Goal: Task Accomplishment & Management: Manage account settings

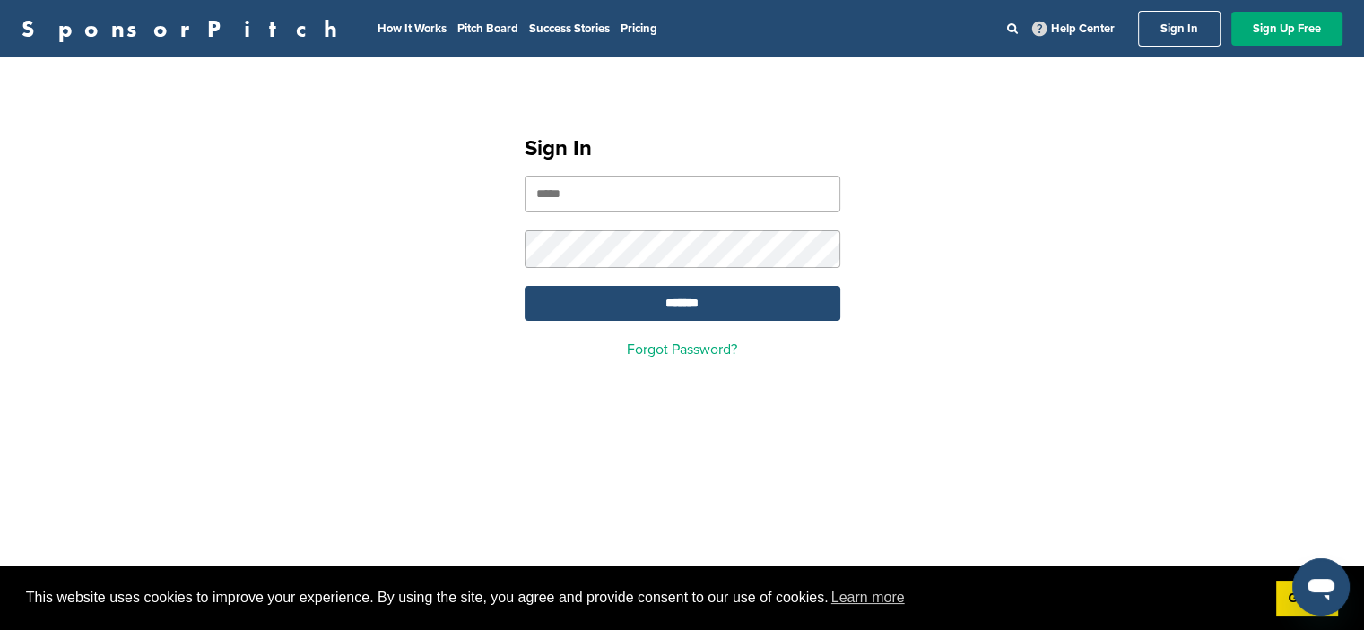
click at [79, 28] on link "SponsorPitch" at bounding box center [185, 28] width 327 height 23
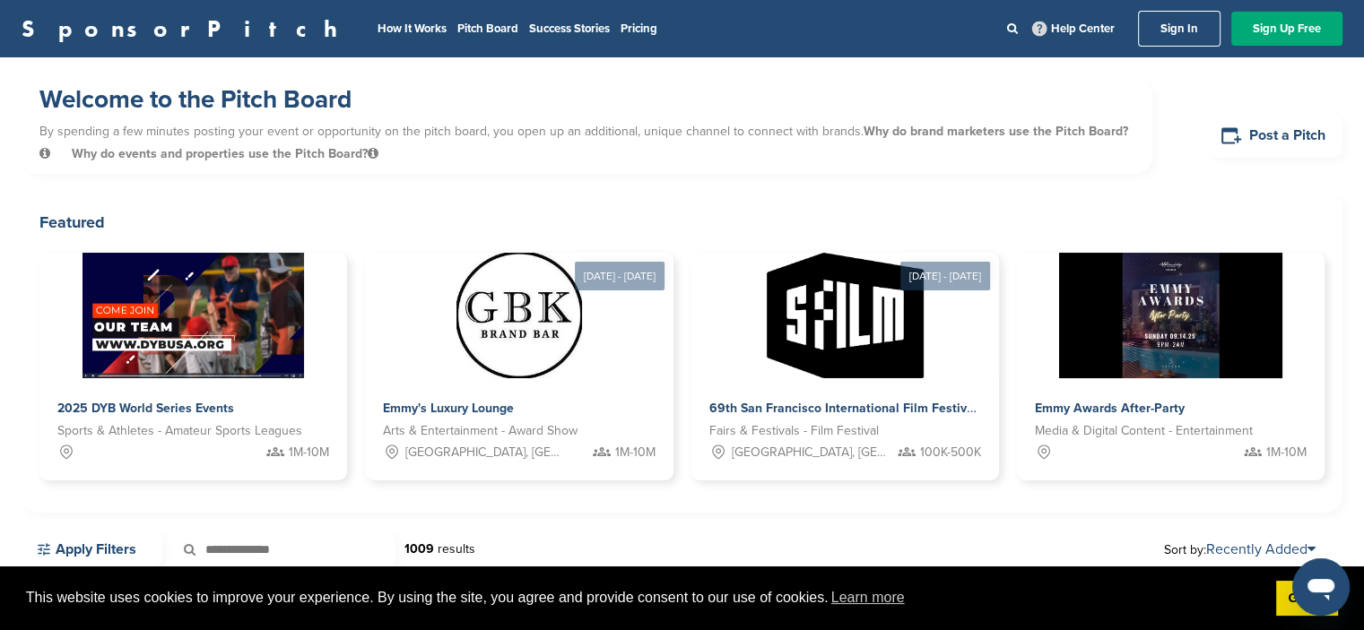
click at [67, 30] on link "SponsorPitch" at bounding box center [185, 28] width 327 height 23
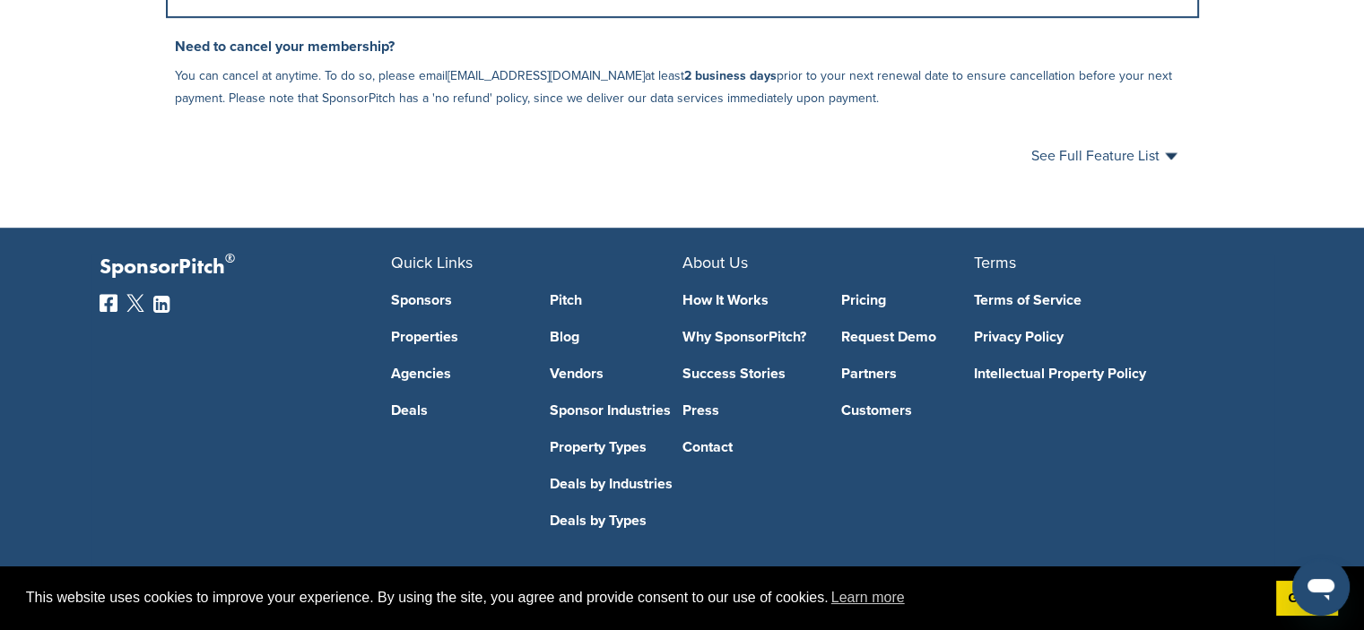
scroll to position [1209, 0]
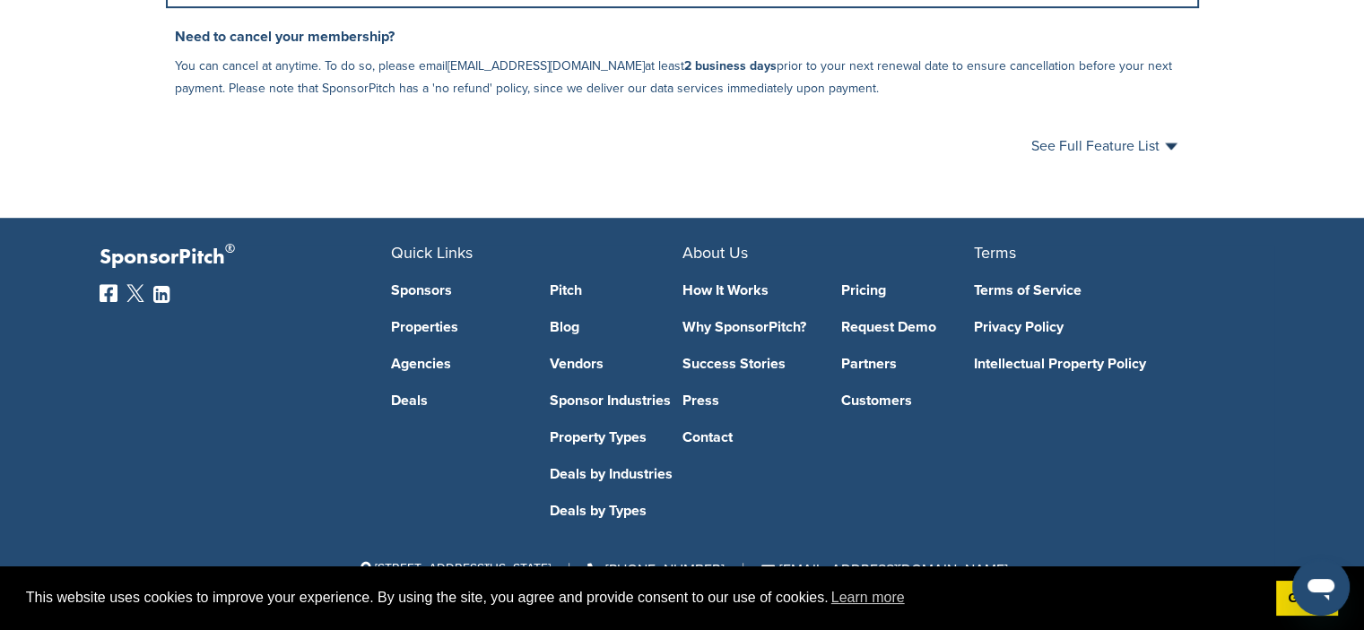
click at [427, 286] on link "Sponsors" at bounding box center [457, 290] width 133 height 14
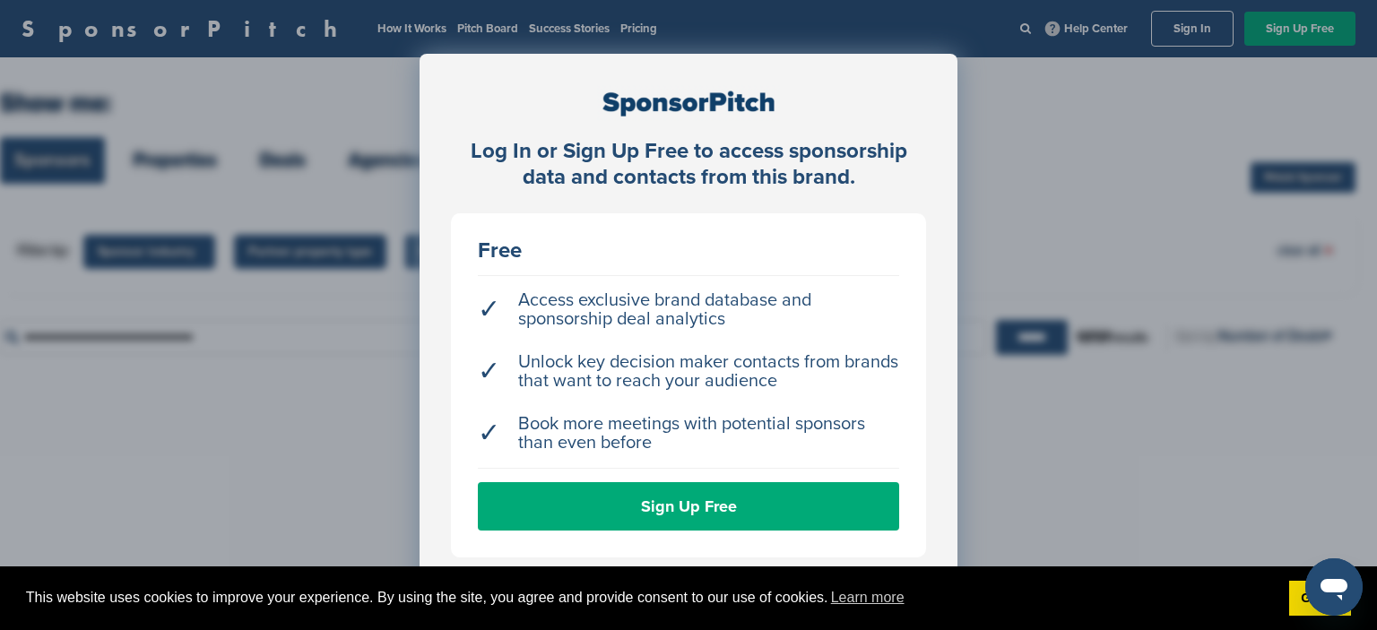
click at [158, 132] on div "Log In or Sign Up Free to access sponsorship data and contacts from this brand.…" at bounding box center [688, 360] width 1377 height 720
click at [47, 31] on div "Log In or Sign Up Free to access sponsorship data and contacts from this brand.…" at bounding box center [688, 360] width 1377 height 720
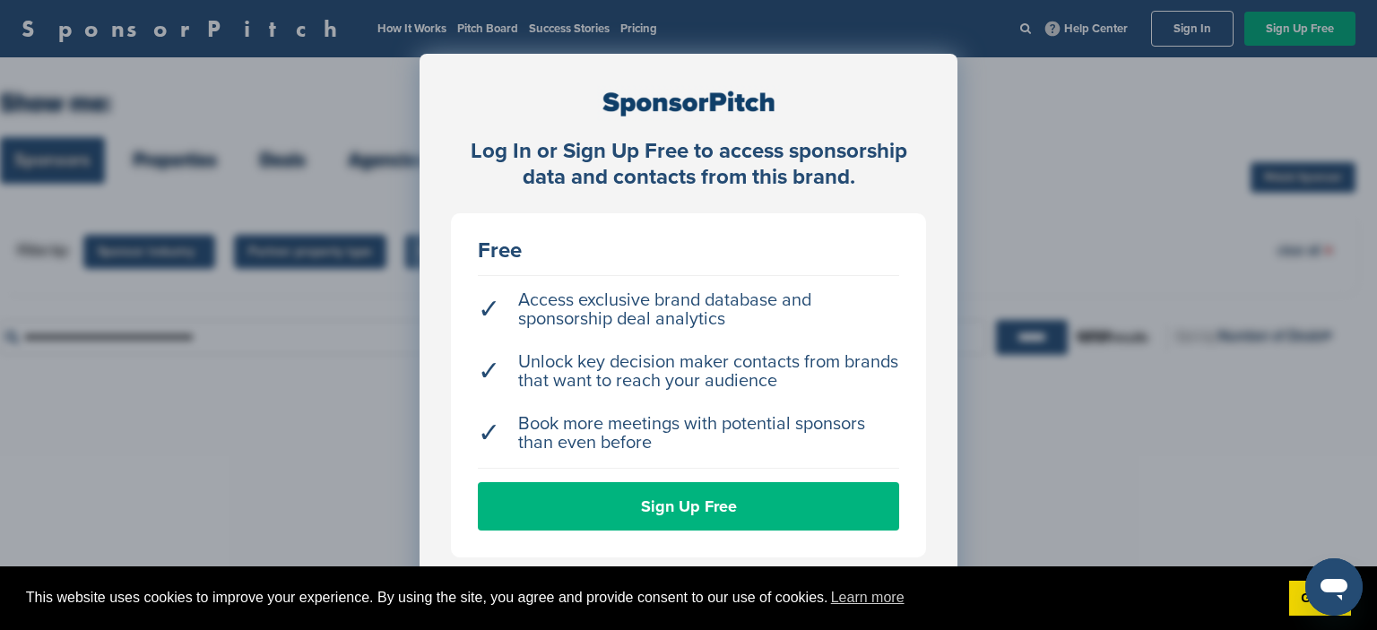
click at [755, 507] on link "Sign Up Free" at bounding box center [688, 506] width 421 height 48
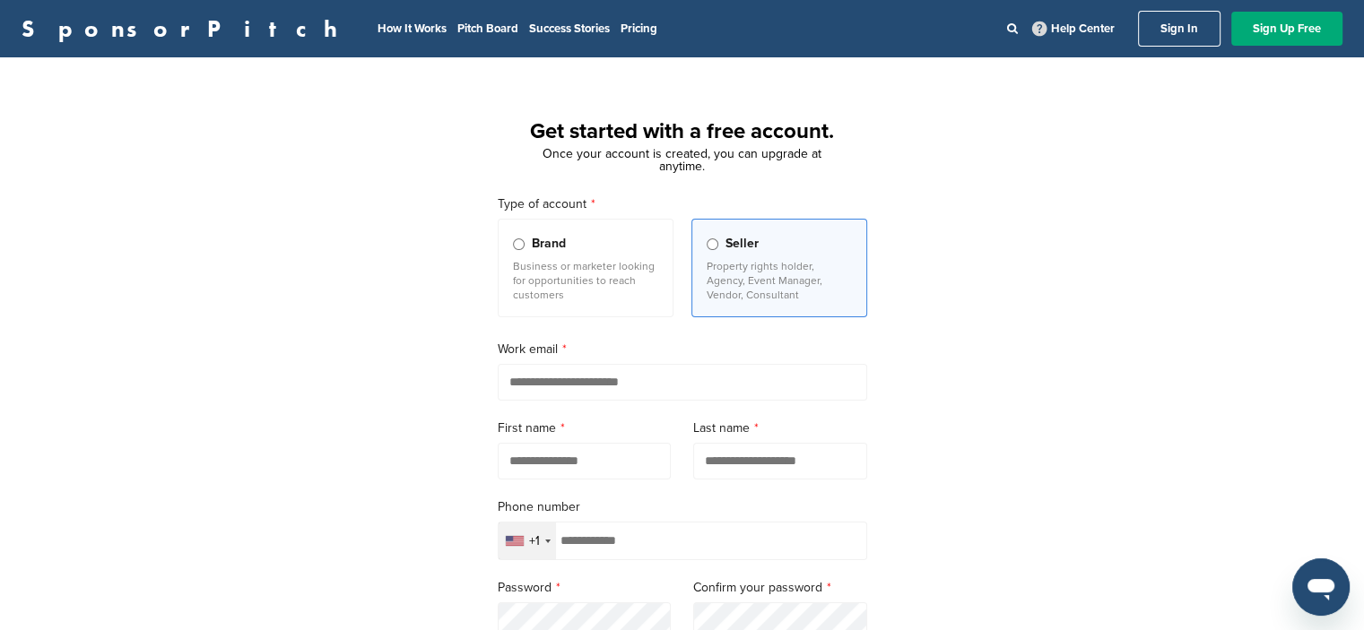
click at [1022, 186] on div "Get started with a free account. Once your account is created, you can upgrade …" at bounding box center [682, 495] width 1364 height 832
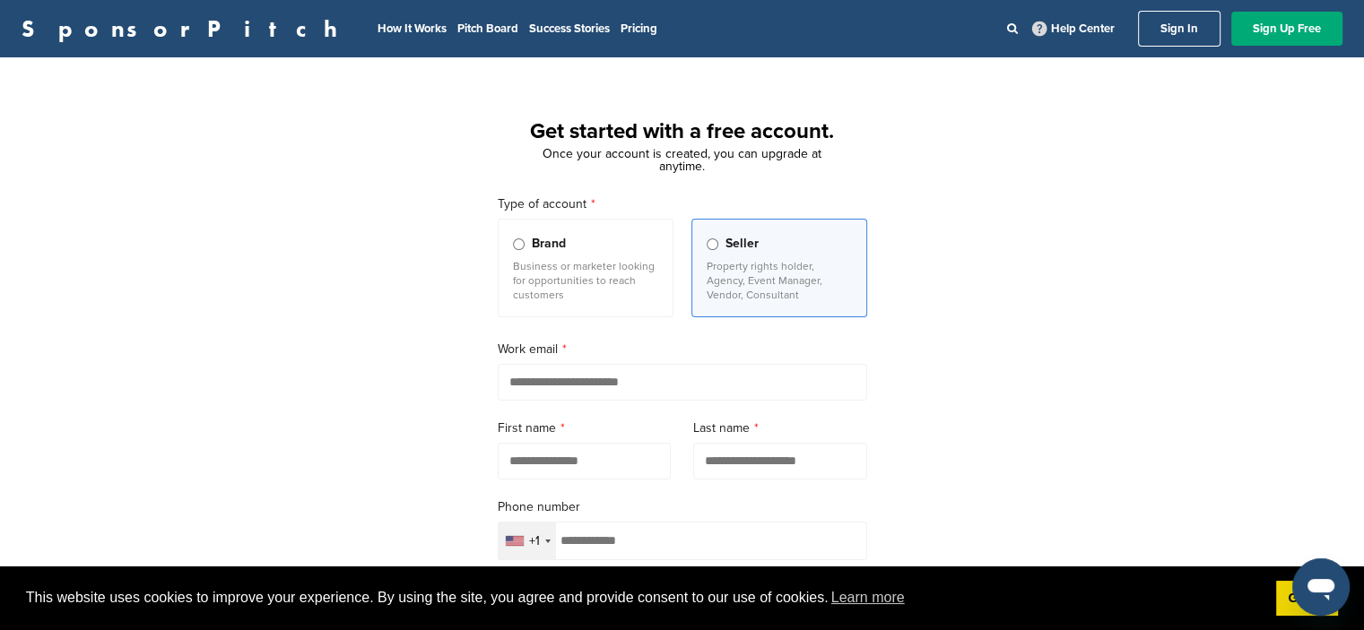
click at [92, 24] on link "SponsorPitch" at bounding box center [185, 28] width 327 height 23
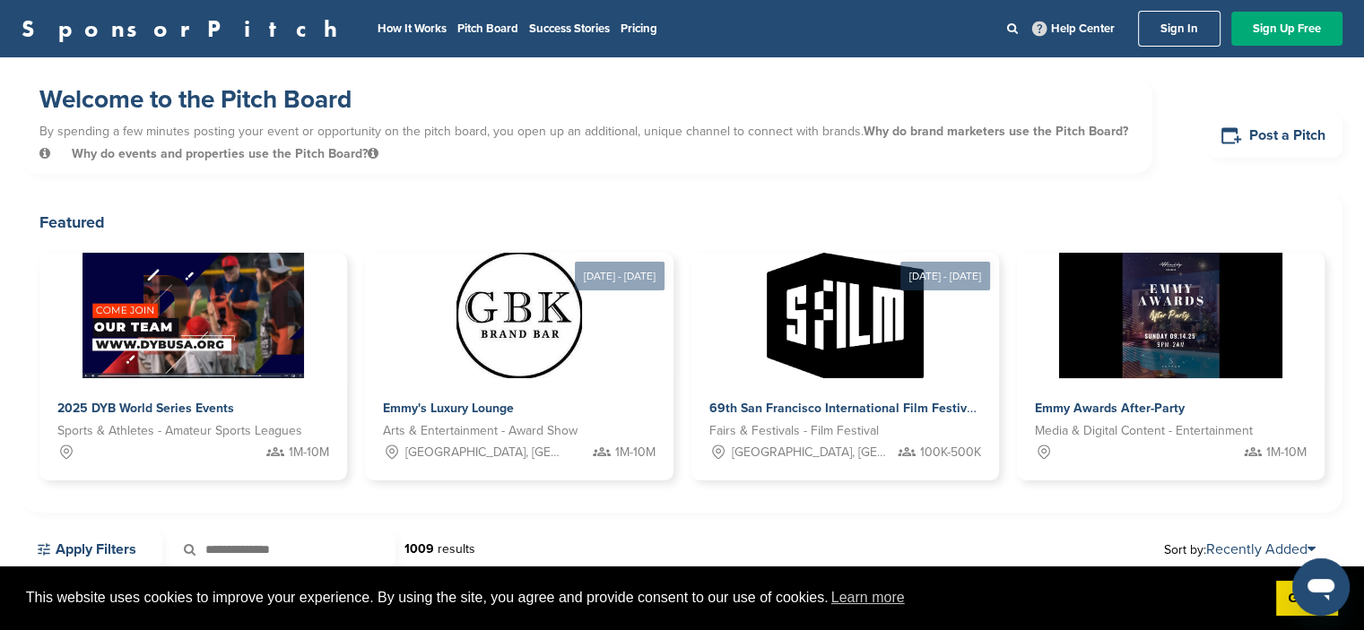
click at [82, 29] on link "SponsorPitch" at bounding box center [185, 28] width 327 height 23
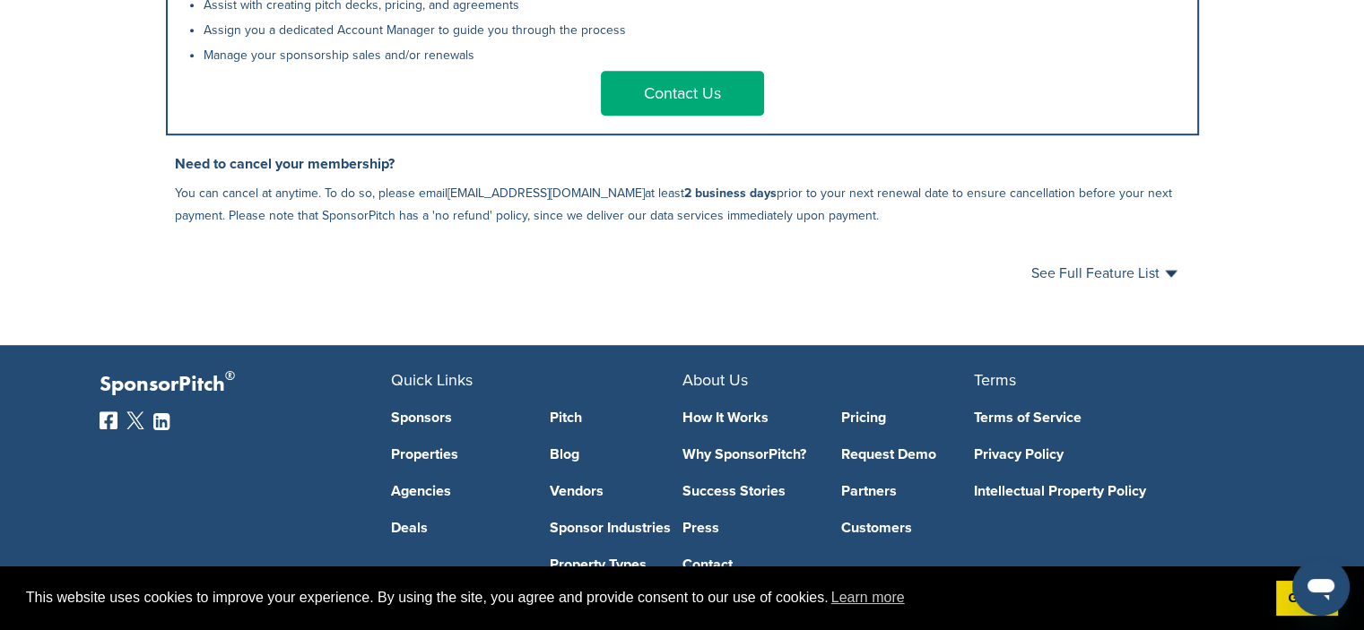
scroll to position [1209, 0]
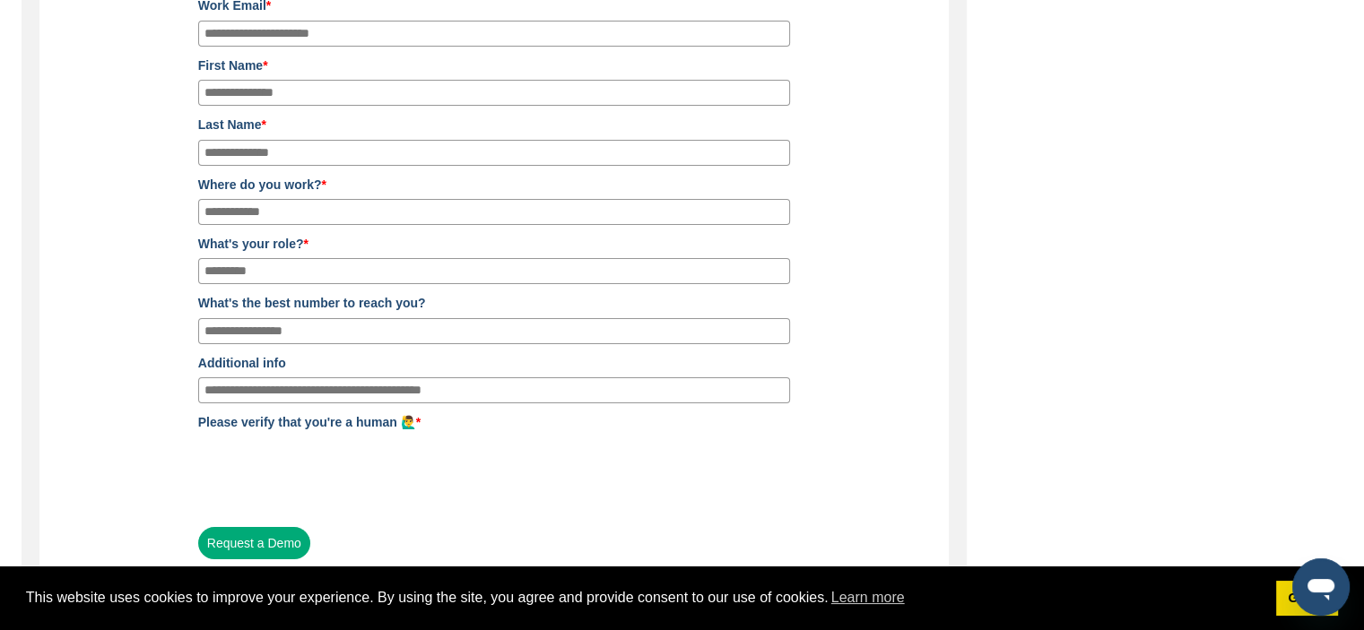
scroll to position [179, 0]
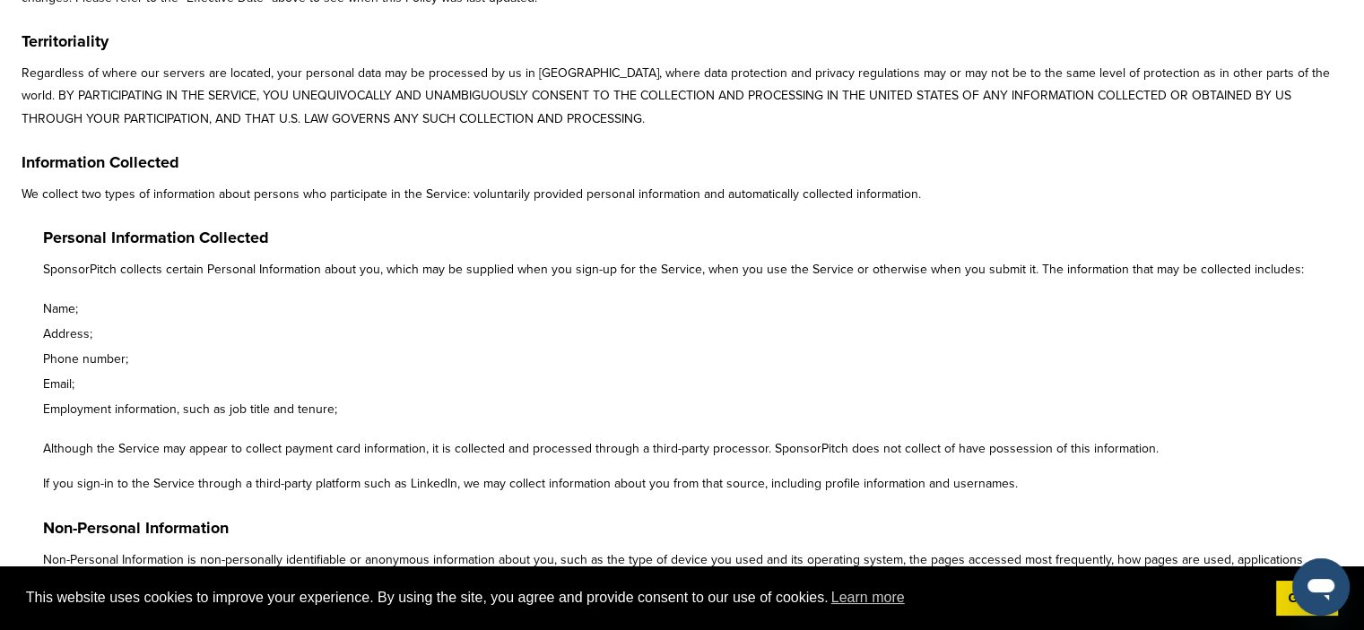
scroll to position [448, 0]
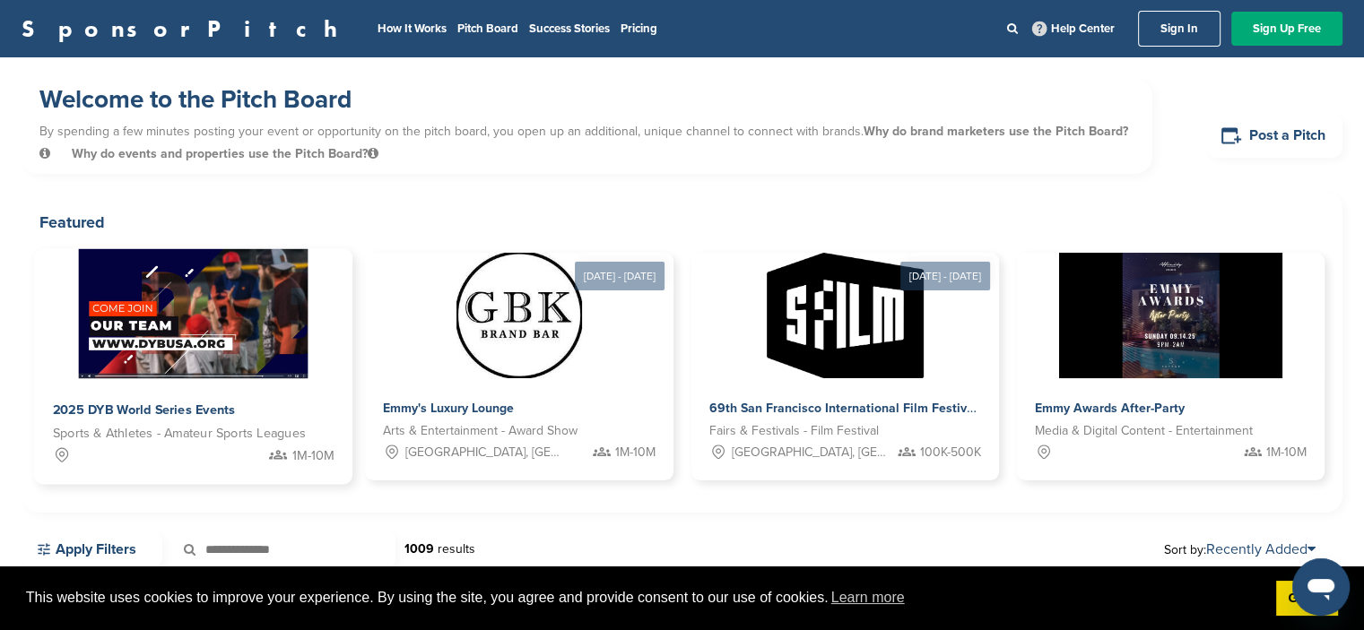
click at [283, 436] on span "Sports & Athletes - Amateur Sports Leagues" at bounding box center [180, 434] width 254 height 21
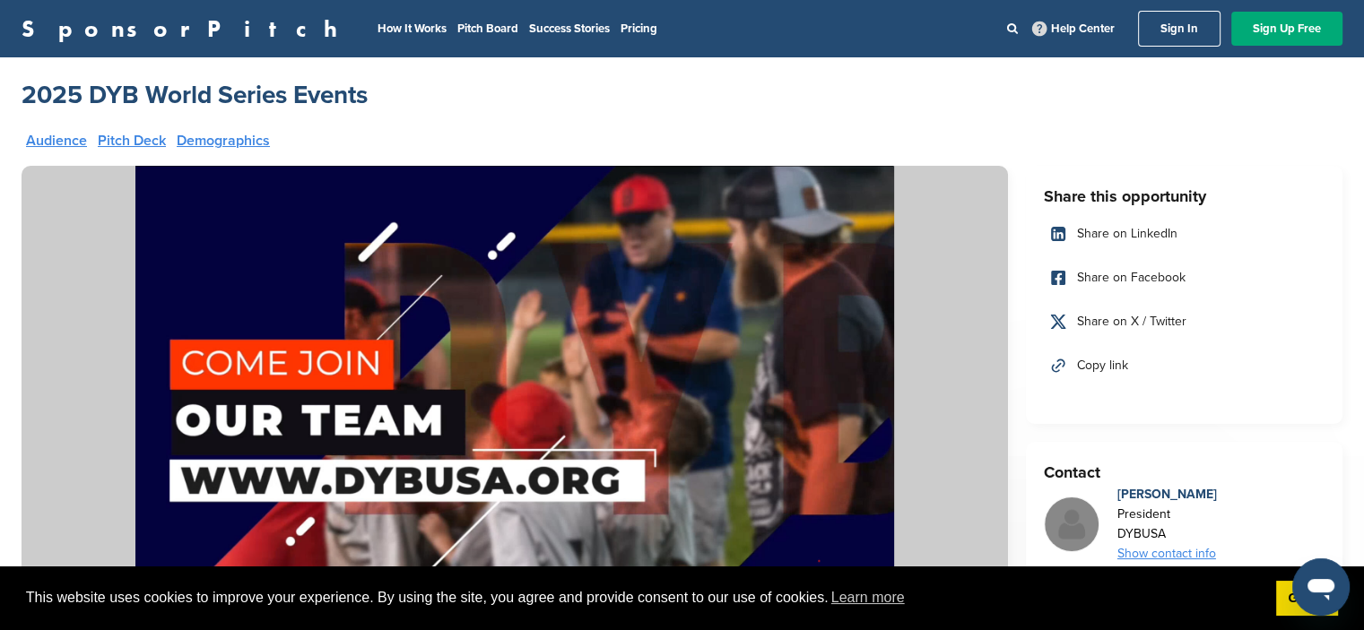
click at [121, 139] on link "Pitch Deck" at bounding box center [132, 141] width 68 height 14
click at [457, 25] on link "Pitch Board" at bounding box center [487, 29] width 61 height 14
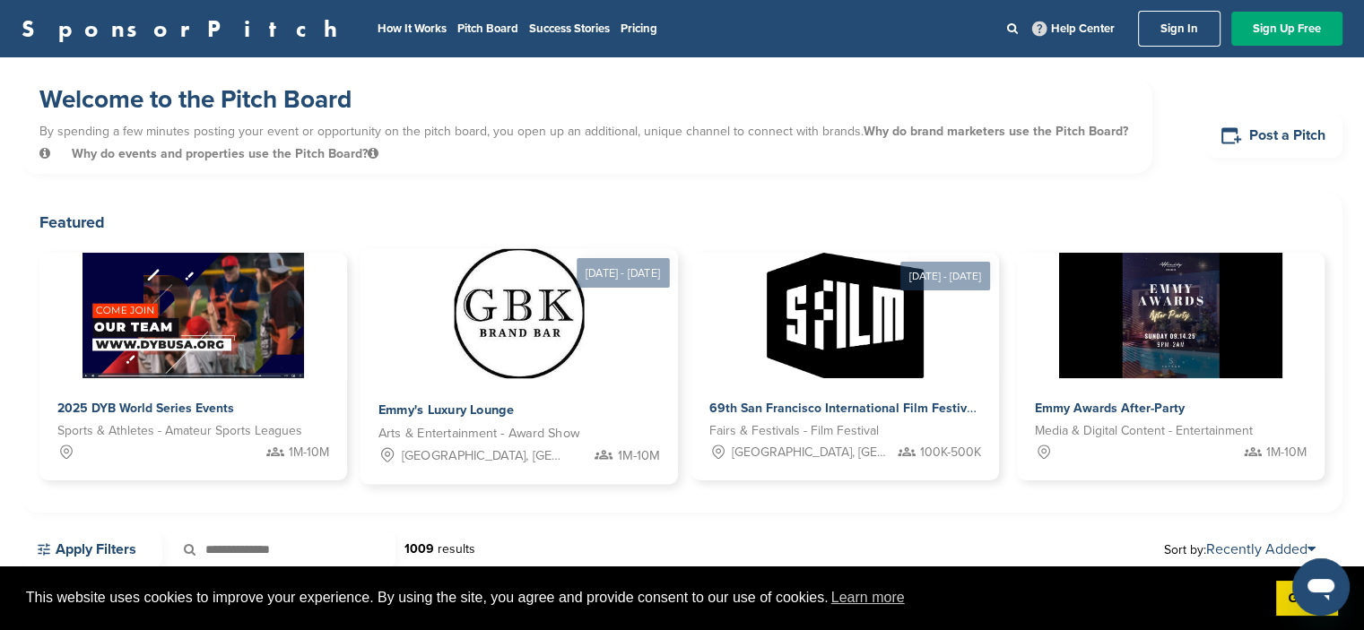
click at [520, 351] on img at bounding box center [519, 314] width 130 height 130
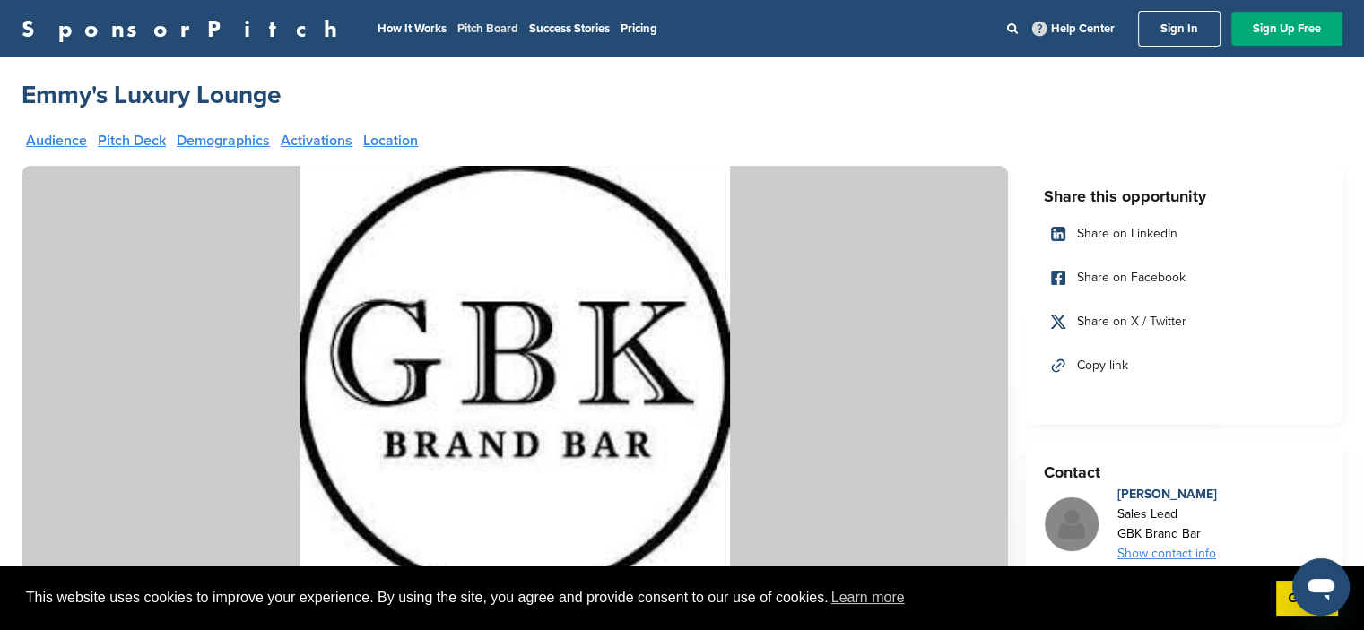
click at [457, 31] on link "Pitch Board" at bounding box center [487, 29] width 61 height 14
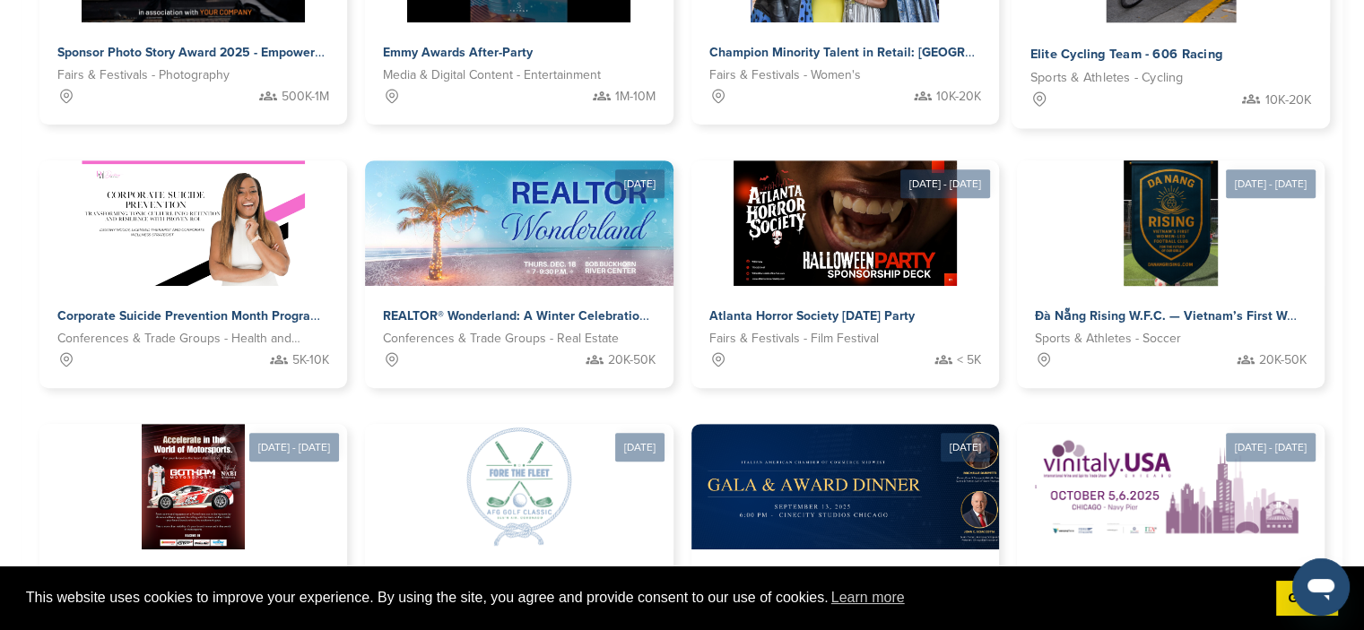
scroll to position [807, 0]
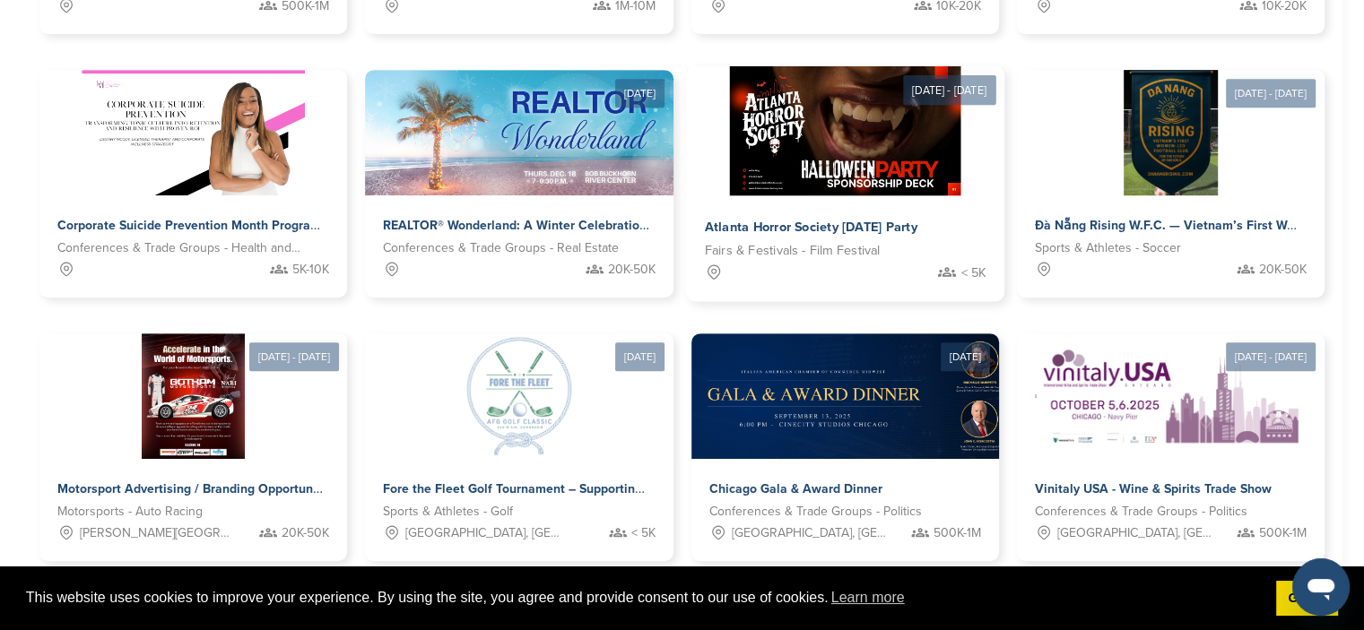
click at [787, 215] on div "Atlanta Horror Society Halloween Party" at bounding box center [824, 228] width 240 height 26
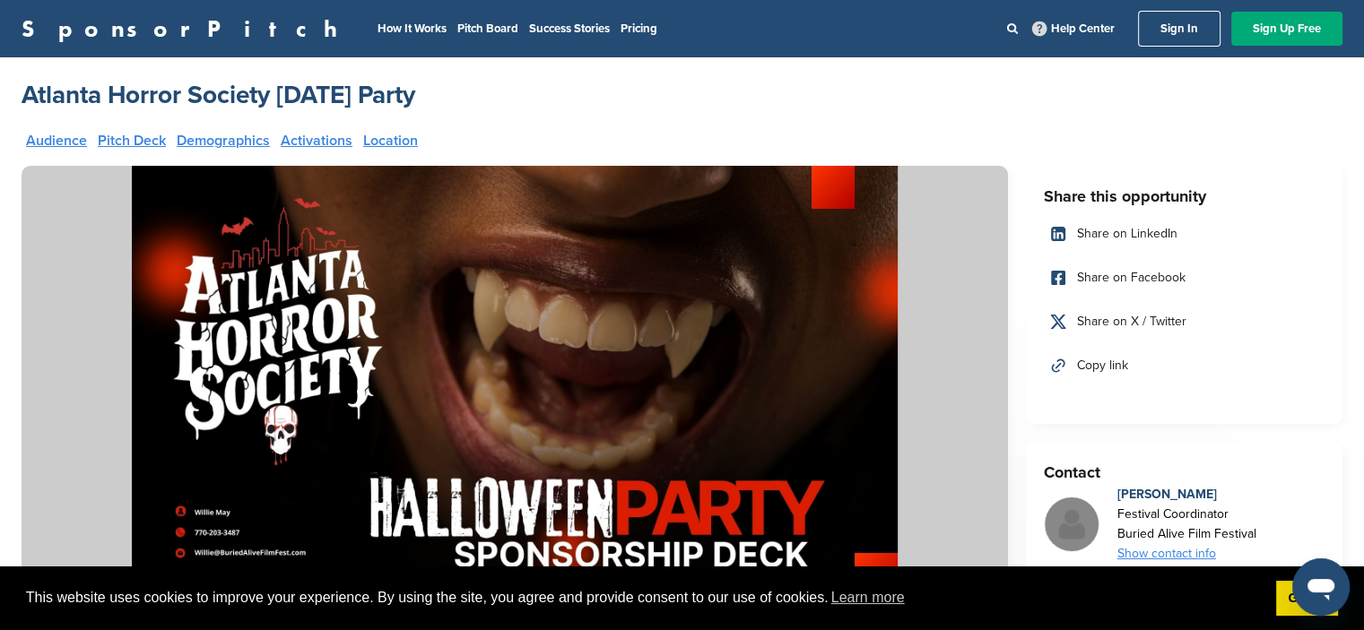
click at [1191, 24] on link "Sign In" at bounding box center [1179, 29] width 82 height 36
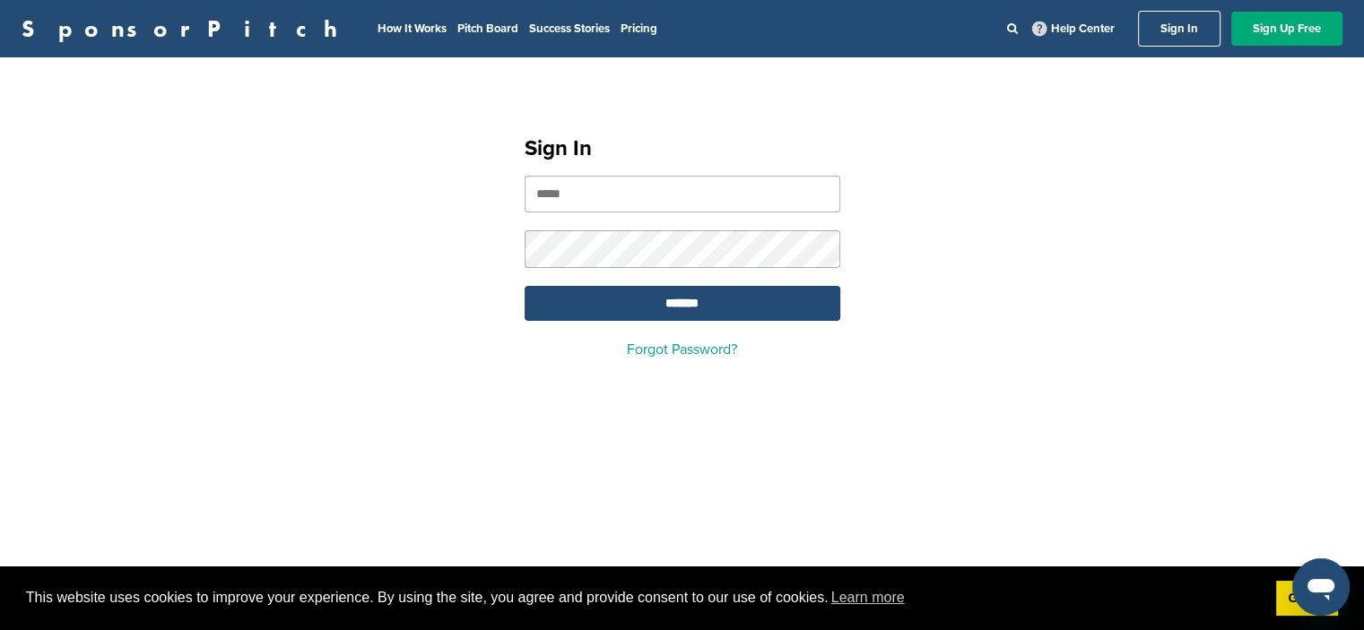
click at [577, 194] on input "email" at bounding box center [683, 194] width 316 height 37
paste input "**********"
type input "**********"
click at [661, 308] on input "*******" at bounding box center [683, 303] width 316 height 35
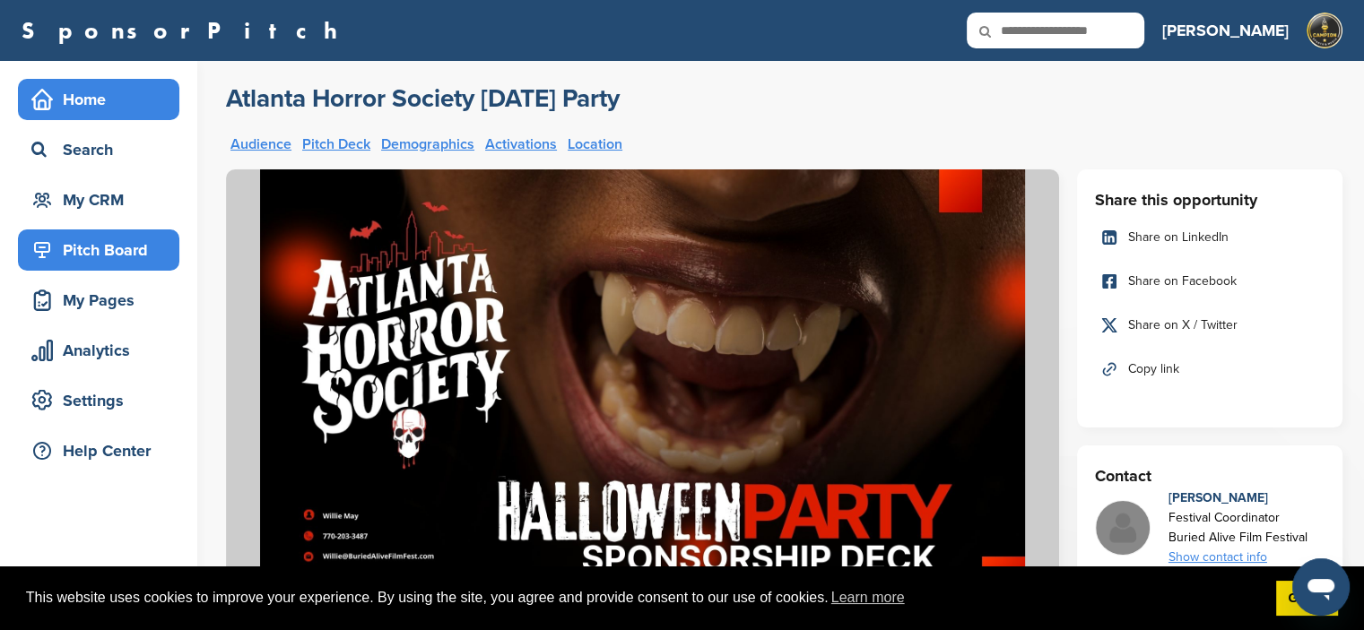
click at [66, 100] on div "Home" at bounding box center [103, 99] width 152 height 32
click at [98, 94] on div "Home" at bounding box center [103, 99] width 152 height 32
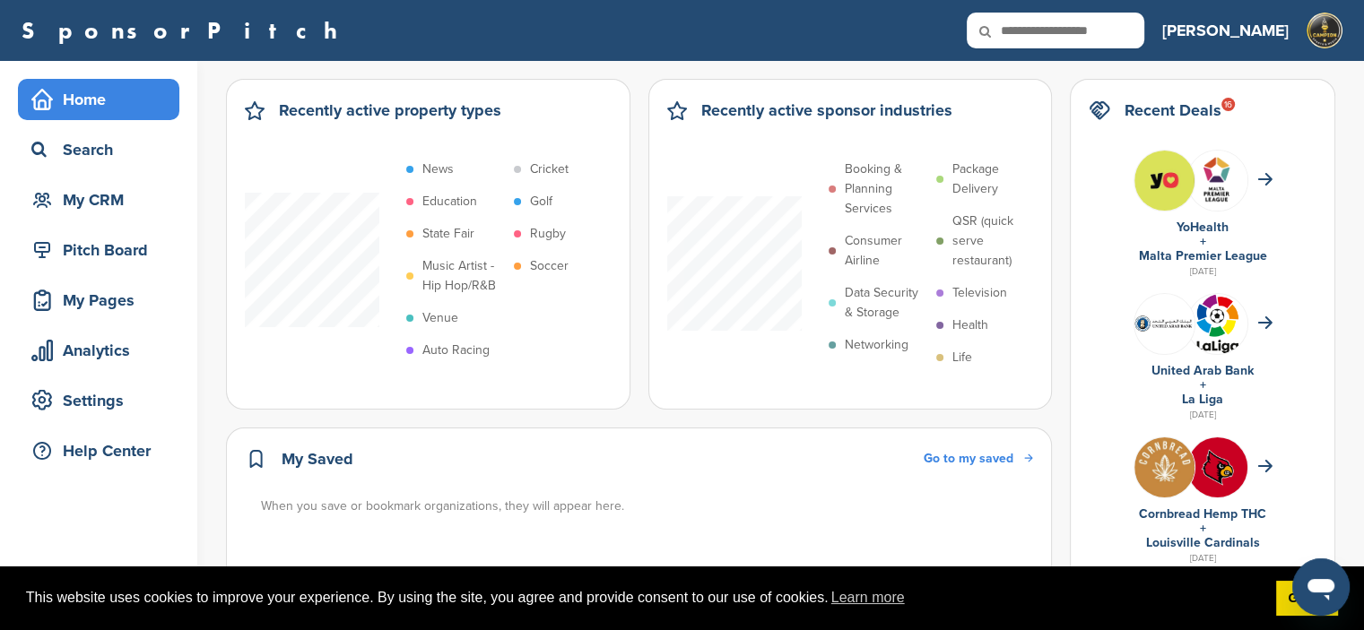
click at [84, 30] on link "SponsorPitch" at bounding box center [185, 30] width 327 height 23
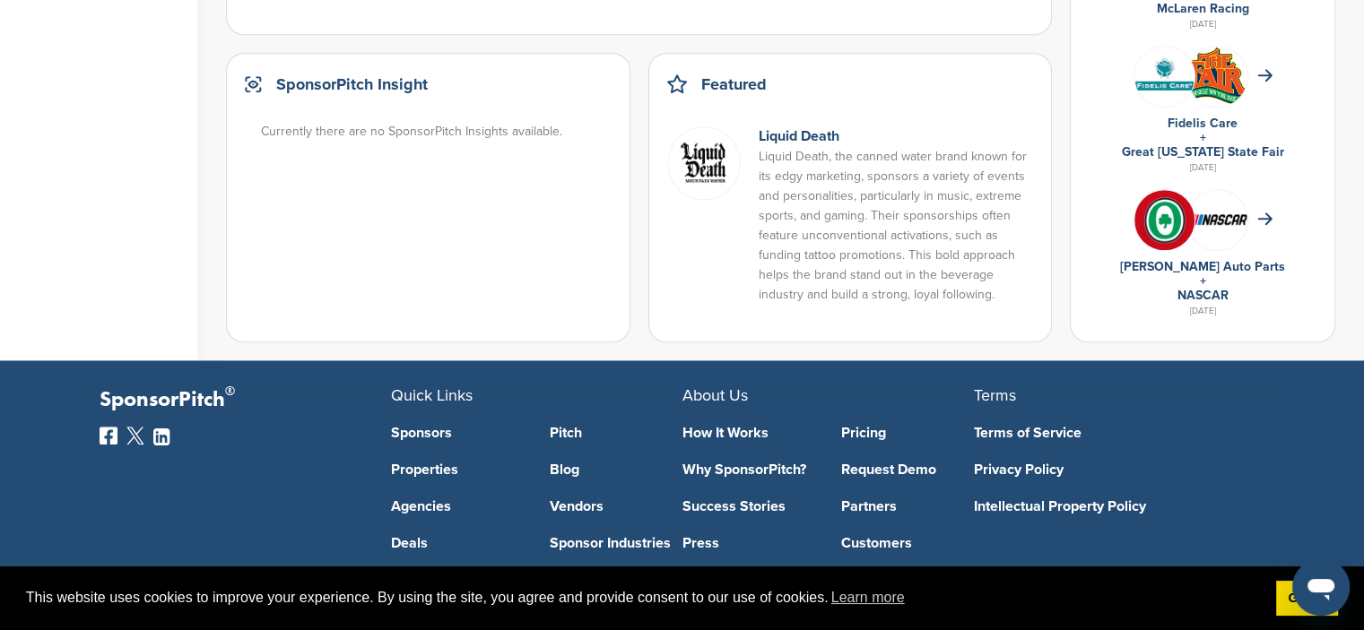
scroll to position [1390, 0]
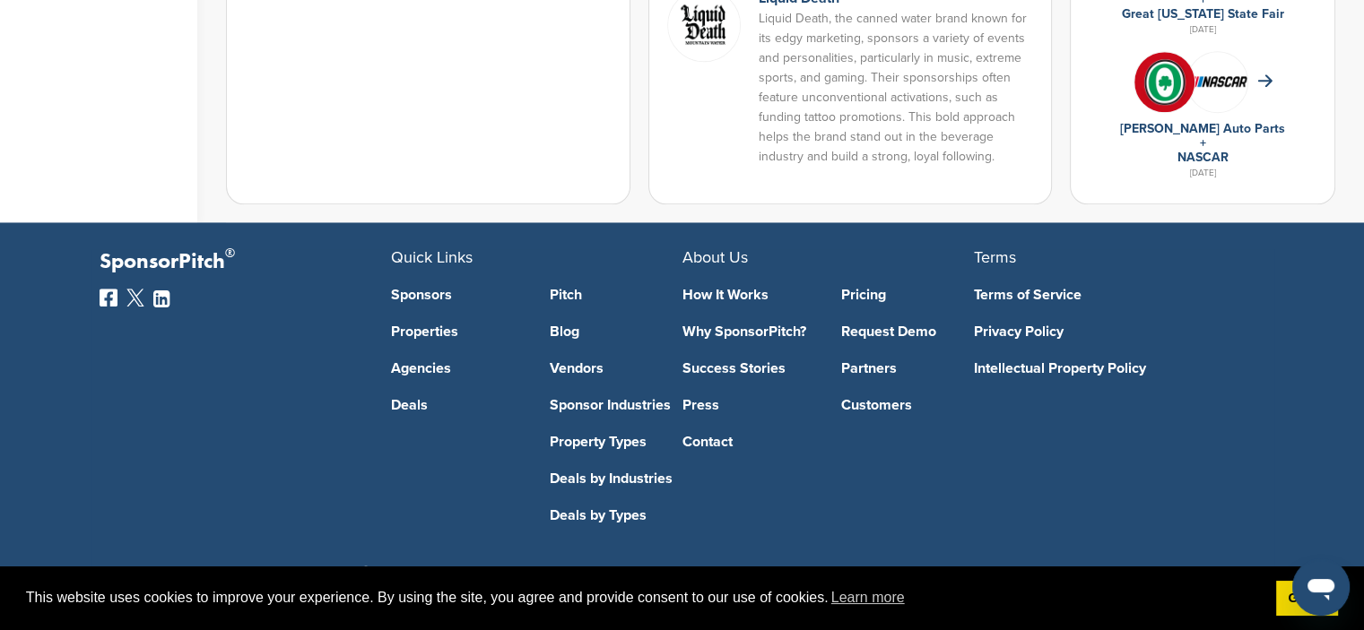
click at [560, 288] on link "Pitch" at bounding box center [616, 295] width 133 height 14
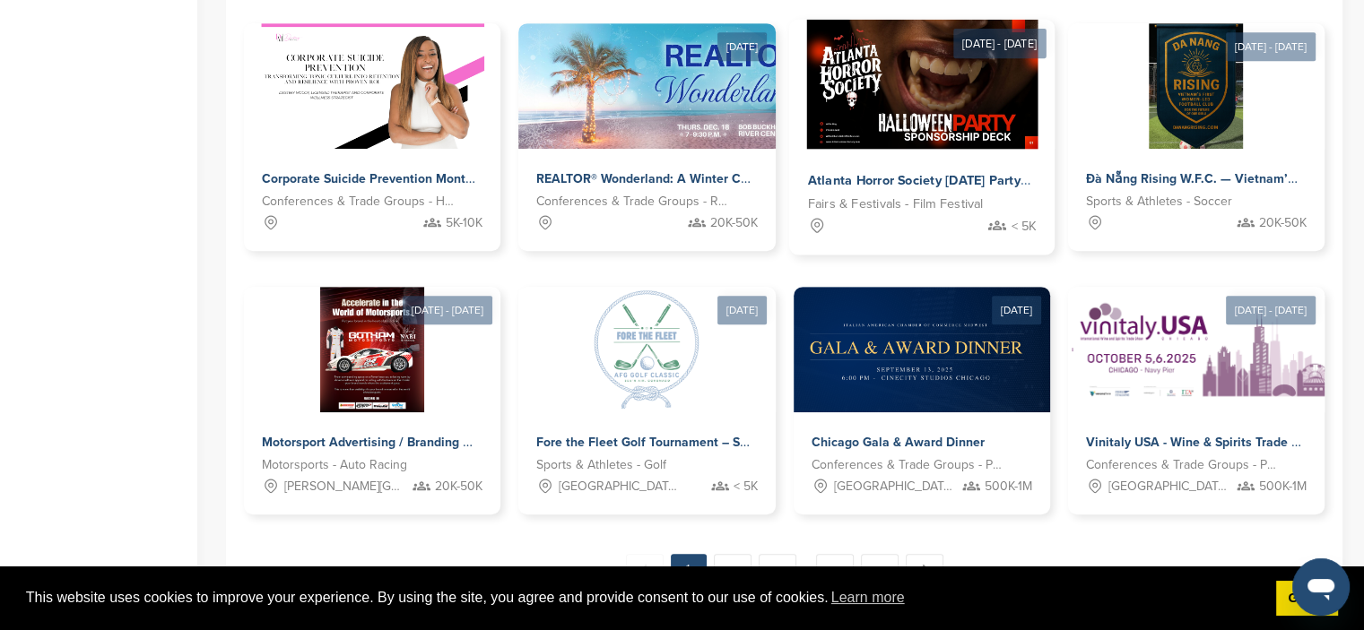
scroll to position [986, 0]
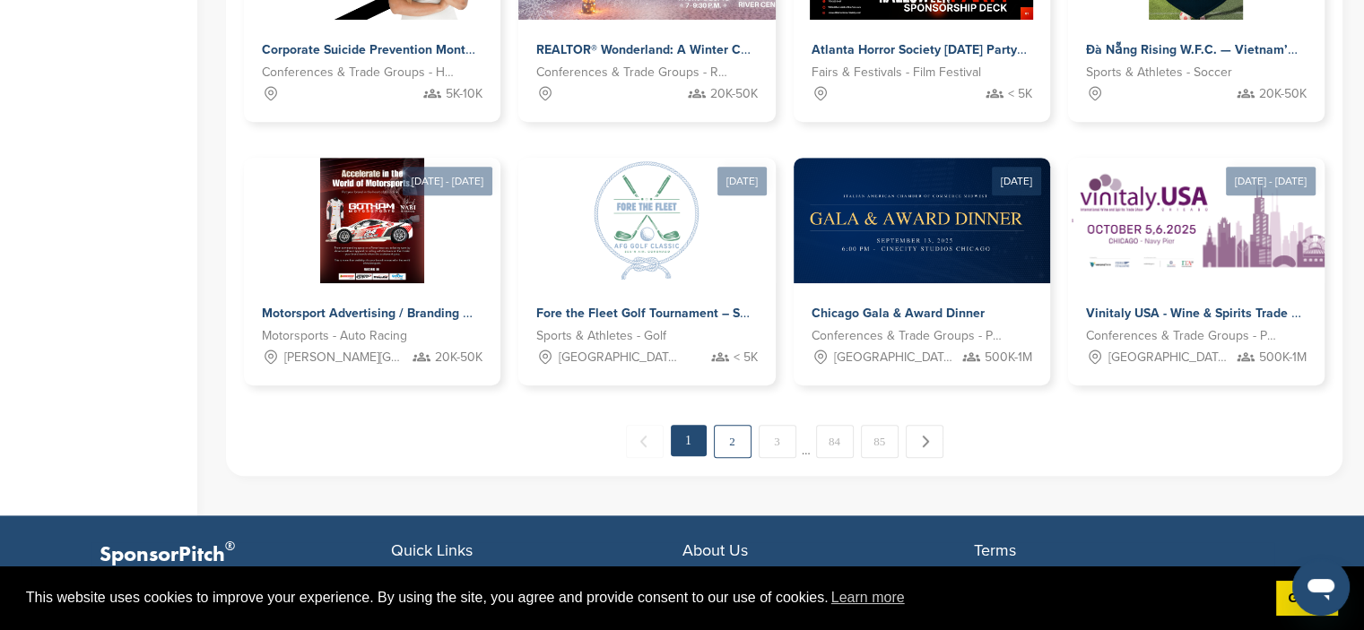
click at [727, 434] on link "2" at bounding box center [733, 441] width 38 height 33
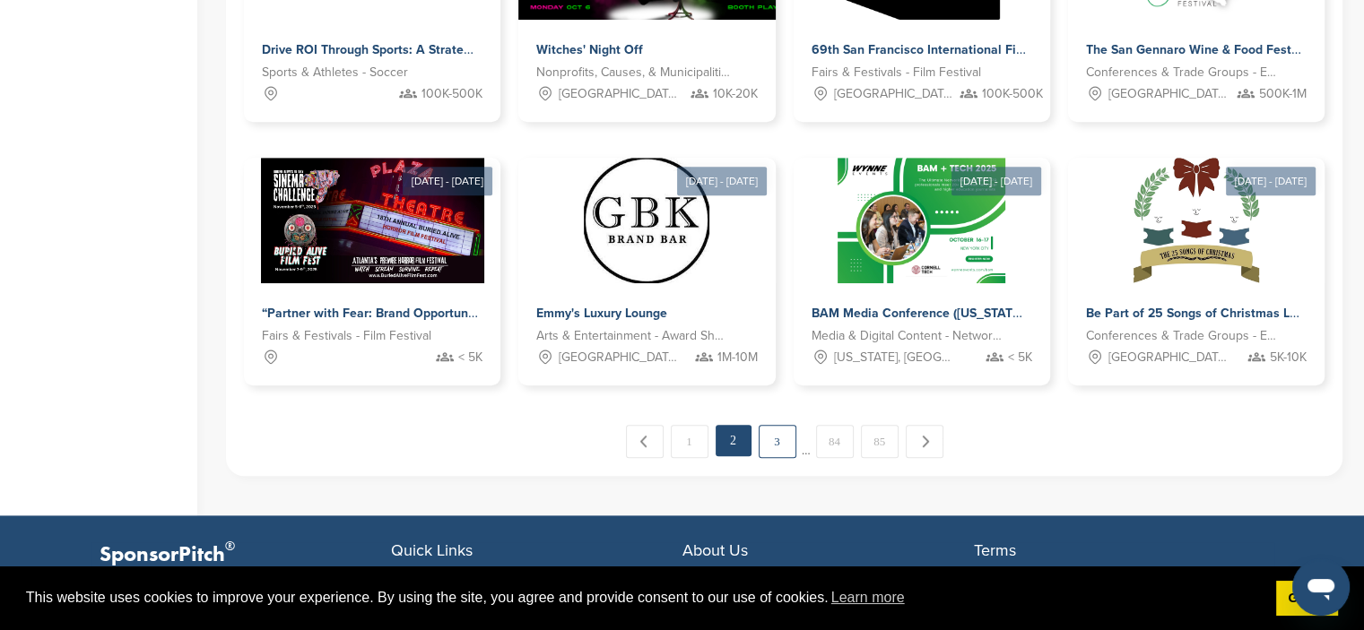
click at [786, 443] on link "3" at bounding box center [778, 441] width 38 height 33
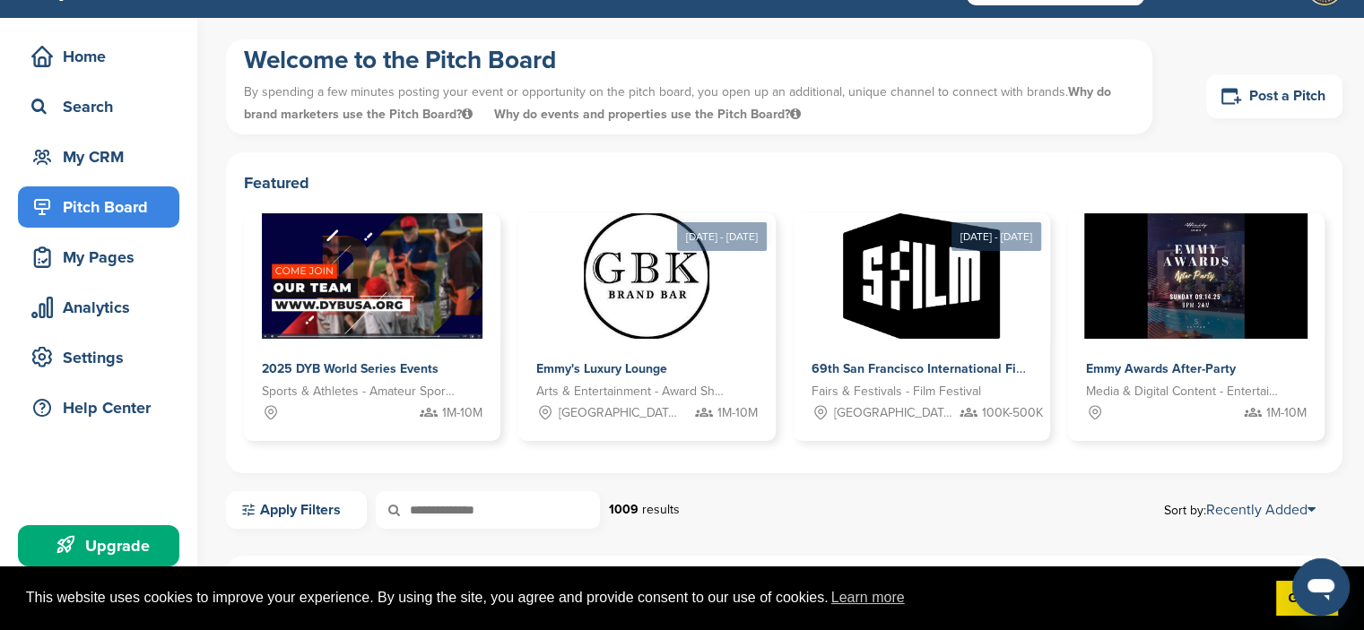
scroll to position [0, 0]
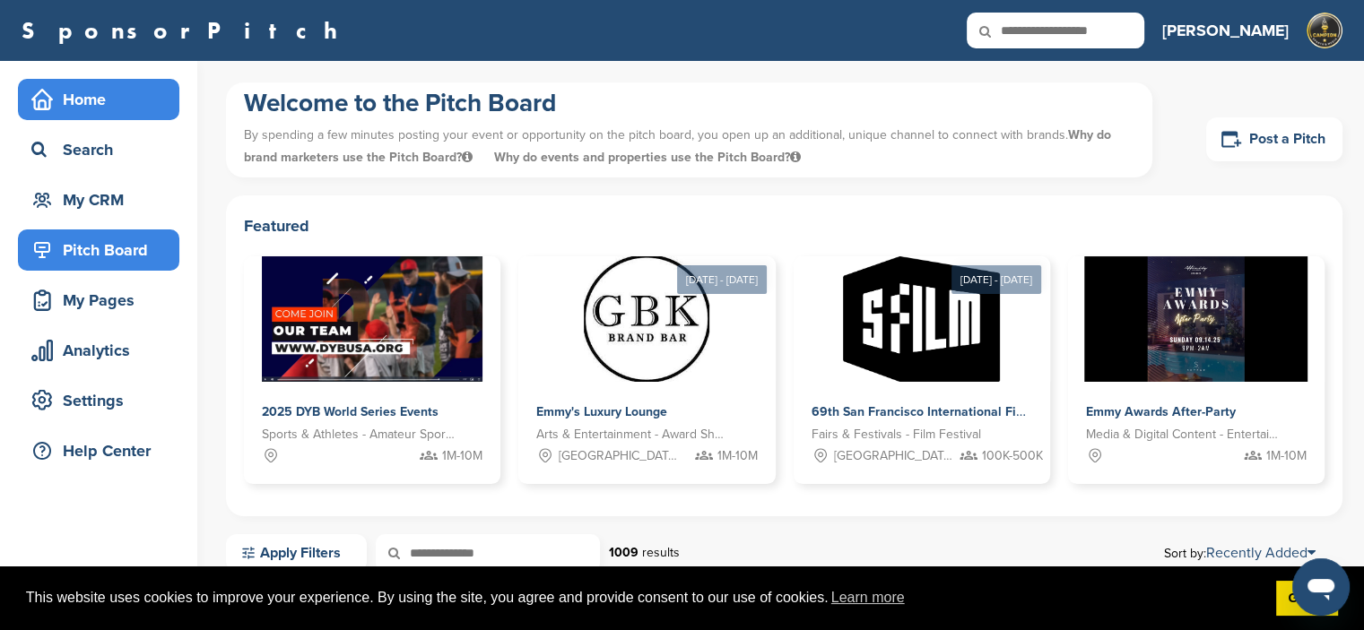
click at [92, 101] on div "Home" at bounding box center [103, 99] width 152 height 32
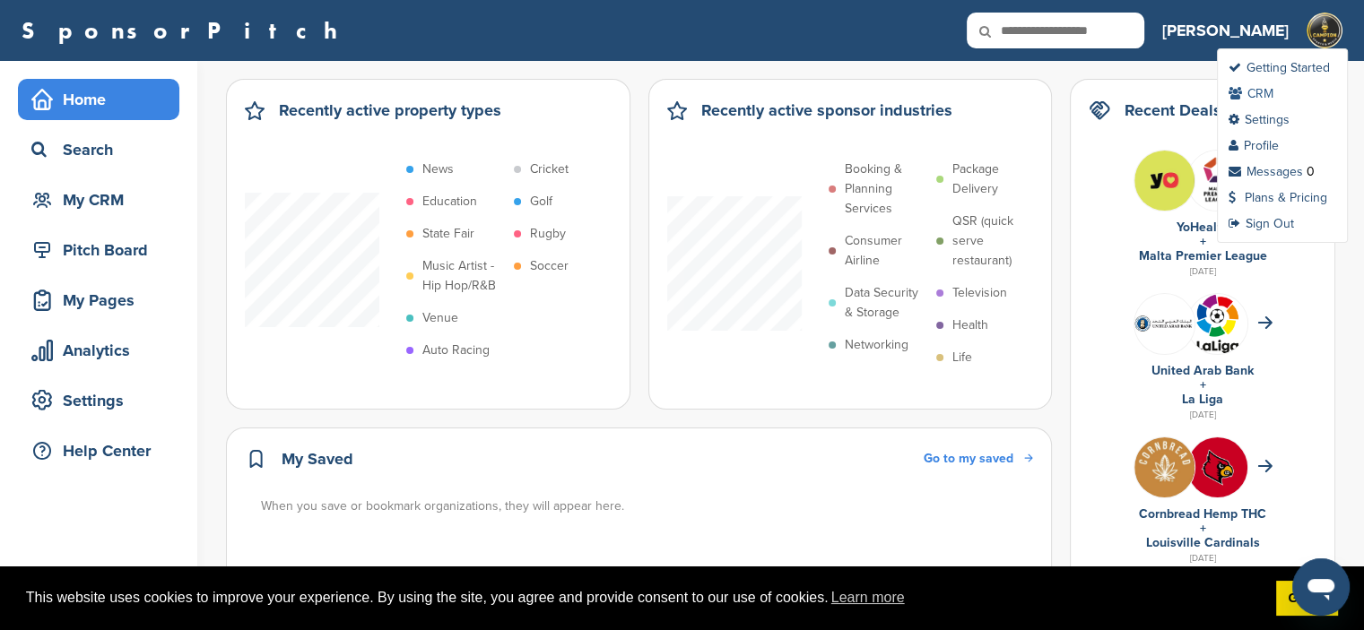
click at [1263, 90] on link "CRM" at bounding box center [1250, 93] width 45 height 15
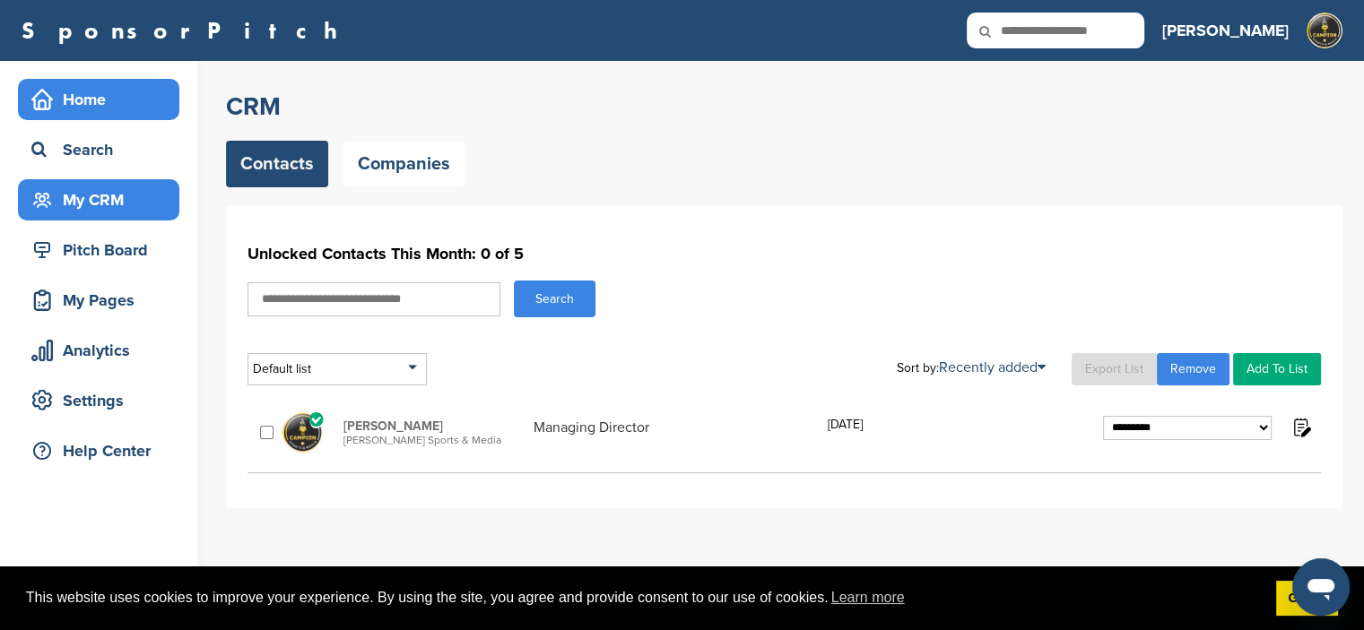
click at [100, 95] on div "Home" at bounding box center [103, 99] width 152 height 32
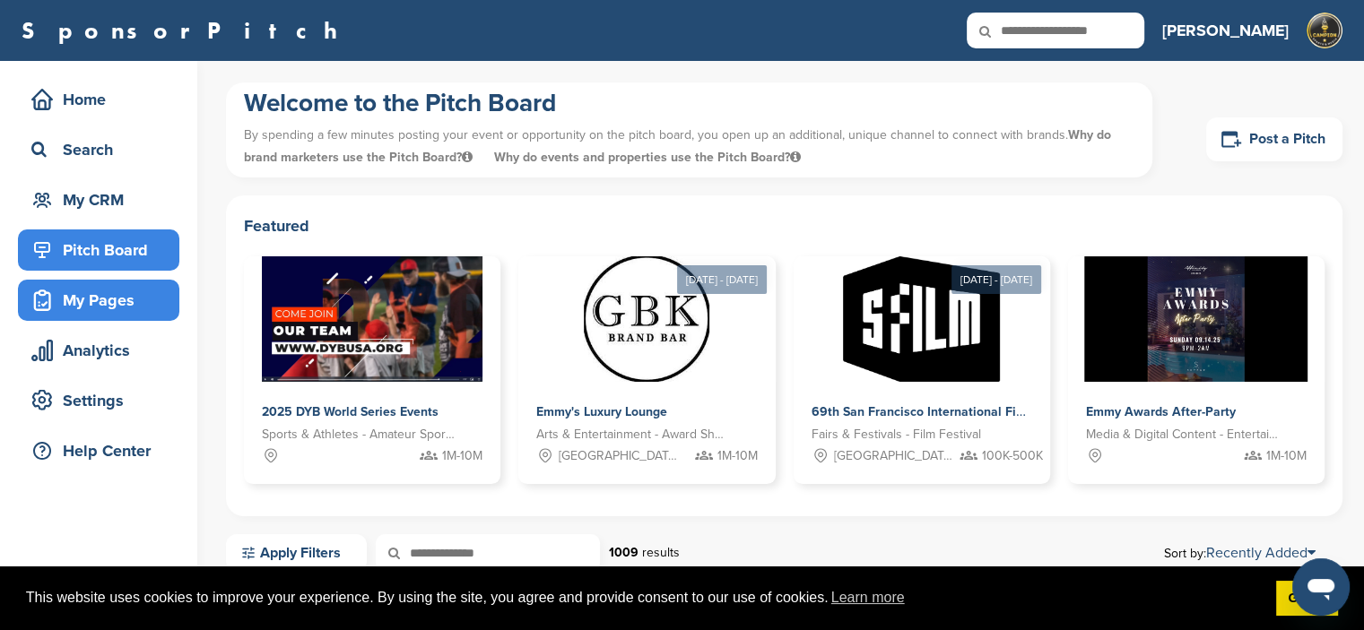
click at [90, 300] on div "My Pages" at bounding box center [103, 300] width 152 height 32
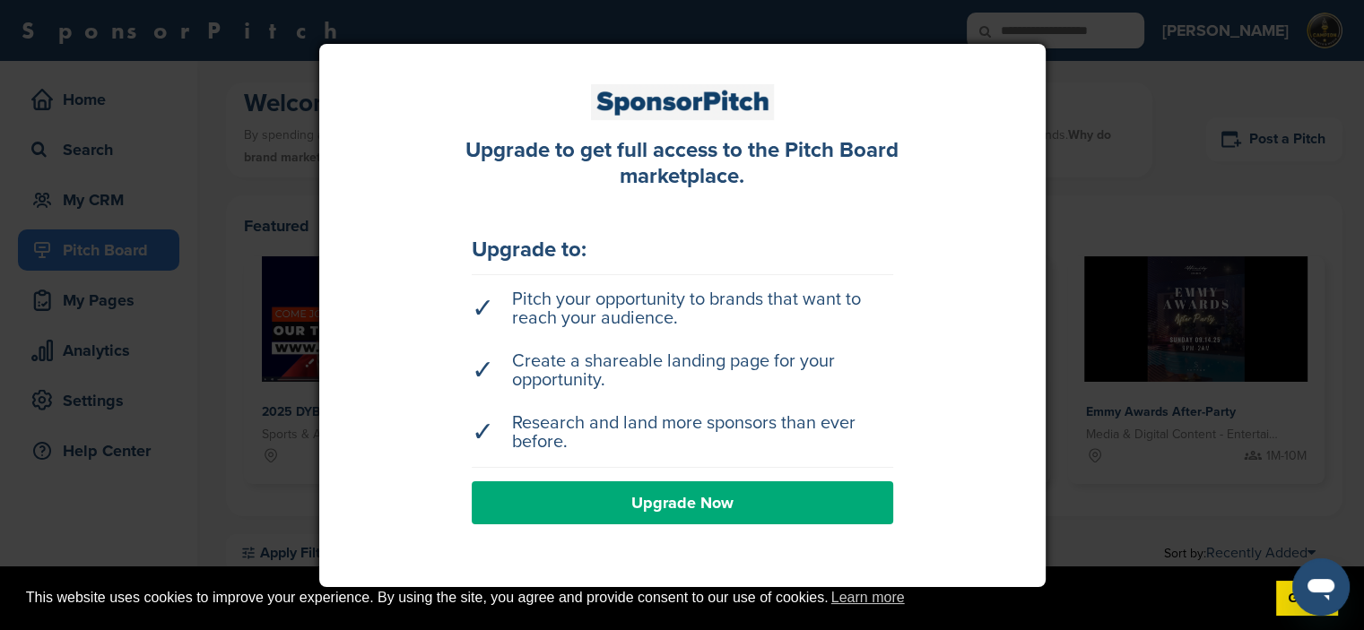
click at [697, 498] on link "Upgrade Now" at bounding box center [682, 502] width 421 height 43
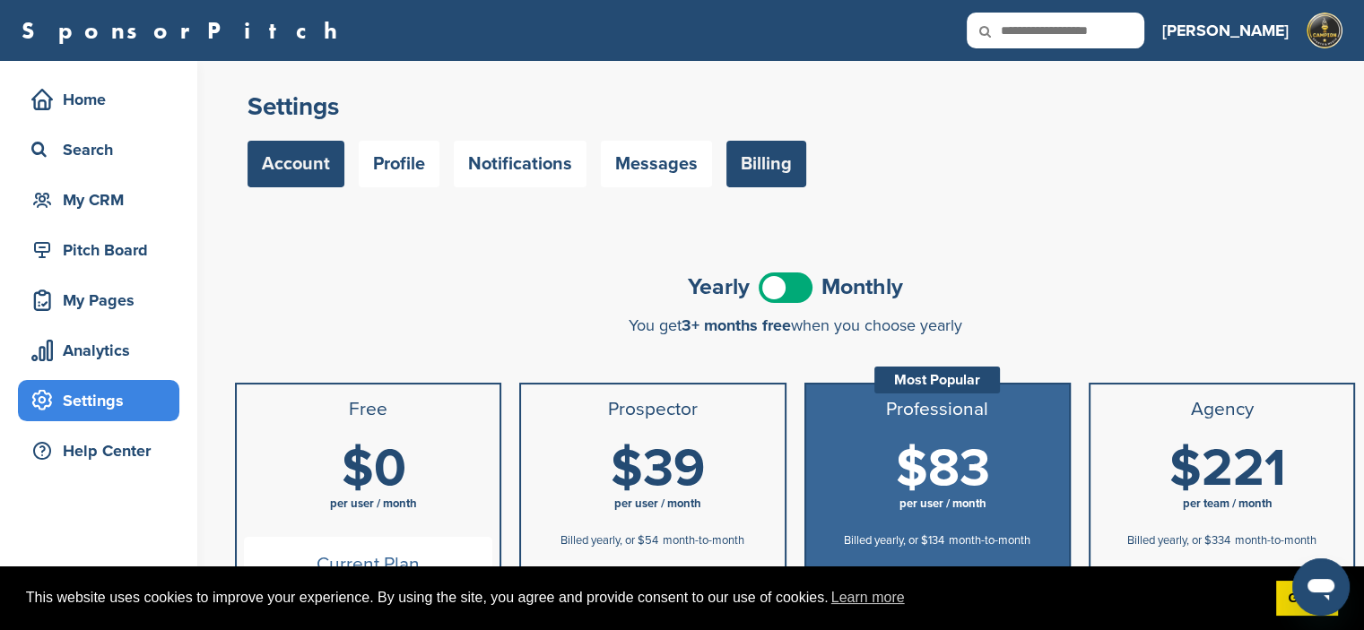
click at [299, 159] on link "Account" at bounding box center [295, 164] width 97 height 47
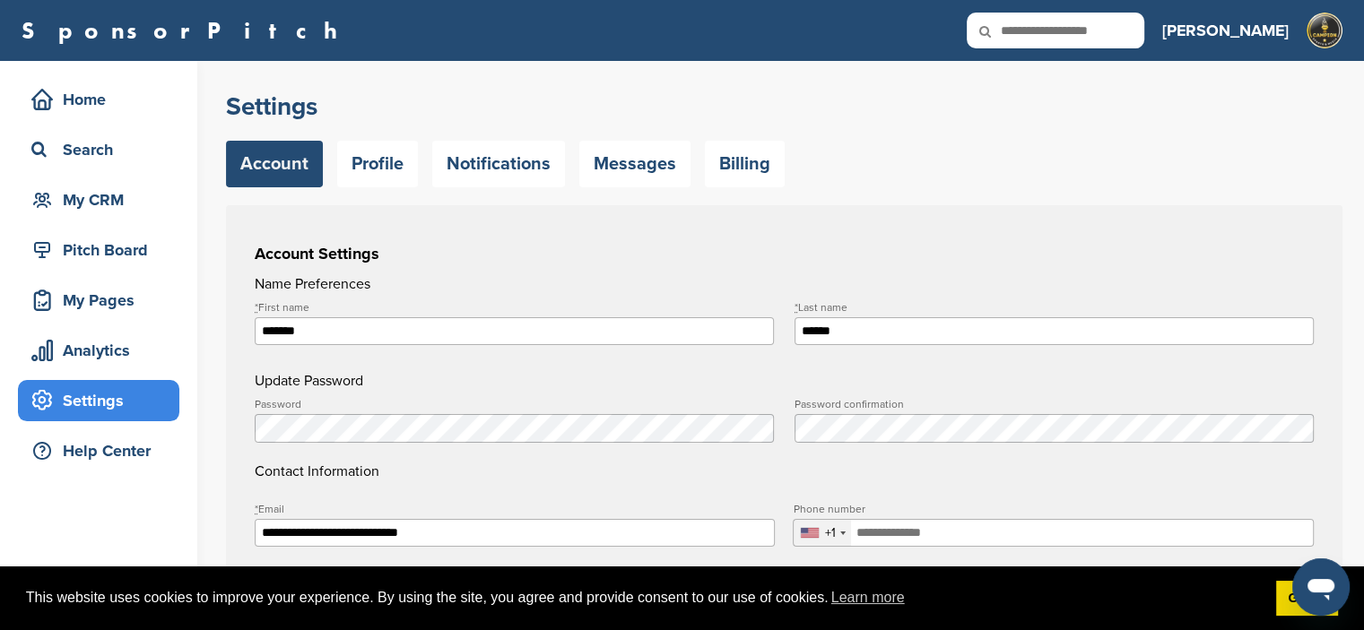
scroll to position [269, 0]
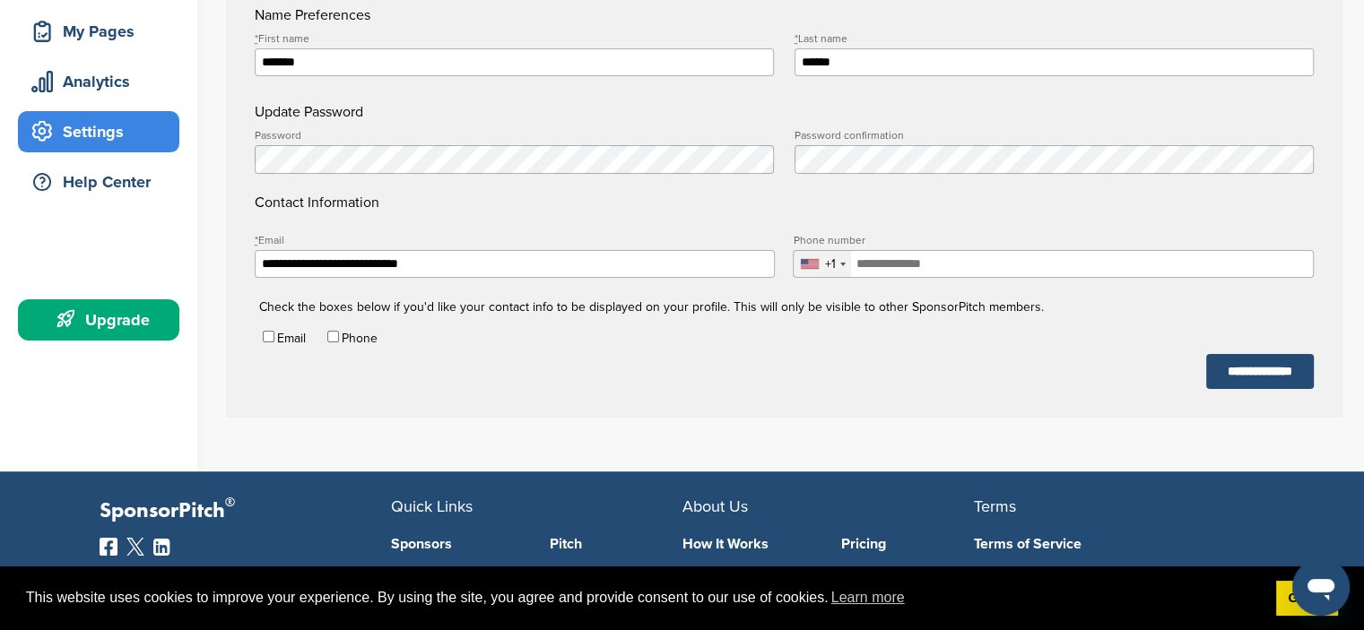
click at [610, 386] on form "**********" at bounding box center [784, 196] width 1059 height 385
click at [843, 268] on div "+1" at bounding box center [822, 264] width 57 height 26
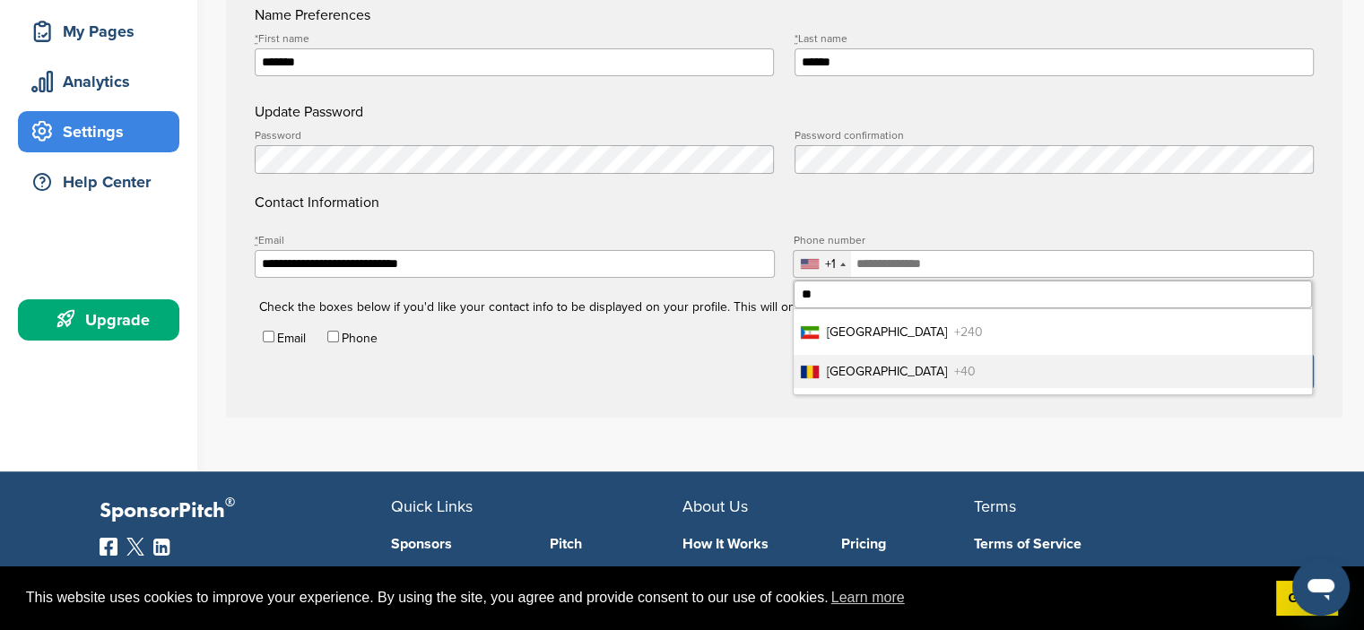
type input "**"
click at [851, 381] on span "[GEOGRAPHIC_DATA]" at bounding box center [886, 371] width 120 height 19
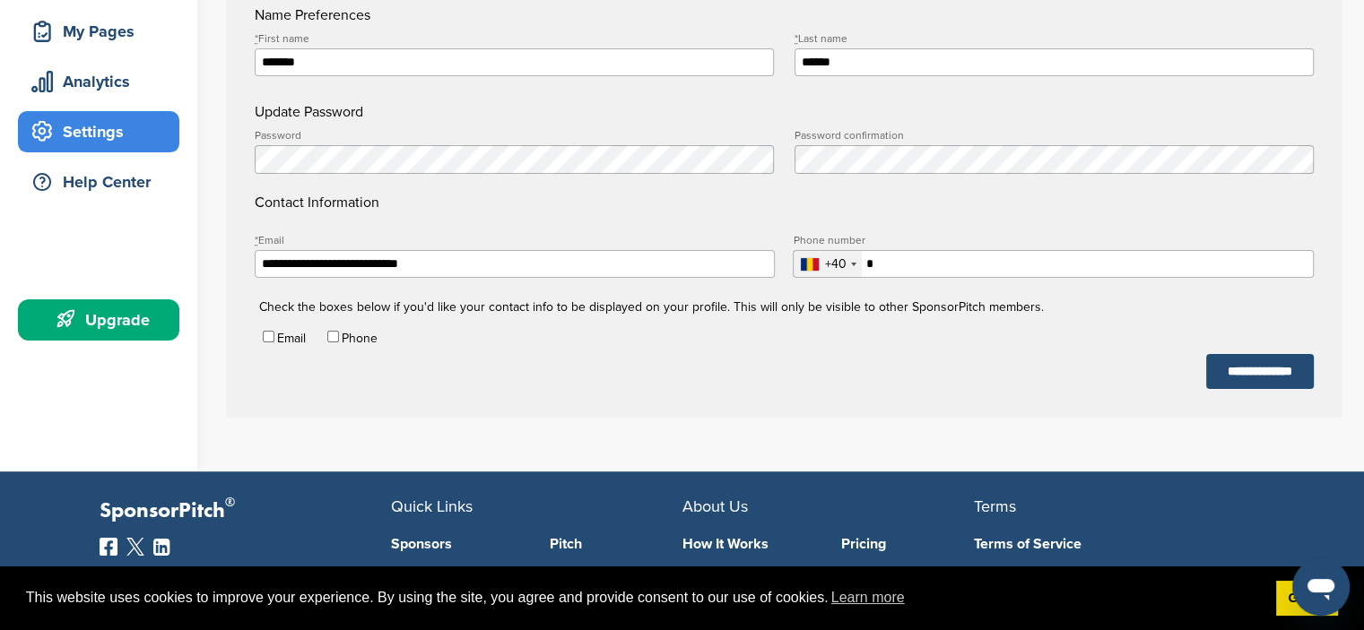
type input "**********"
click at [1242, 365] on input "**********" at bounding box center [1260, 371] width 108 height 35
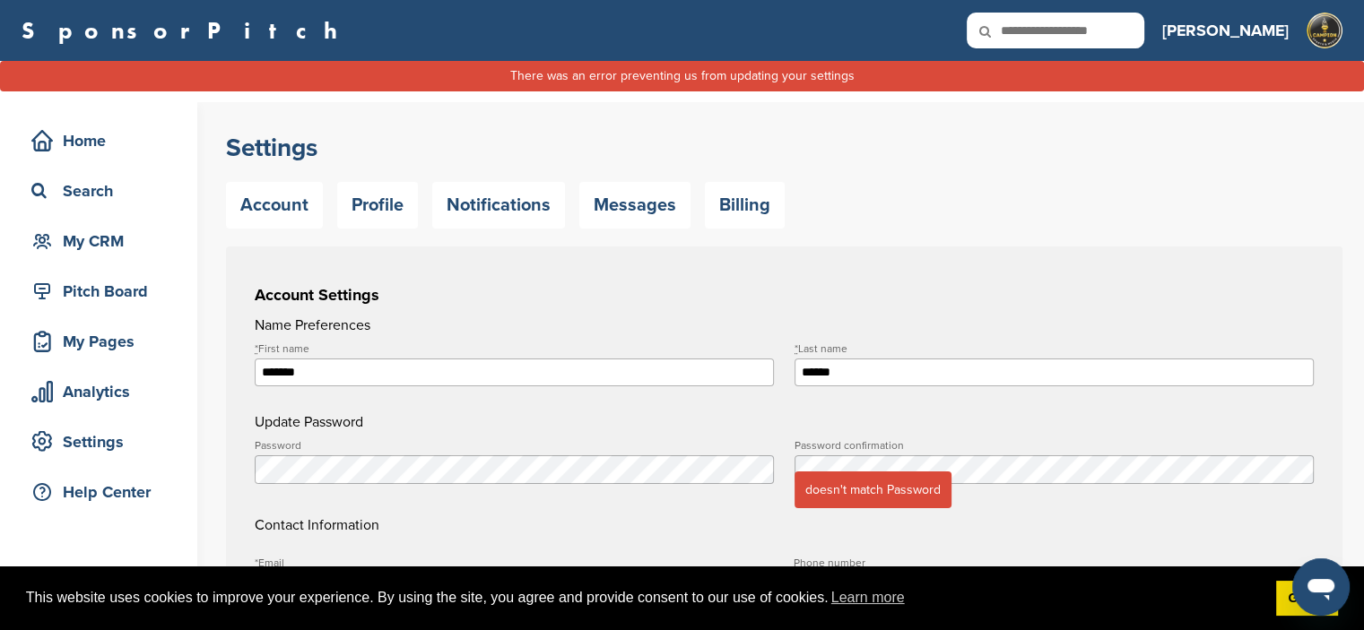
scroll to position [179, 0]
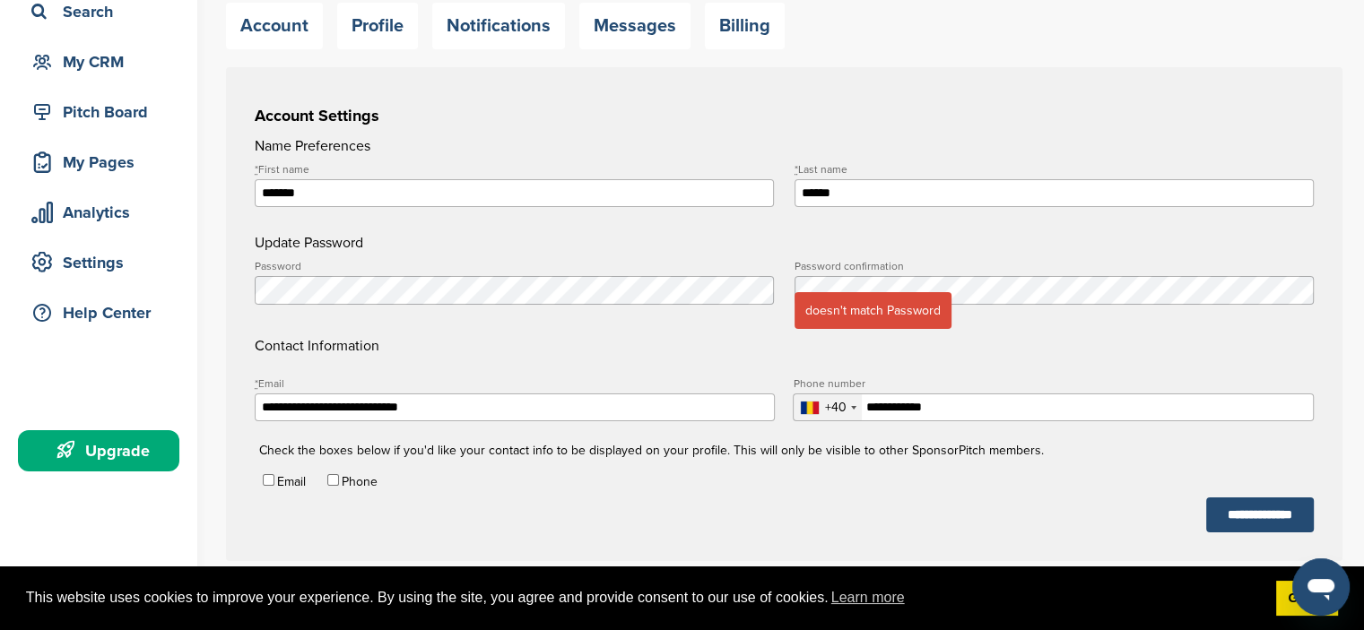
click at [251, 291] on div "**********" at bounding box center [784, 314] width 1116 height 494
click at [803, 276] on div "Password confirmation doesn't match Password" at bounding box center [1053, 289] width 519 height 56
click at [1071, 245] on h4 "Update Password" at bounding box center [784, 243] width 1059 height 22
click at [1265, 517] on input "**********" at bounding box center [1260, 515] width 108 height 35
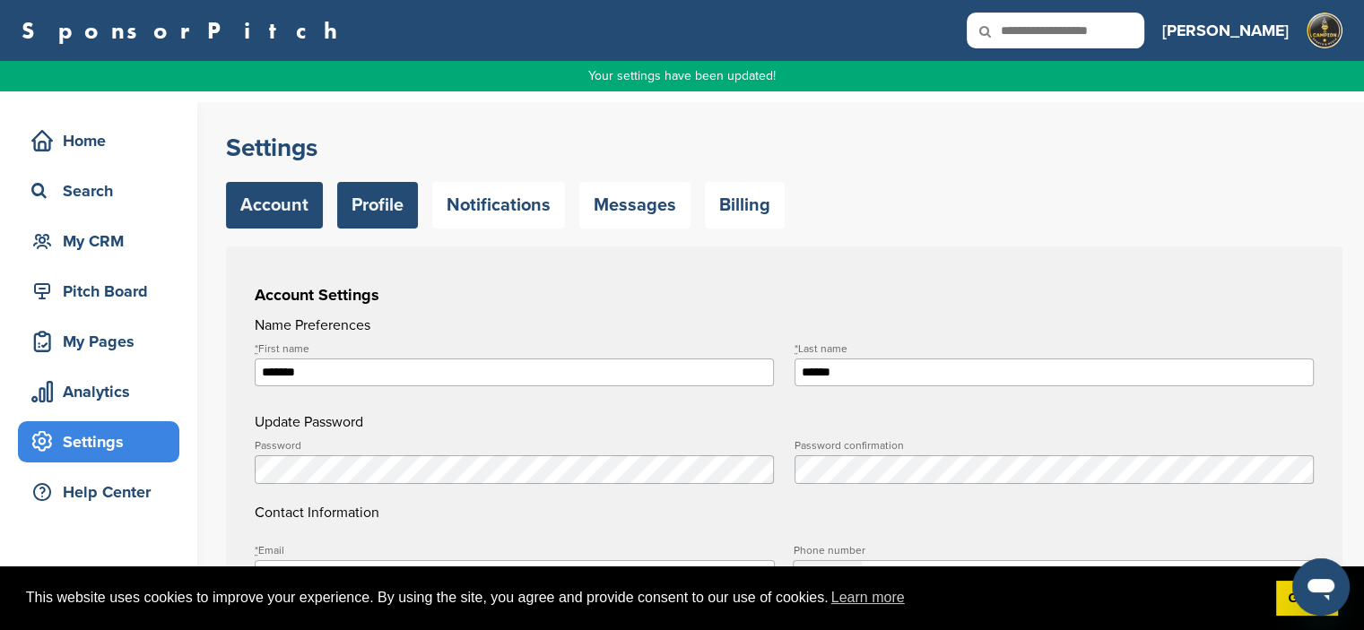
click at [381, 208] on link "Profile" at bounding box center [377, 205] width 81 height 47
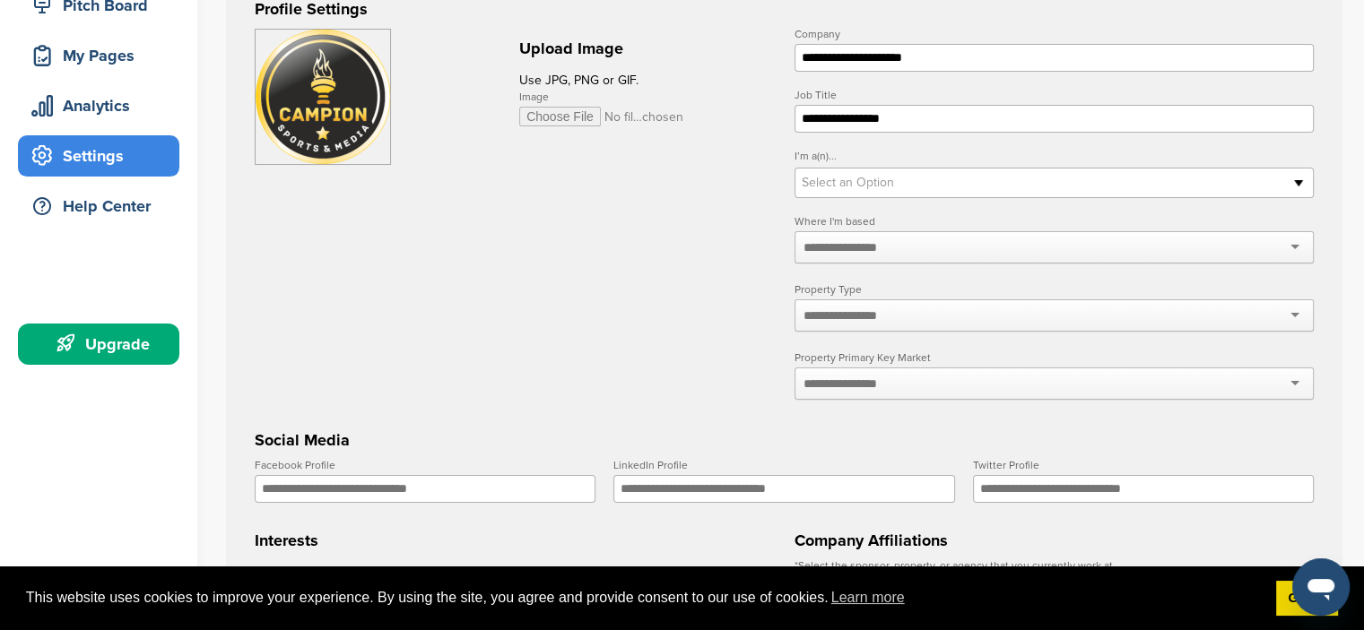
scroll to position [269, 0]
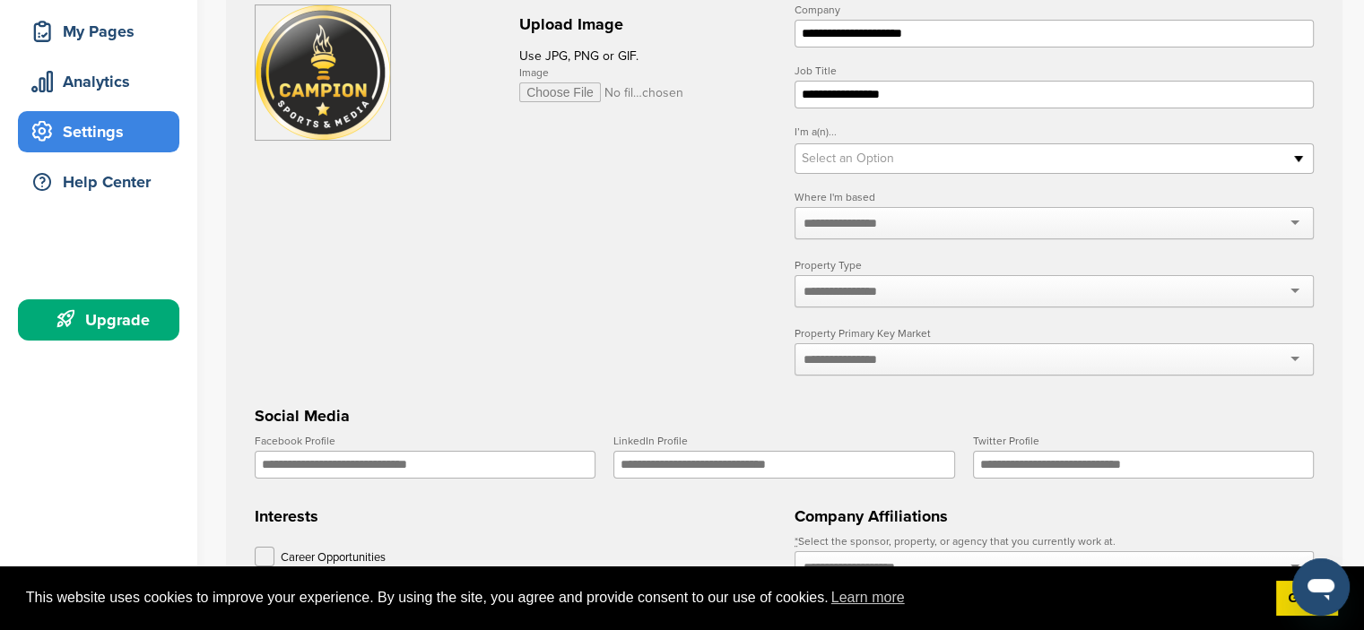
click at [1295, 157] on link "Select an Option" at bounding box center [1053, 158] width 519 height 30
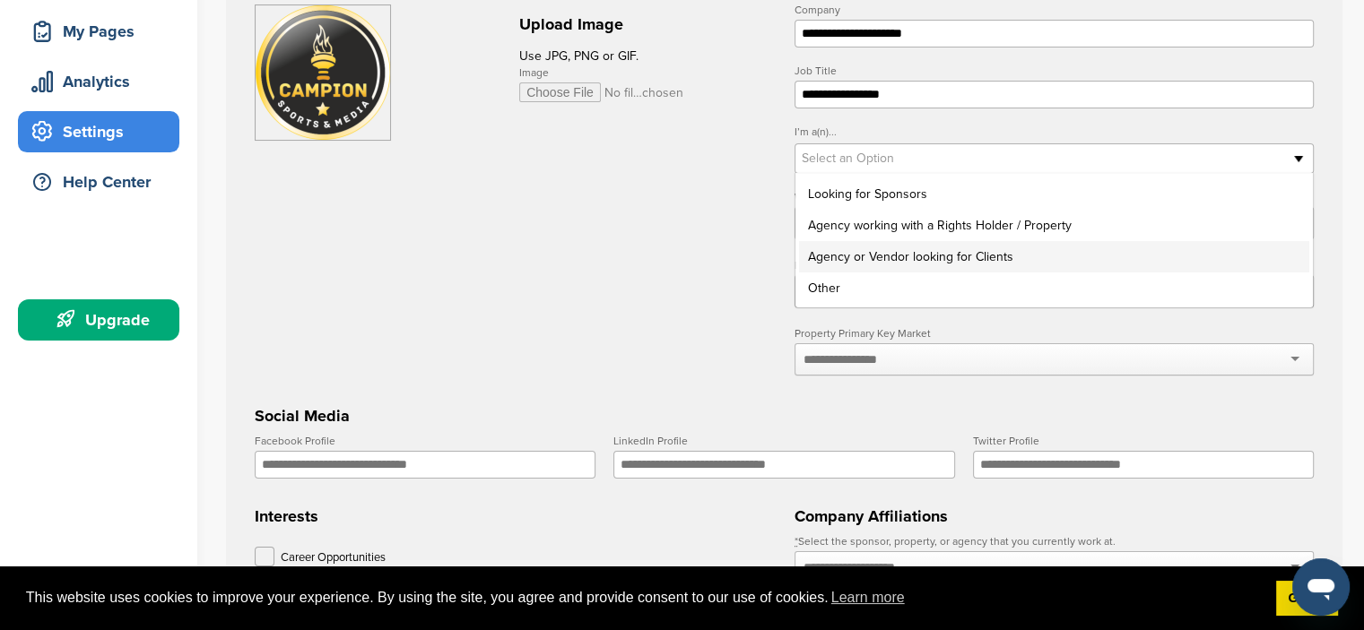
click at [961, 253] on li "Agency or Vendor looking for Clients" at bounding box center [1054, 256] width 510 height 31
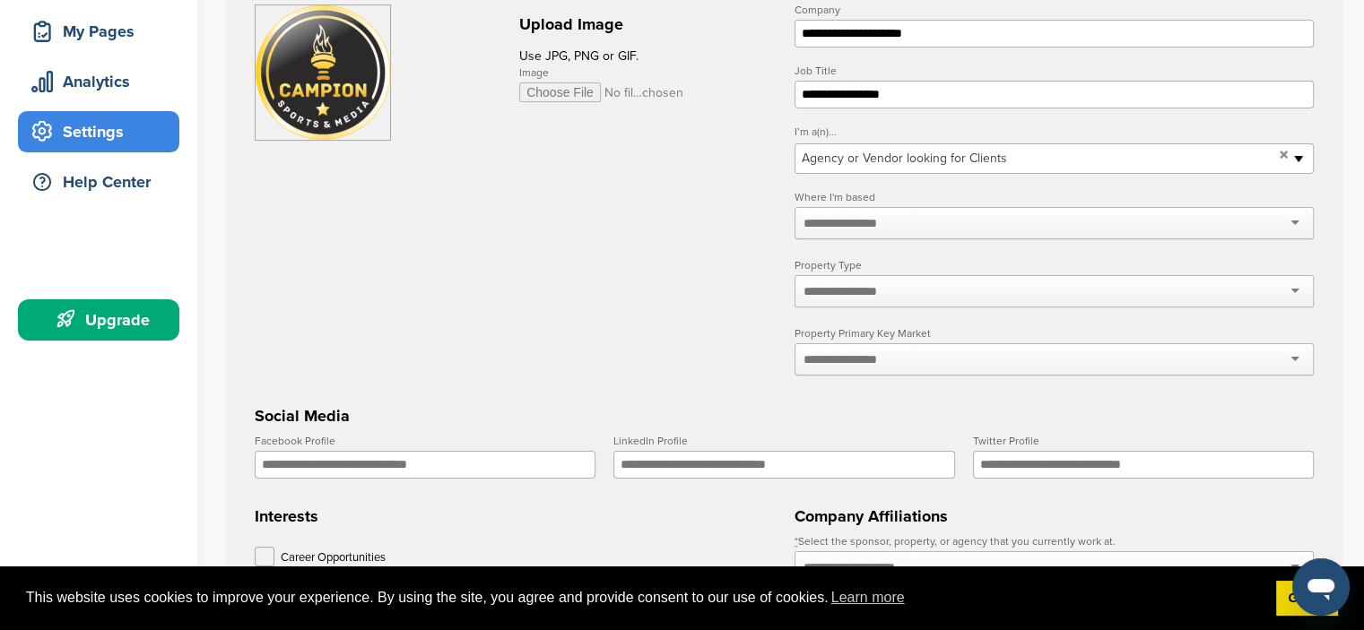
click at [925, 223] on div at bounding box center [1053, 223] width 519 height 32
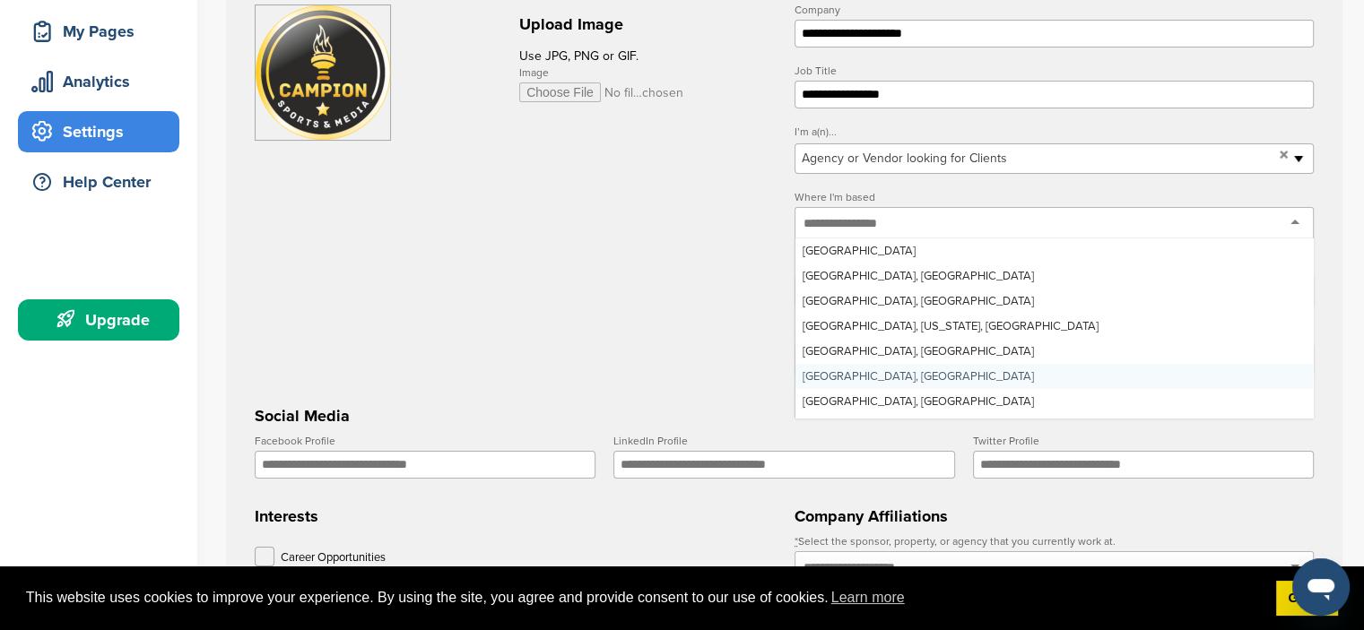
type input "*"
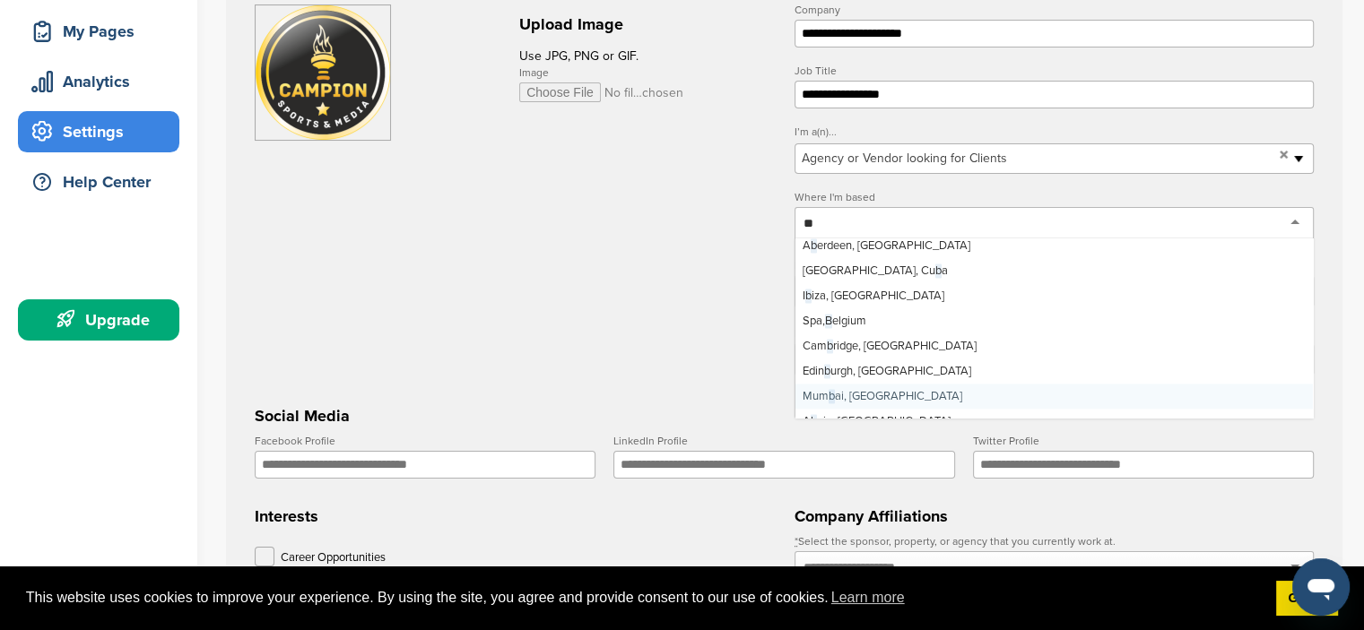
scroll to position [0, 0]
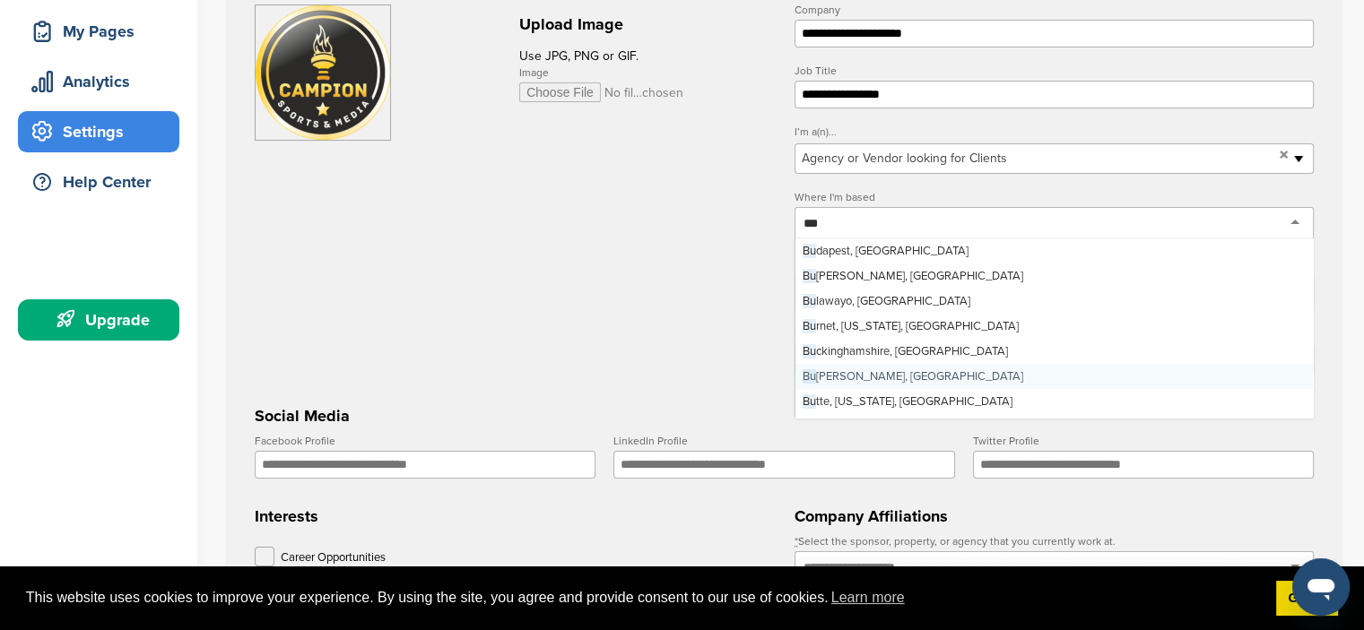
type input "****"
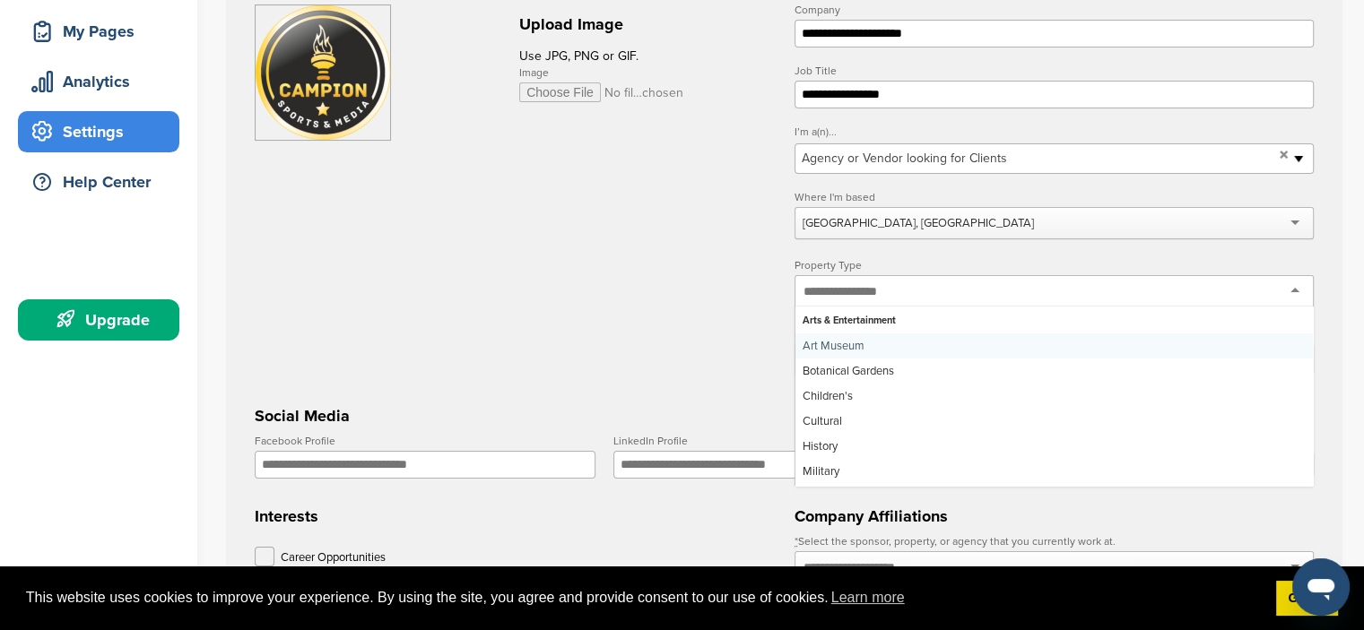
click at [898, 290] on div at bounding box center [1053, 291] width 519 height 32
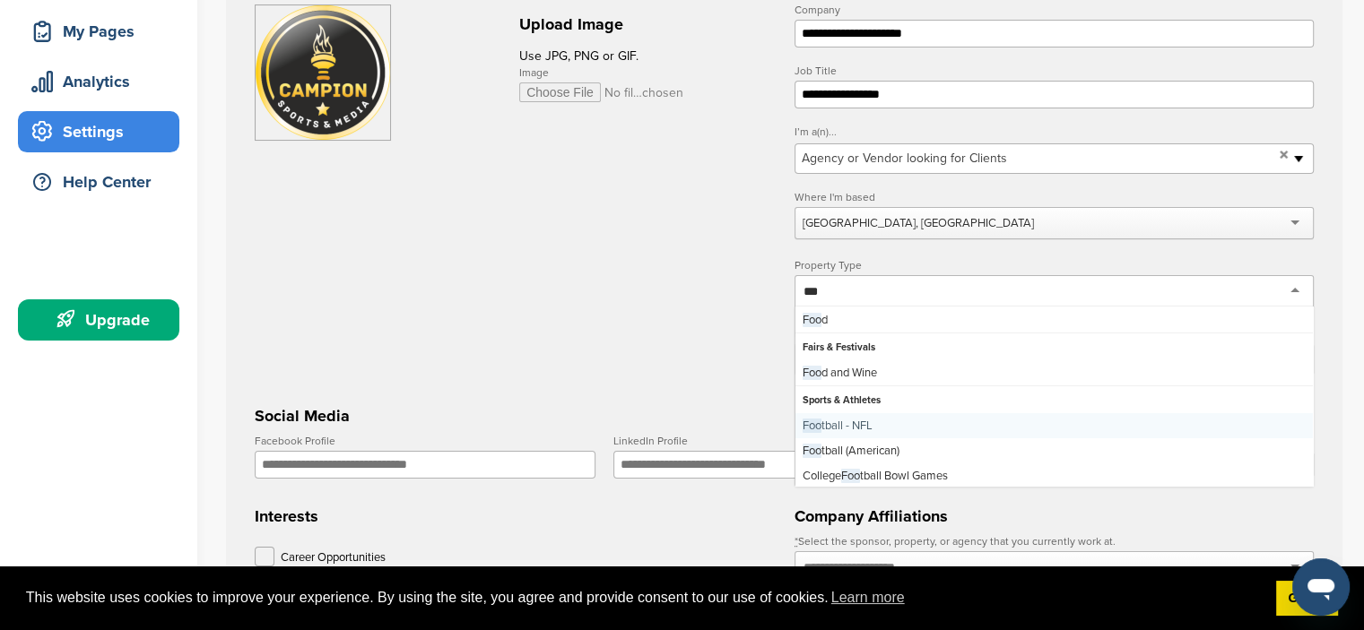
scroll to position [81, 0]
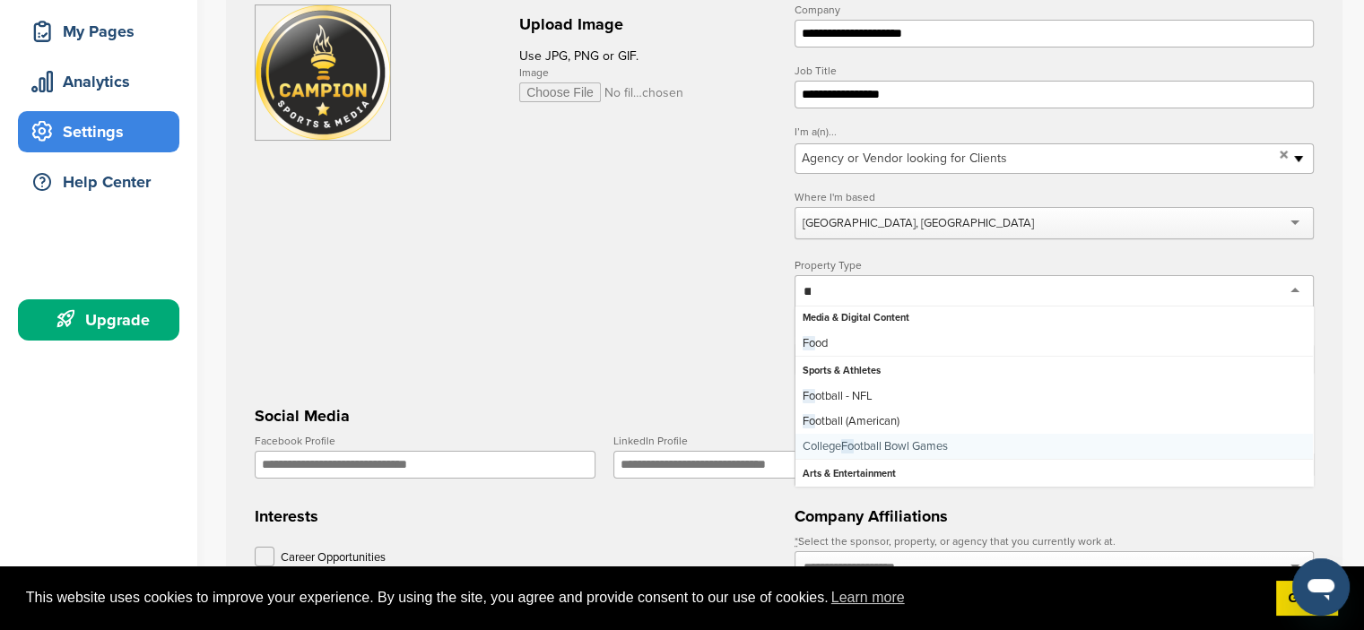
type input "*"
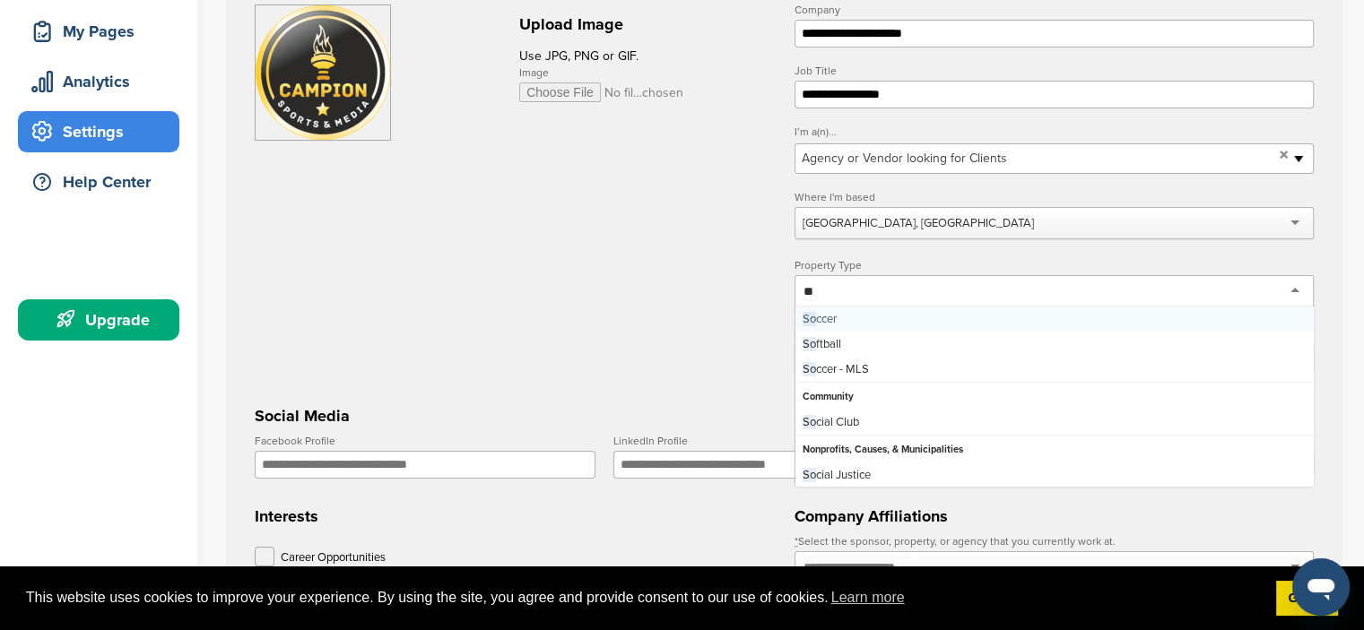
scroll to position [26, 0]
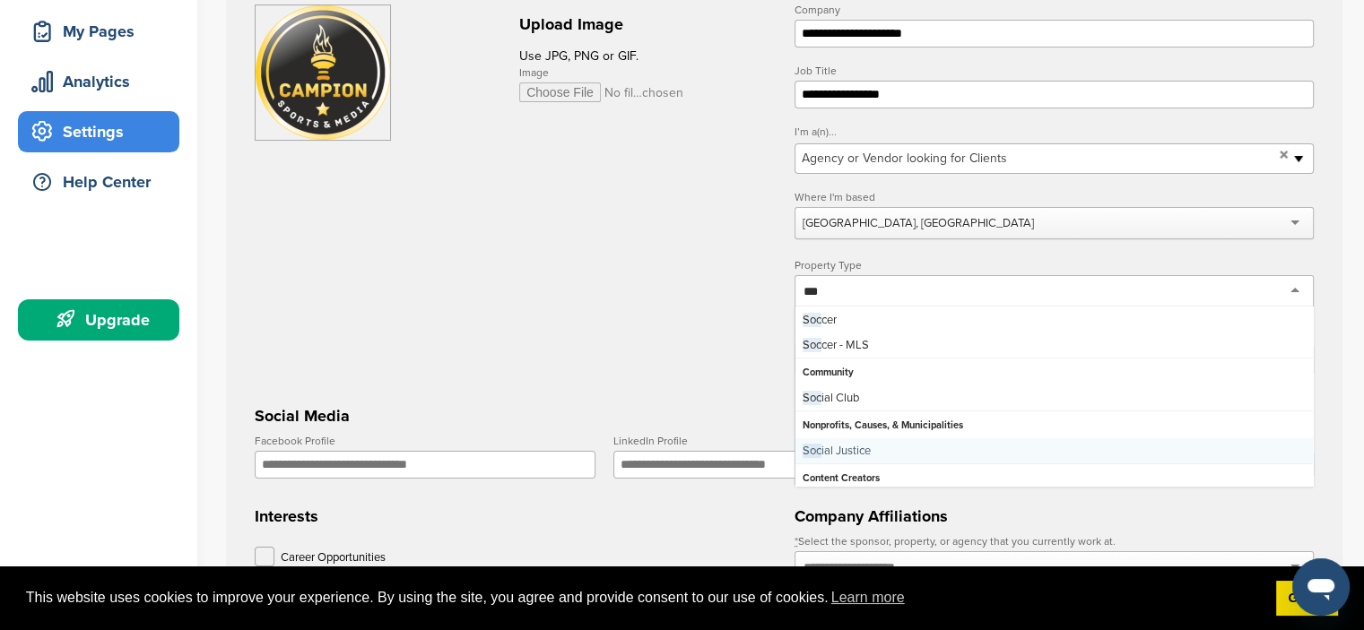
type input "****"
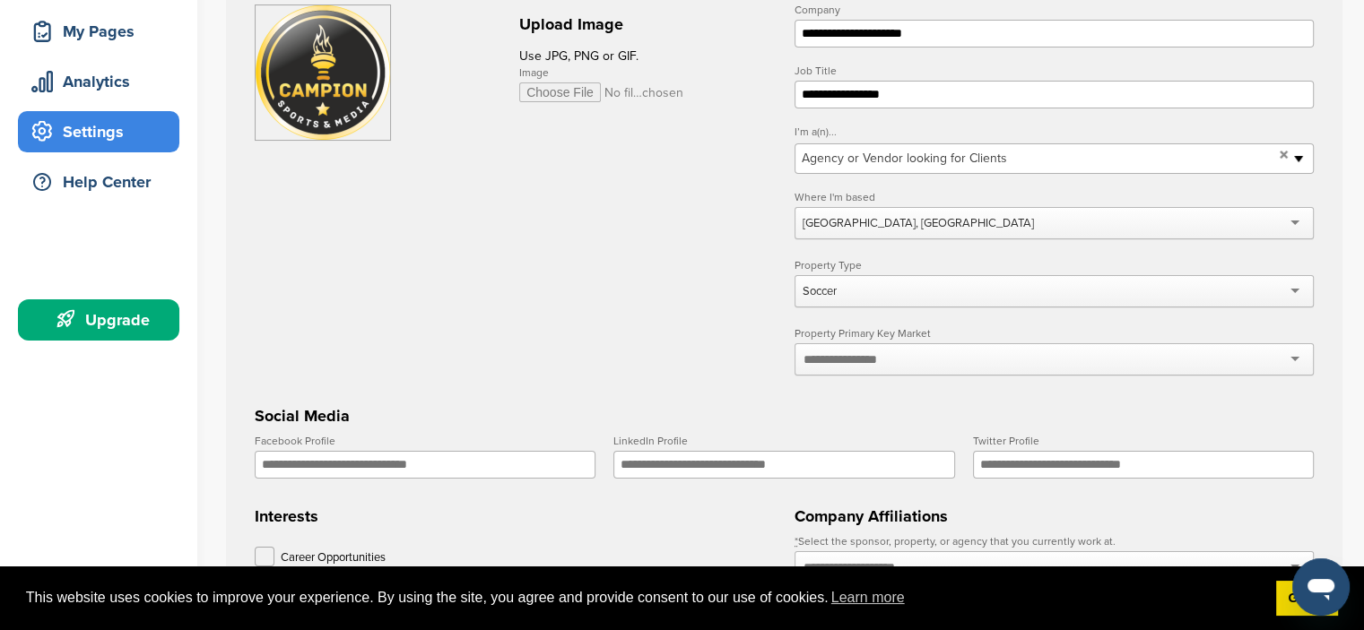
scroll to position [0, 0]
click at [880, 358] on input "text" at bounding box center [850, 359] width 95 height 16
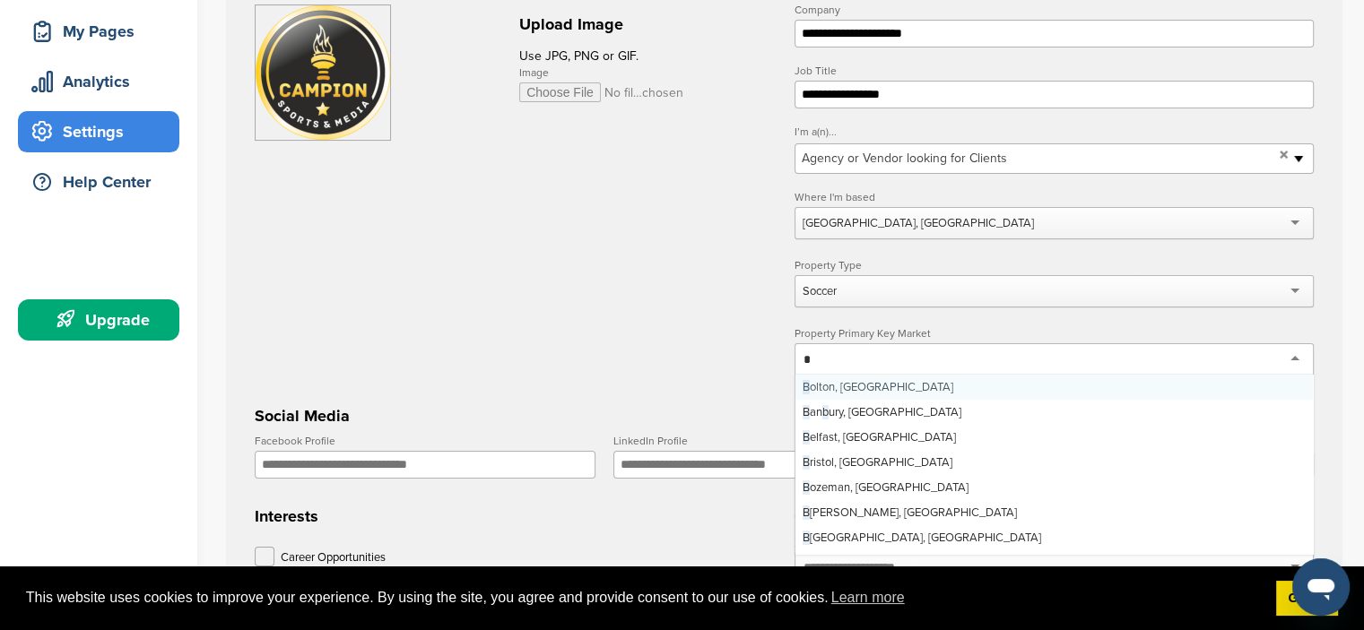
type input "**"
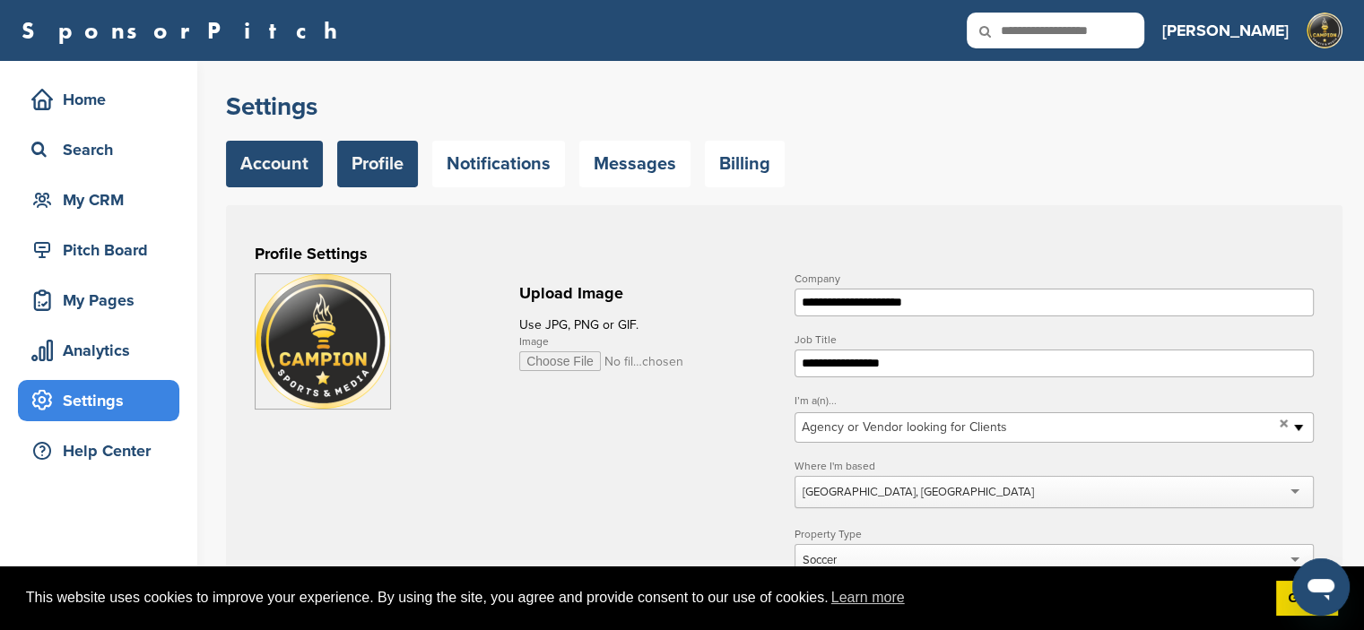
click at [276, 173] on link "Account" at bounding box center [274, 164] width 97 height 47
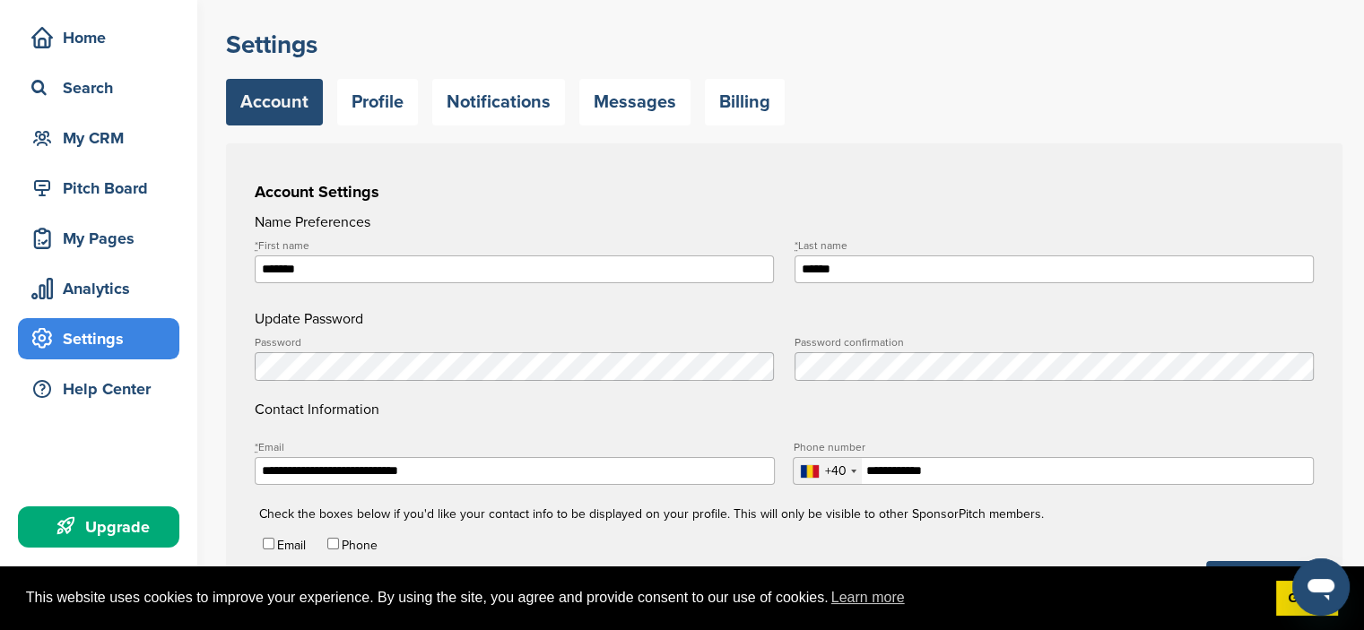
scroll to position [90, 0]
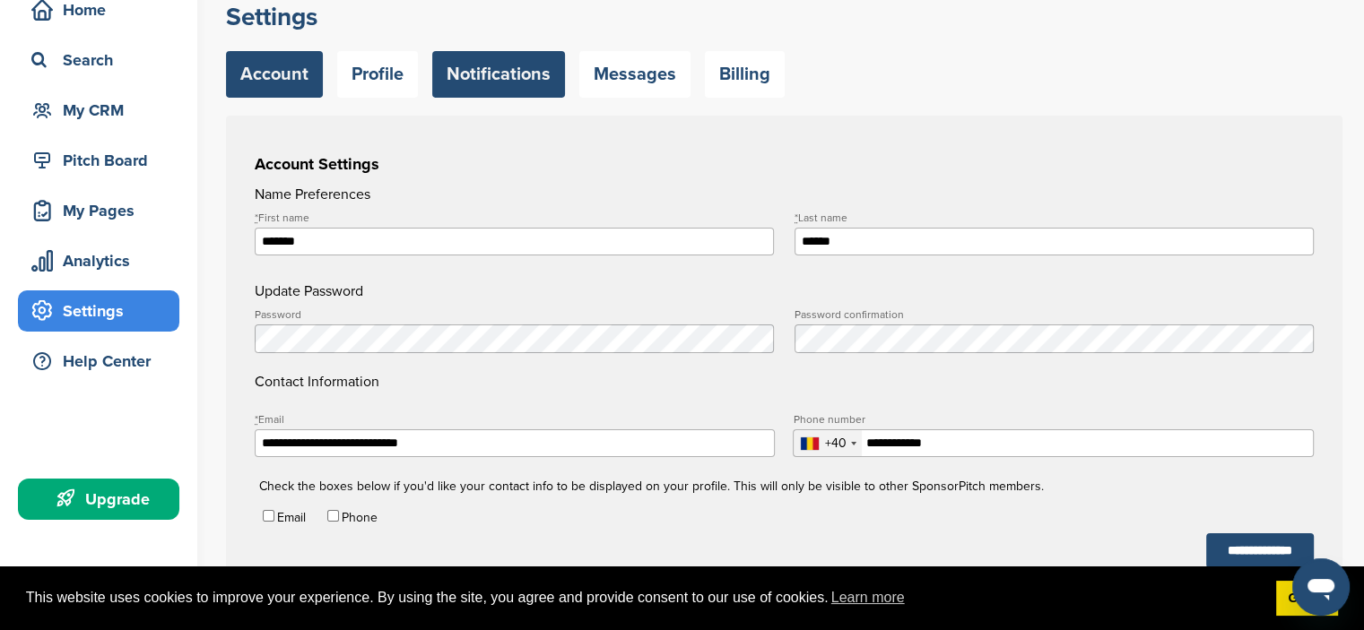
click at [513, 70] on link "Notifications" at bounding box center [498, 74] width 133 height 47
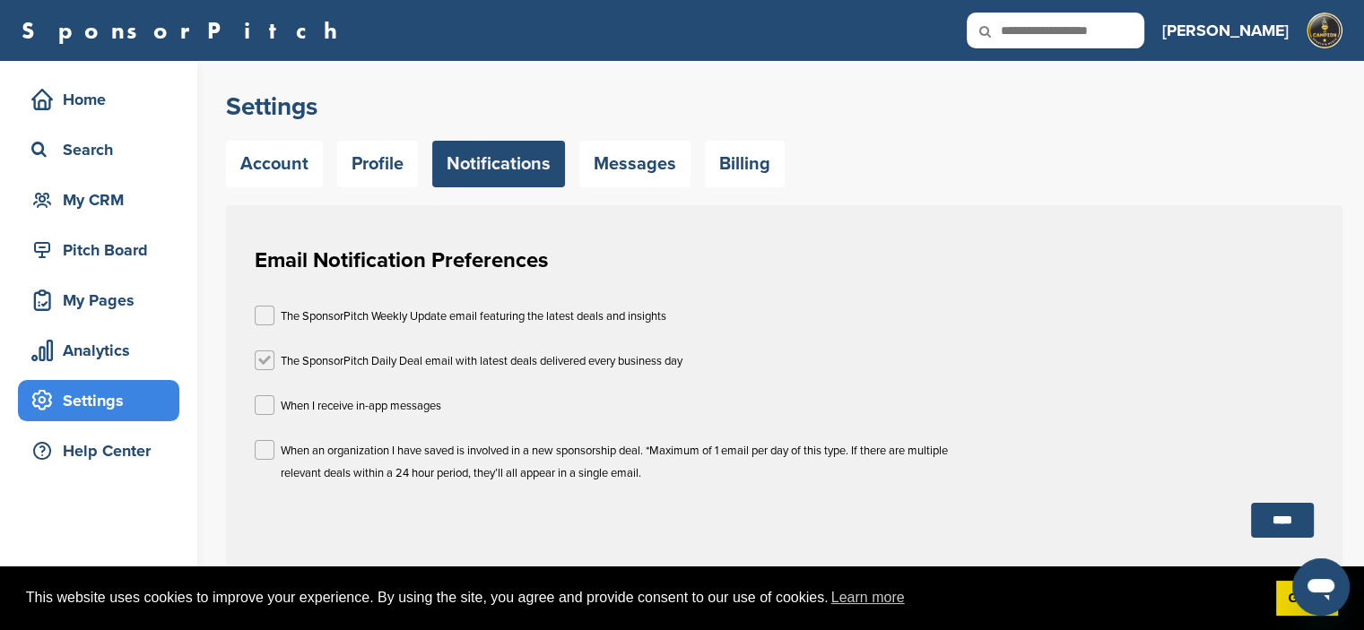
click at [264, 361] on label at bounding box center [265, 361] width 20 height 20
click at [265, 314] on label at bounding box center [265, 316] width 20 height 20
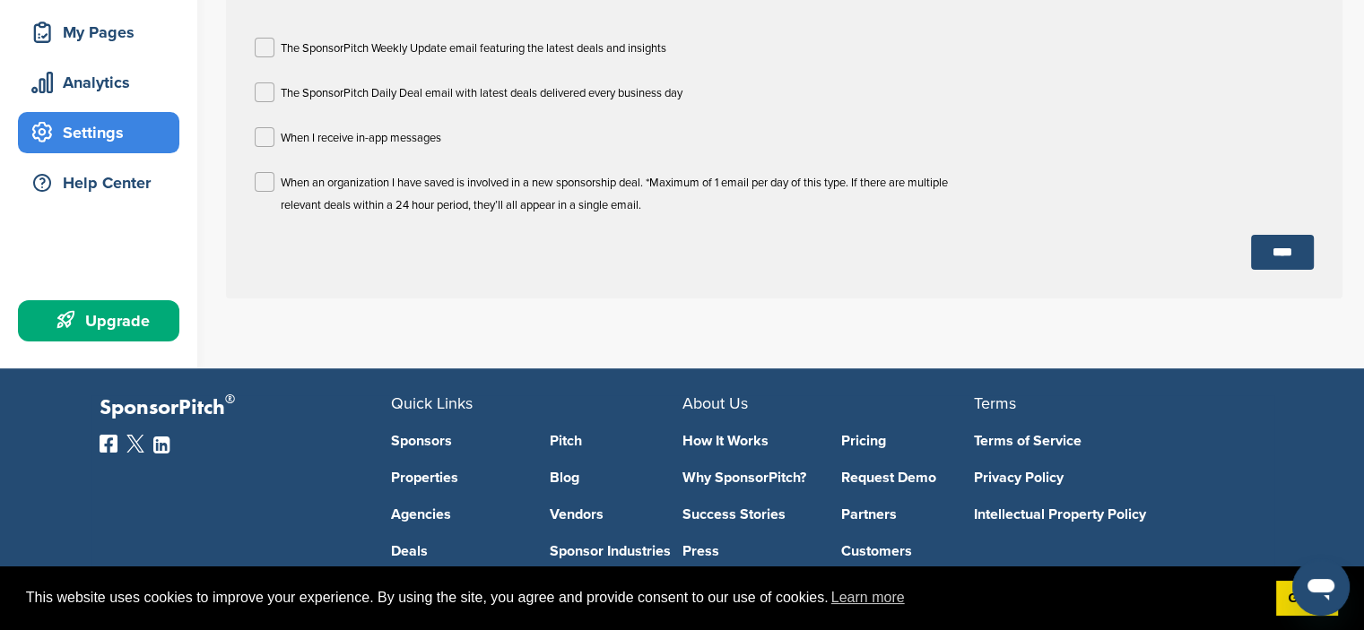
scroll to position [269, 0]
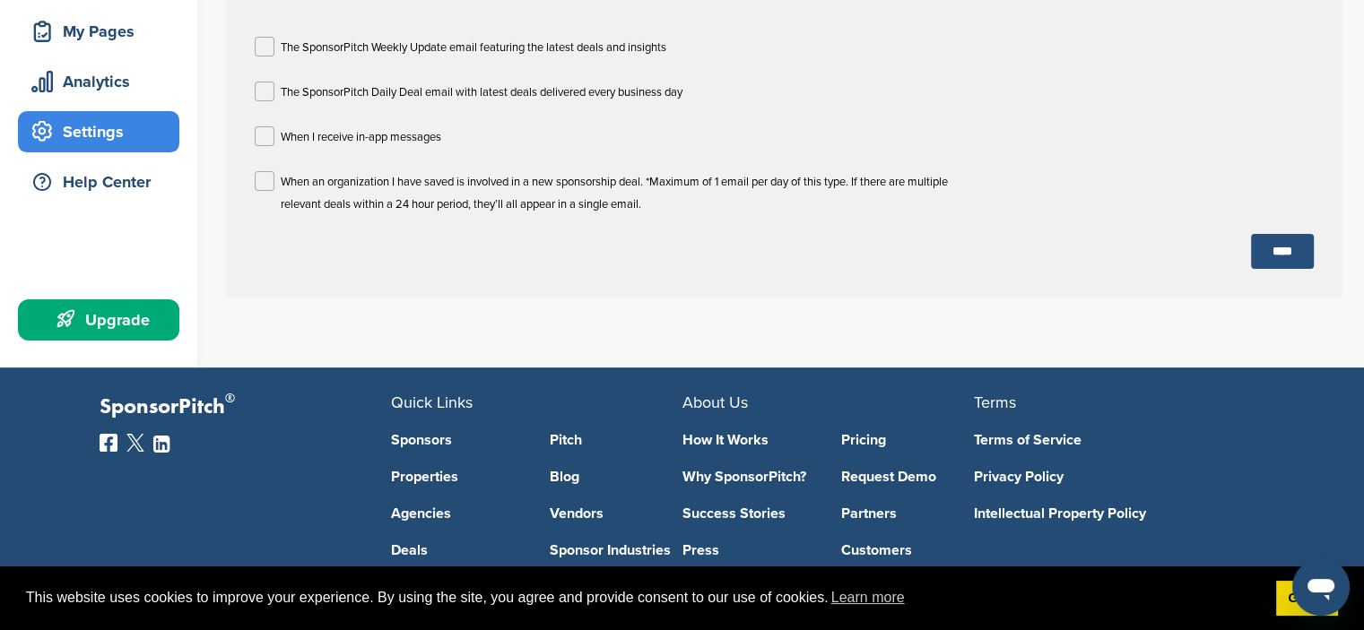
click at [1274, 247] on input "****" at bounding box center [1282, 251] width 63 height 35
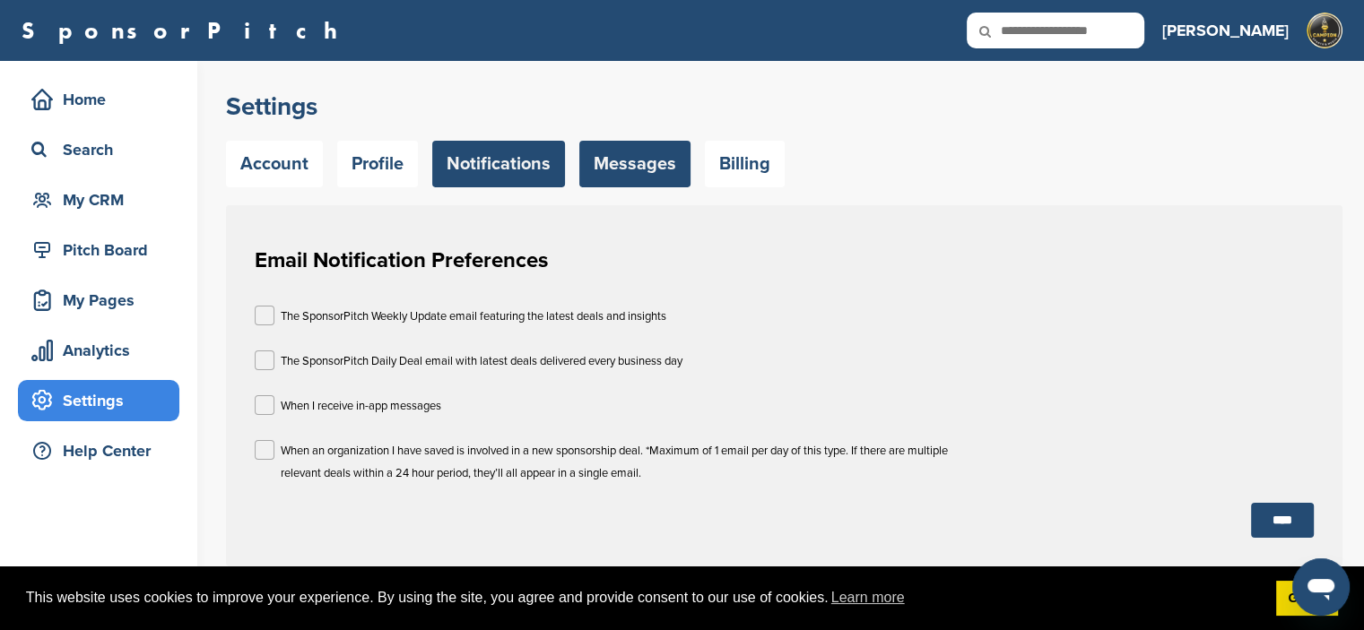
click at [642, 162] on link "Messages" at bounding box center [634, 164] width 111 height 47
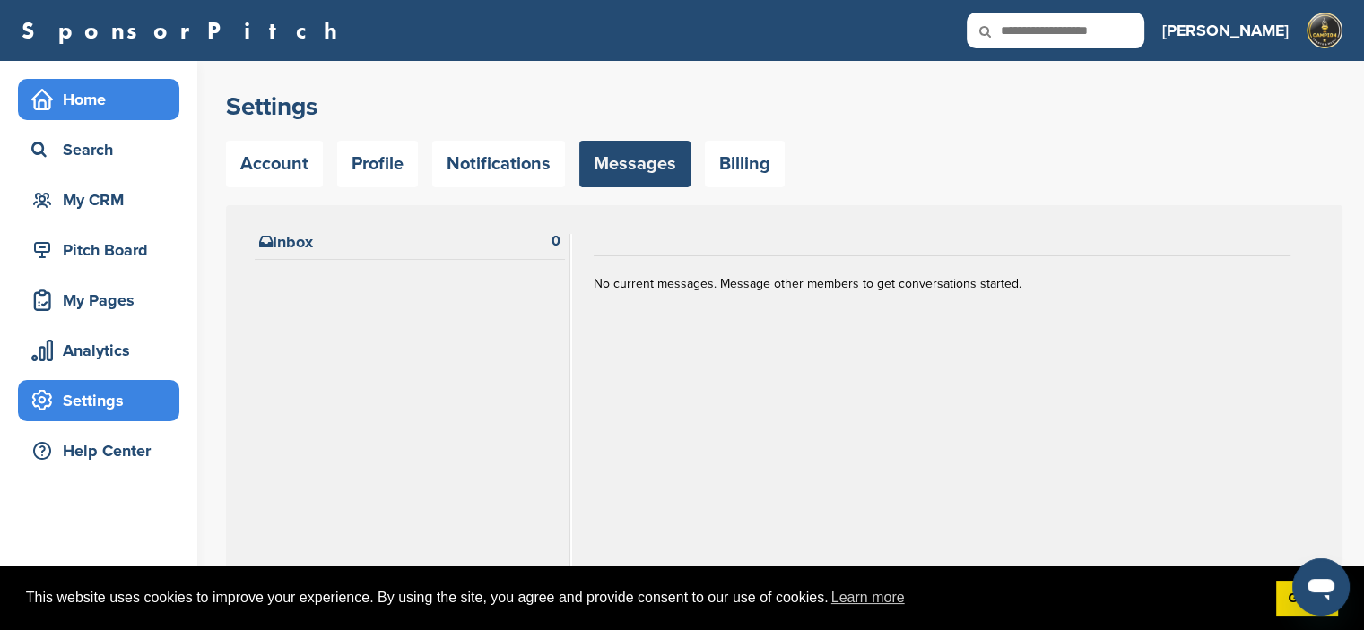
click at [73, 94] on div "Home" at bounding box center [103, 99] width 152 height 32
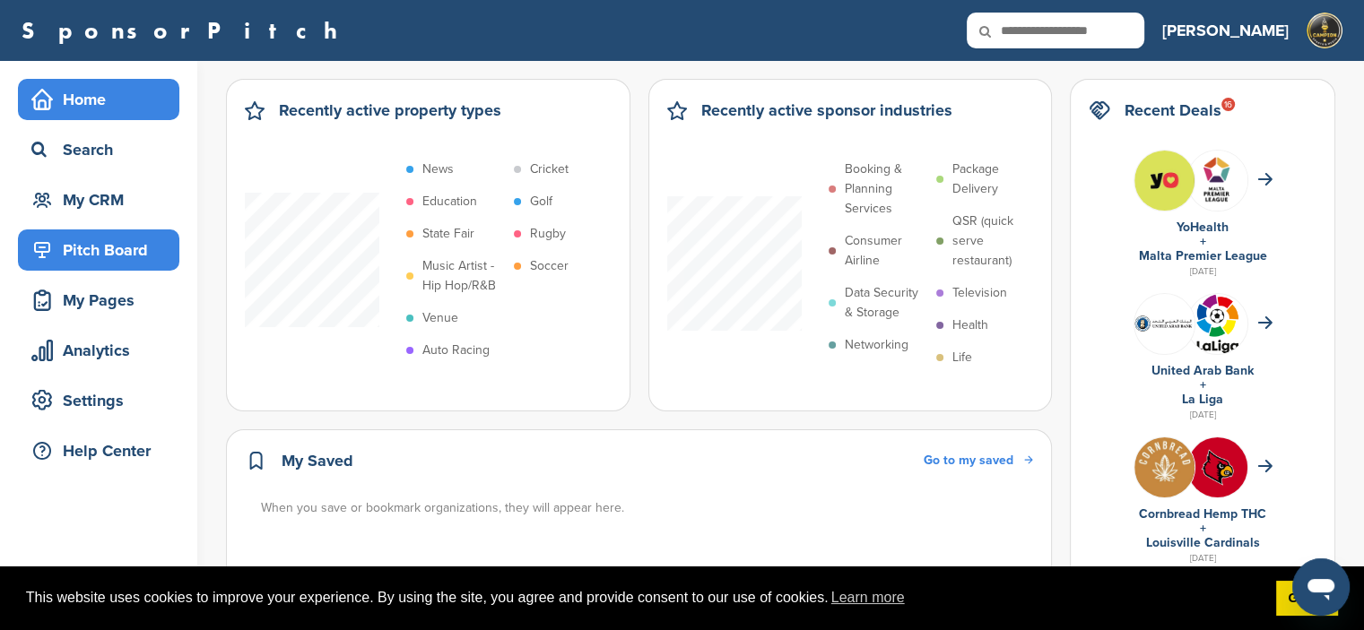
click at [118, 250] on div "Pitch Board" at bounding box center [103, 250] width 152 height 32
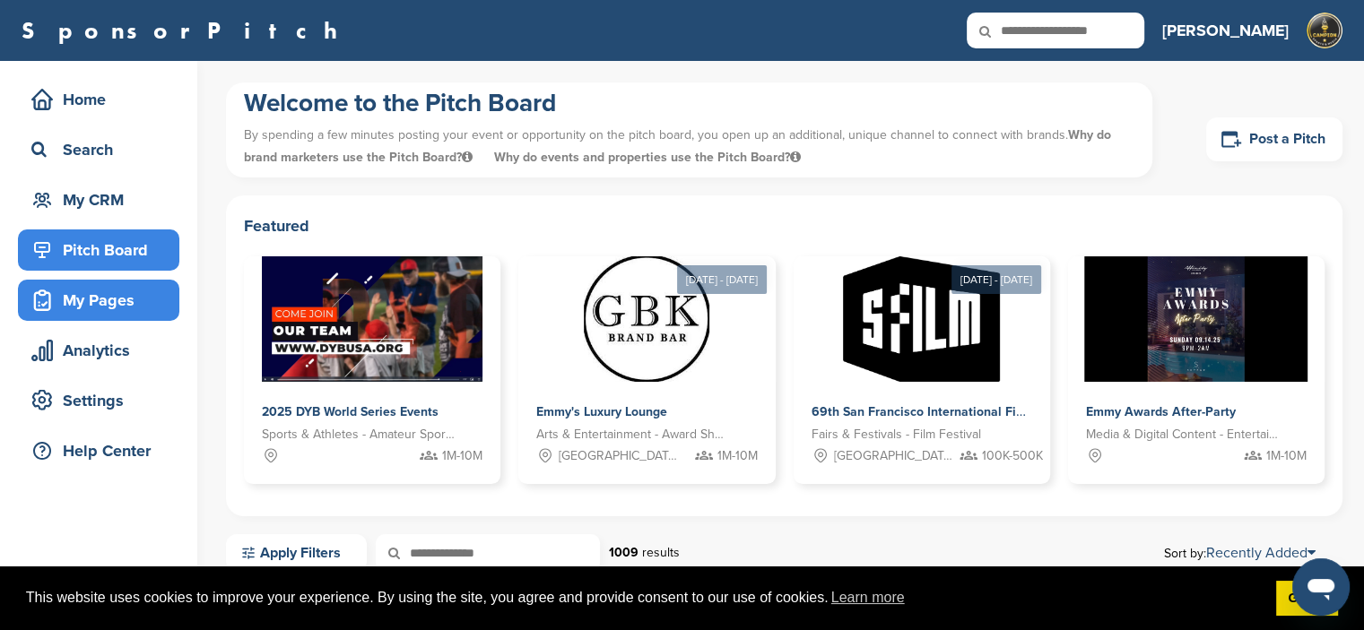
click at [111, 305] on div "My Pages" at bounding box center [103, 300] width 152 height 32
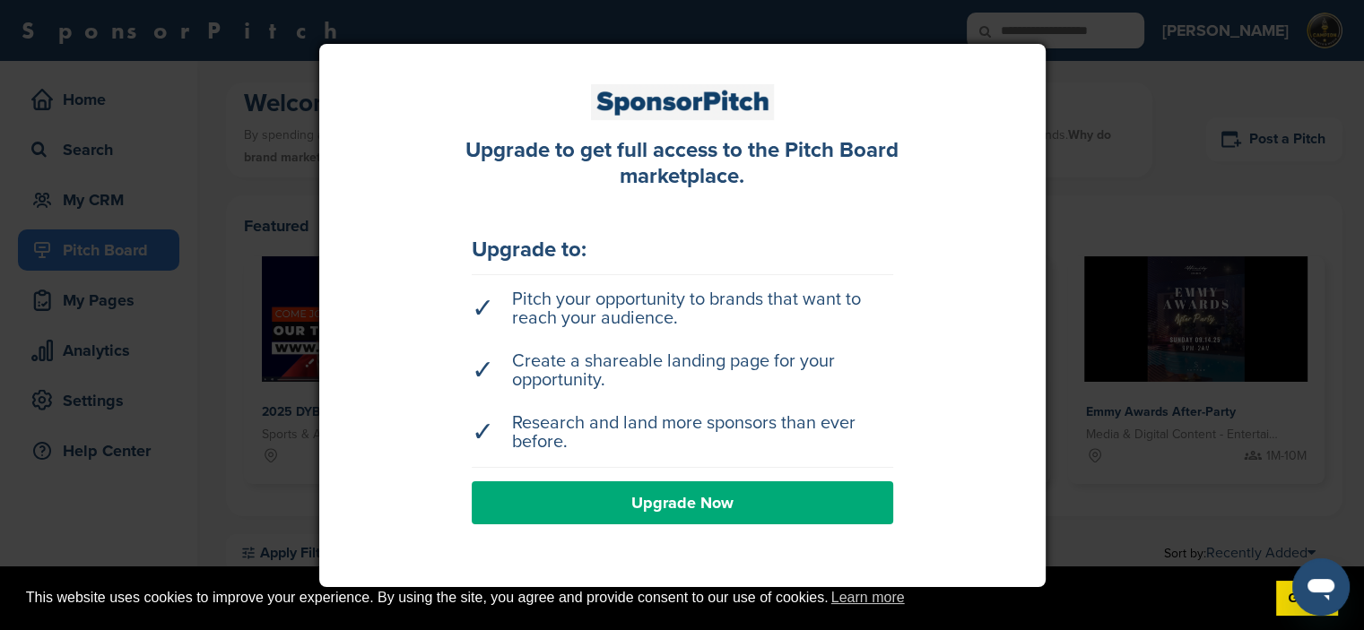
click at [746, 498] on link "Upgrade Now" at bounding box center [682, 502] width 421 height 43
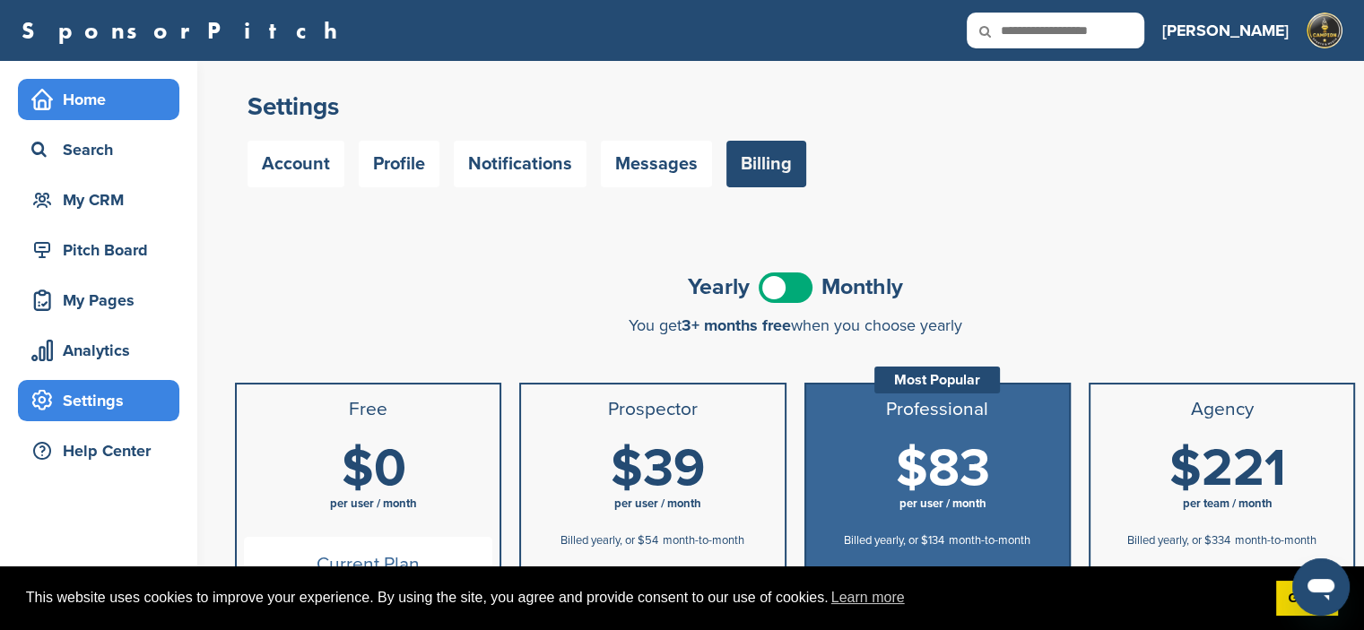
click at [70, 90] on div "Home" at bounding box center [103, 99] width 152 height 32
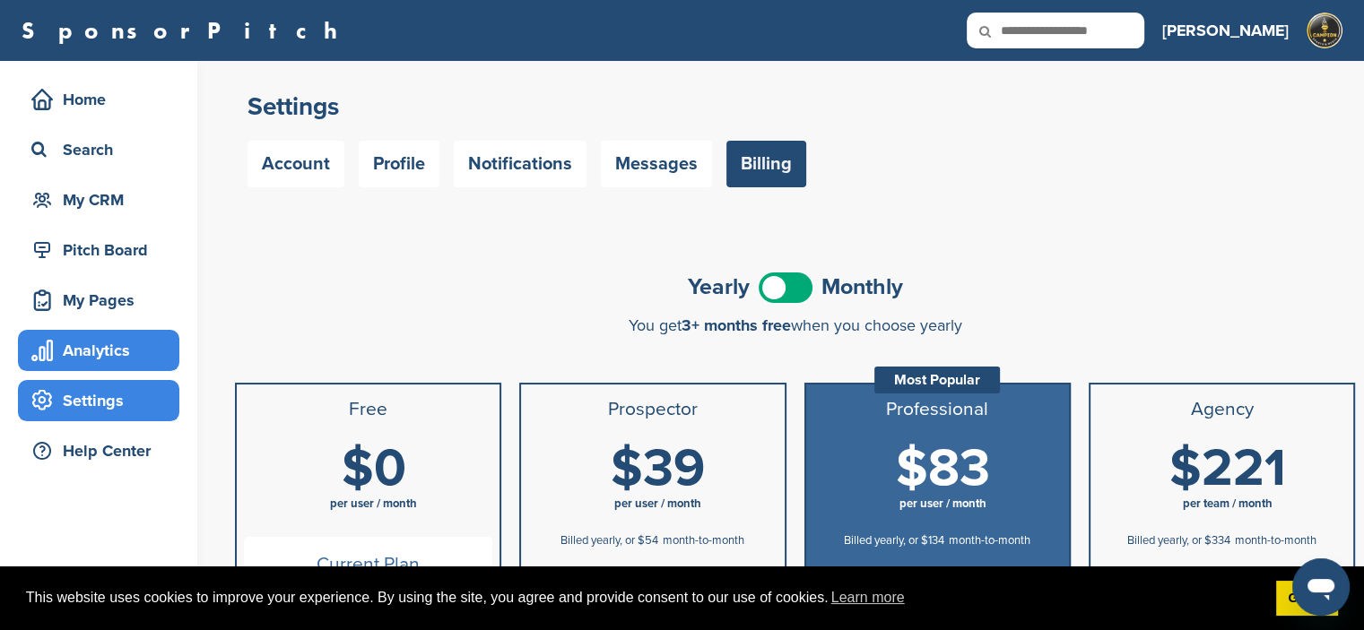
click at [106, 340] on div "Analytics" at bounding box center [103, 350] width 152 height 32
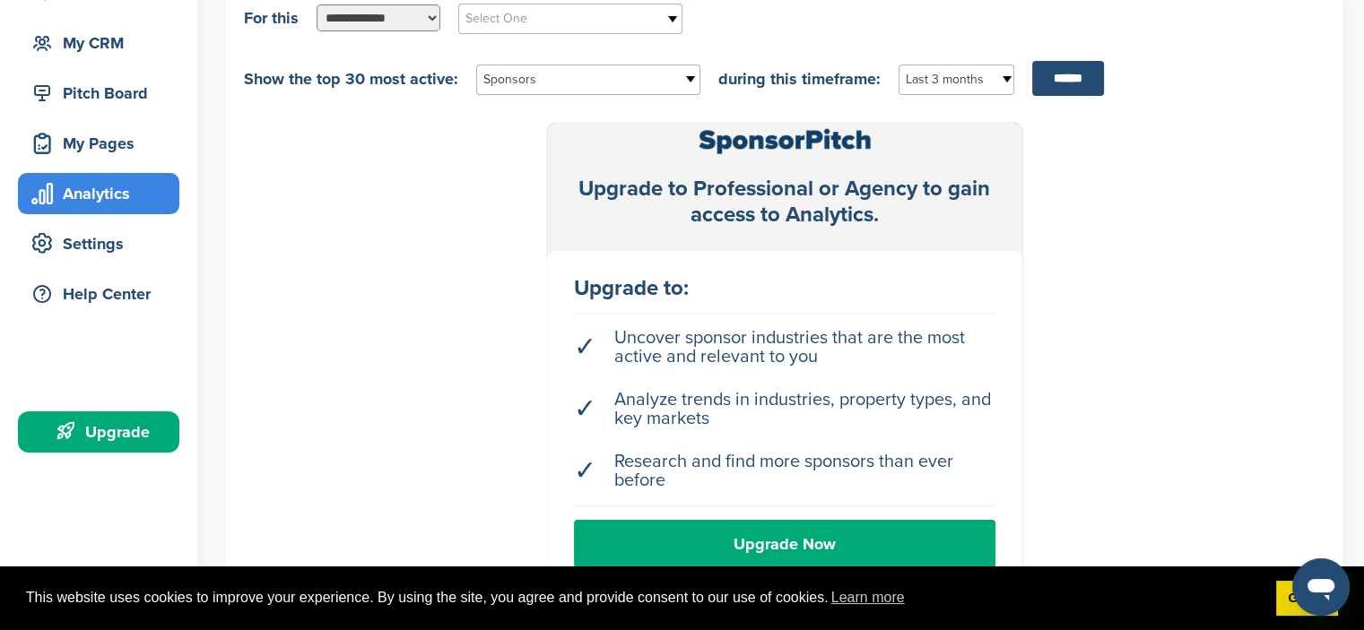
scroll to position [269, 0]
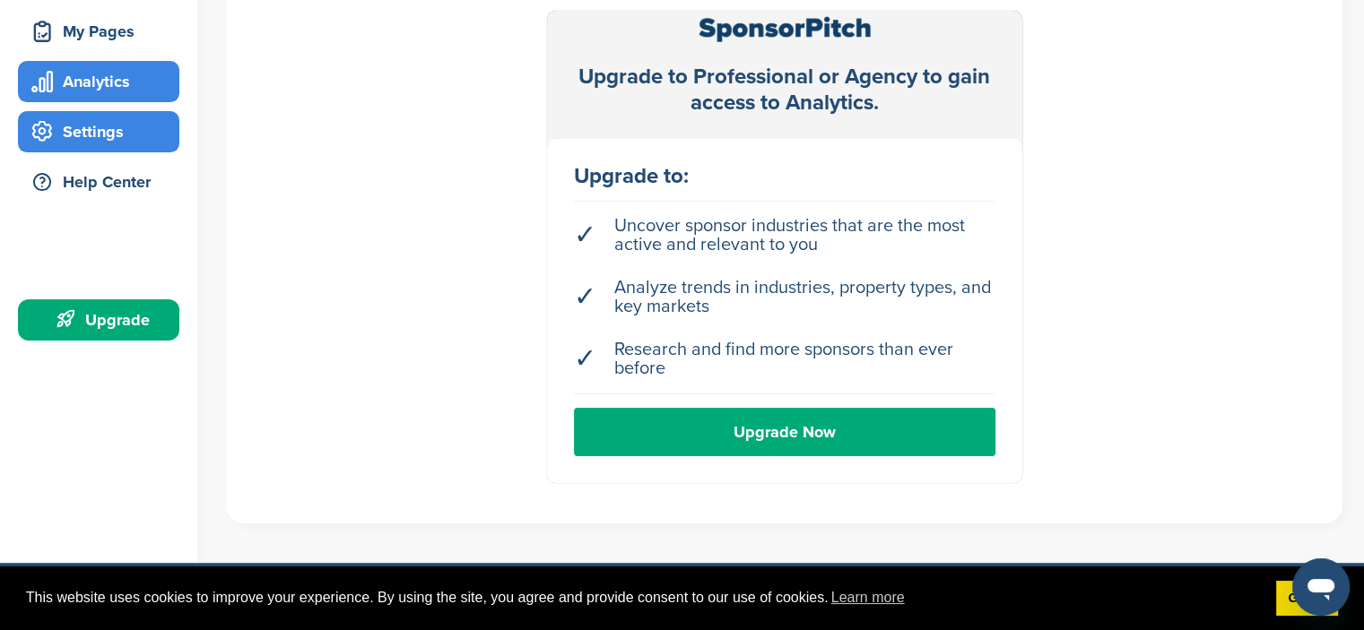
click at [115, 127] on div "Settings" at bounding box center [103, 132] width 152 height 32
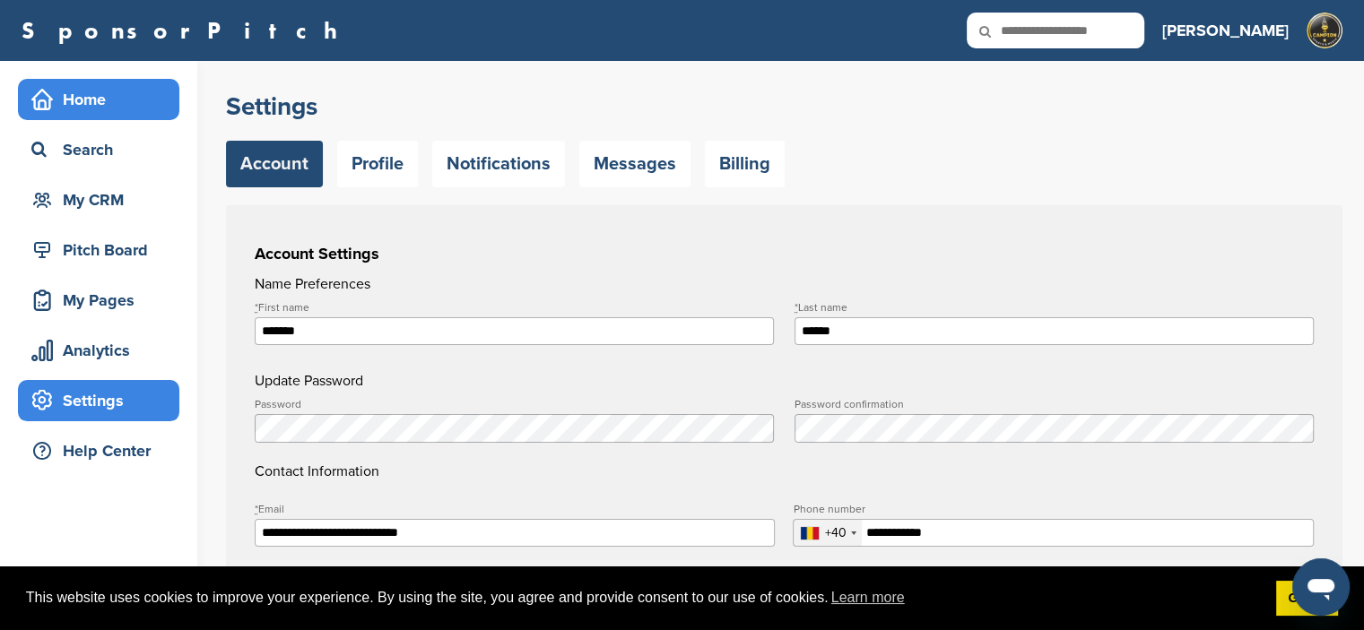
click at [98, 104] on div "Home" at bounding box center [103, 99] width 152 height 32
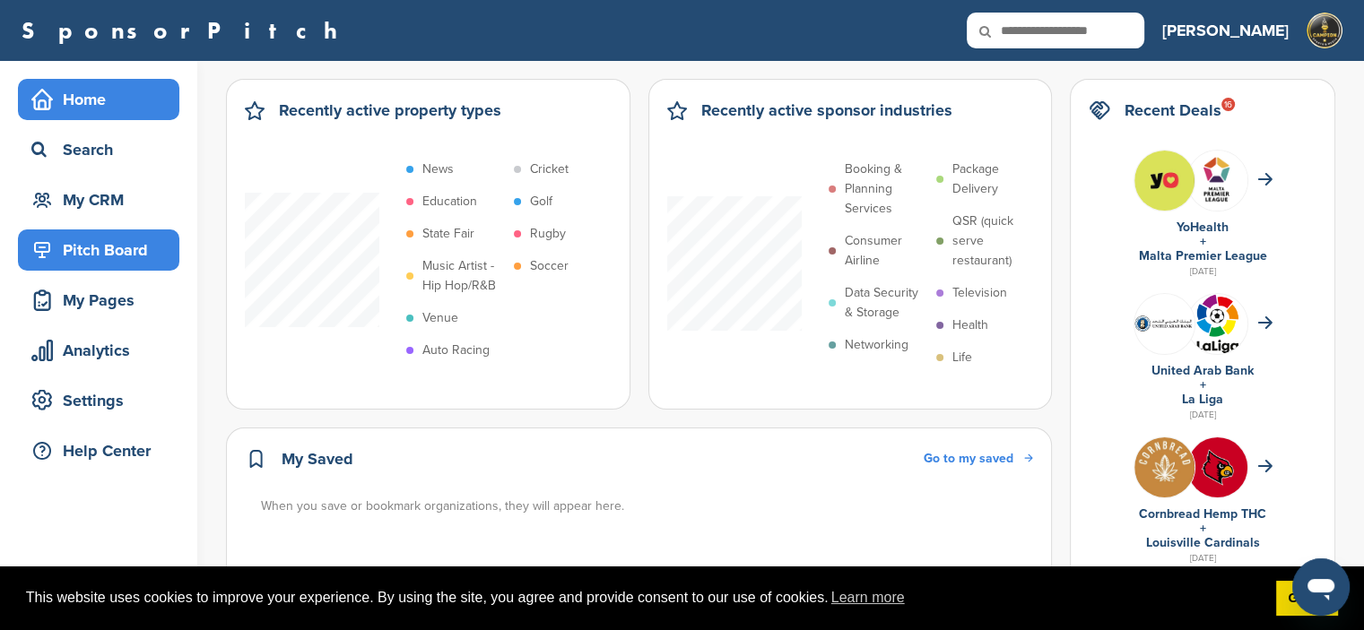
click at [120, 256] on div "Pitch Board" at bounding box center [103, 250] width 152 height 32
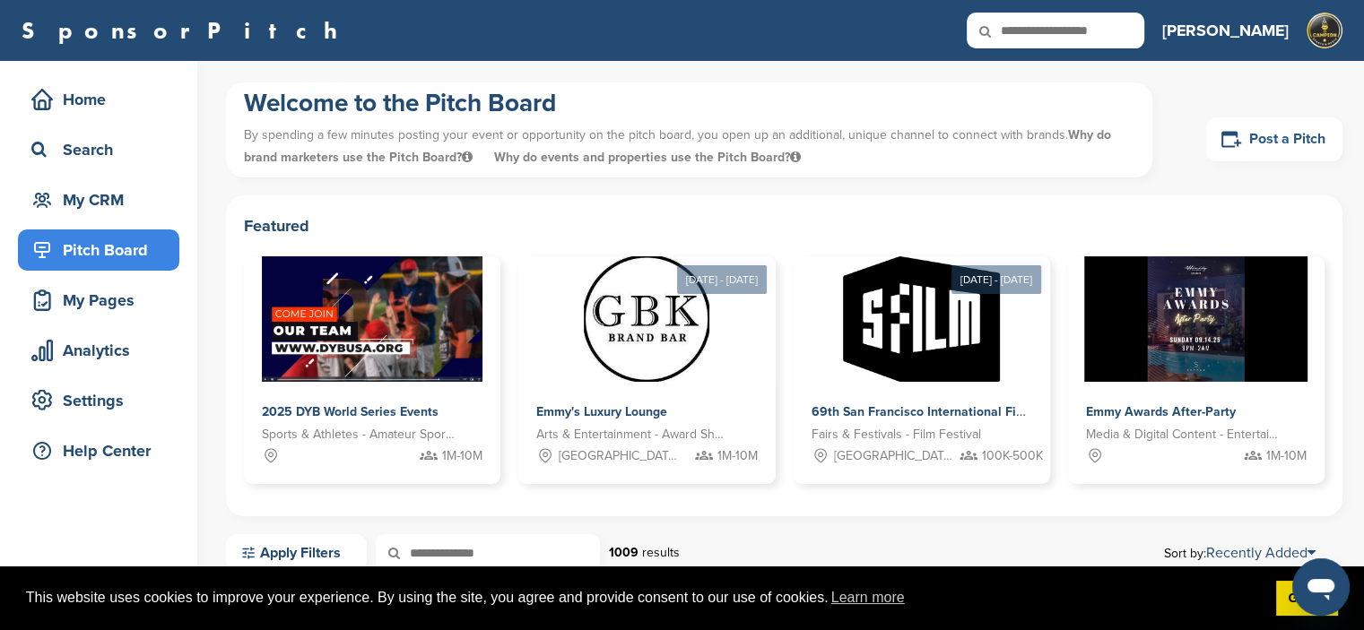
click at [1298, 131] on link "Post a Pitch" at bounding box center [1274, 139] width 136 height 44
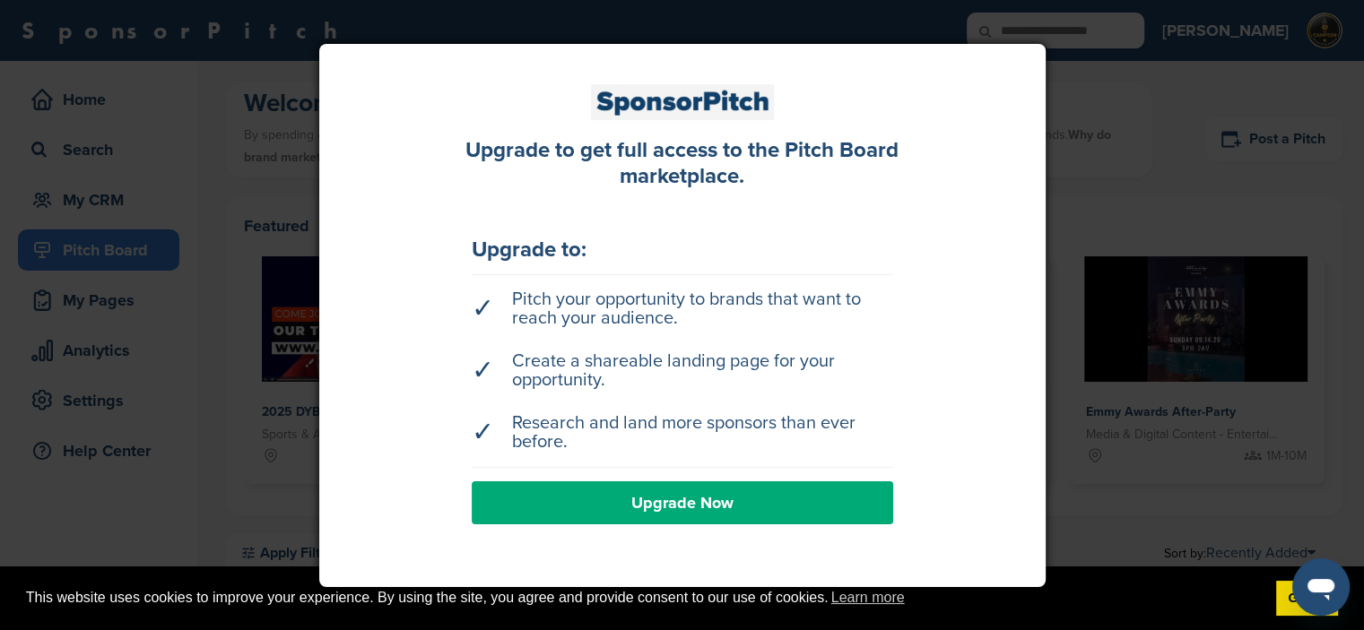
click at [1176, 132] on div at bounding box center [682, 315] width 1364 height 630
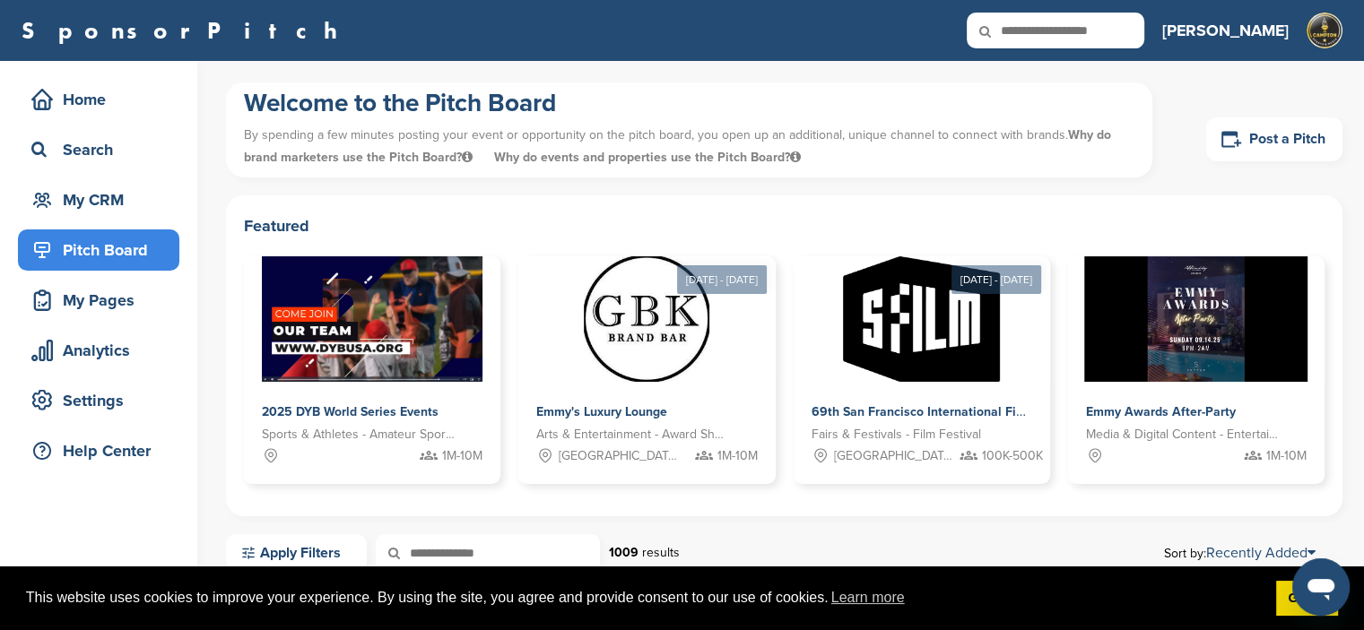
click at [121, 24] on link "SponsorPitch" at bounding box center [185, 30] width 327 height 23
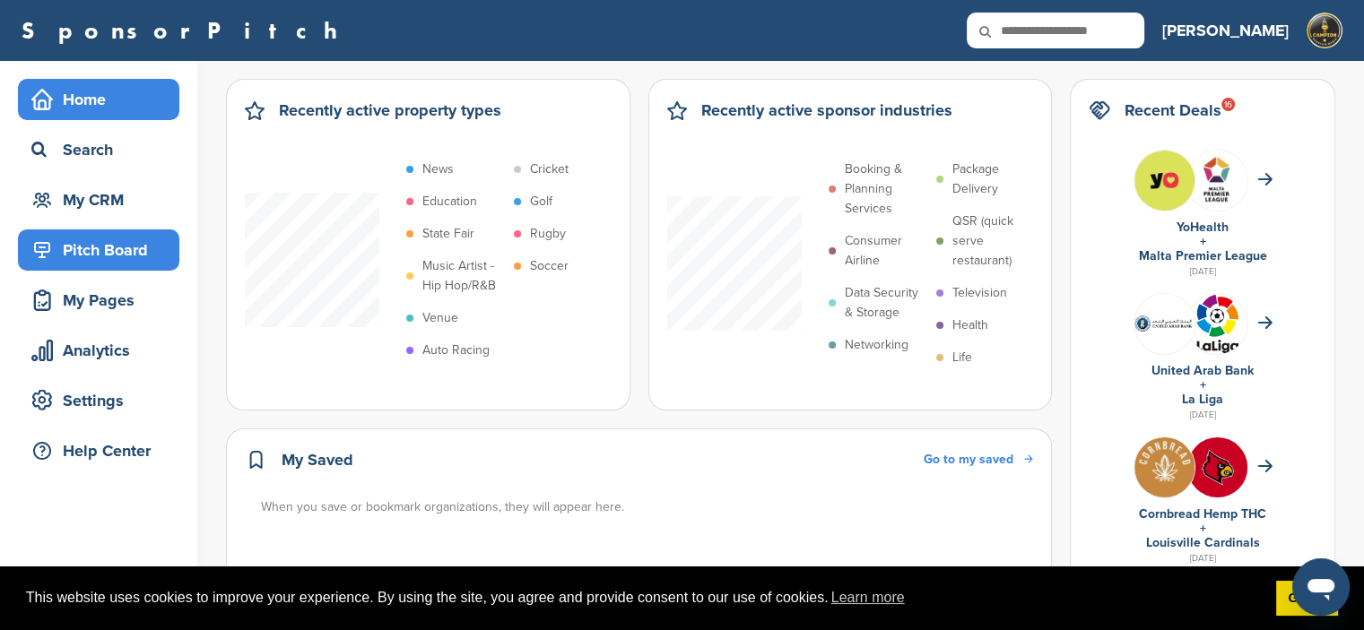
click at [100, 250] on div "Pitch Board" at bounding box center [103, 250] width 152 height 32
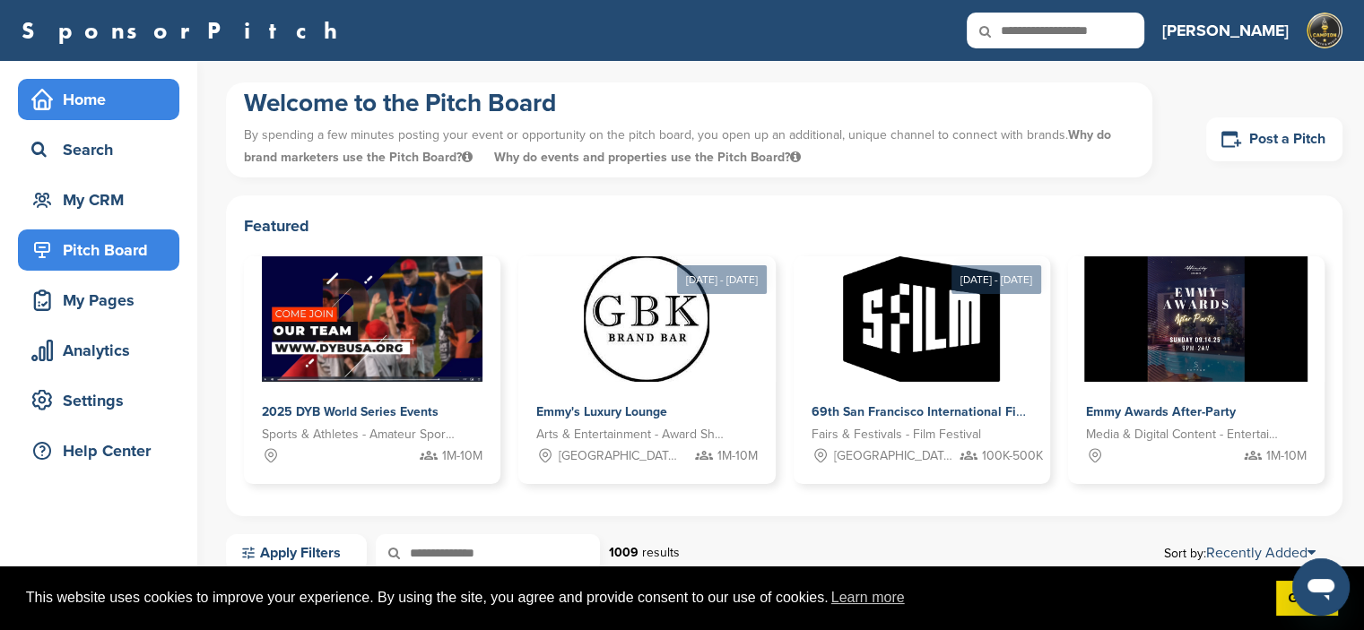
click at [86, 94] on div "Home" at bounding box center [103, 99] width 152 height 32
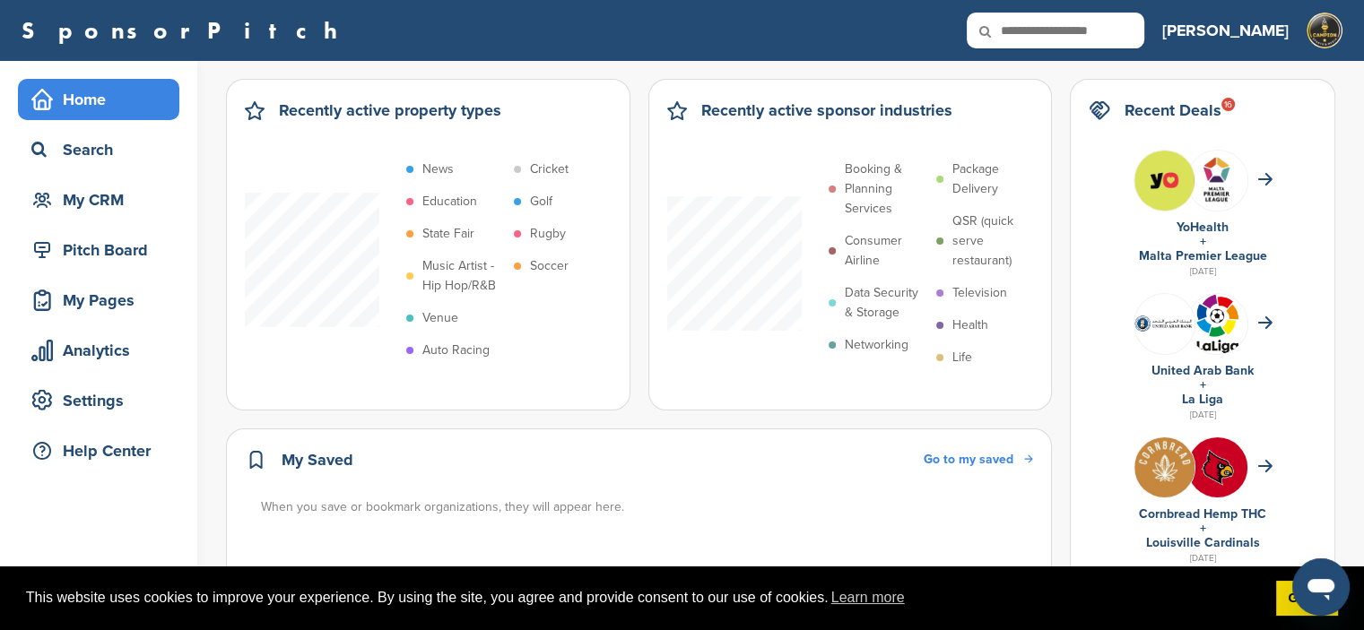
click at [94, 39] on link "SponsorPitch" at bounding box center [185, 30] width 327 height 23
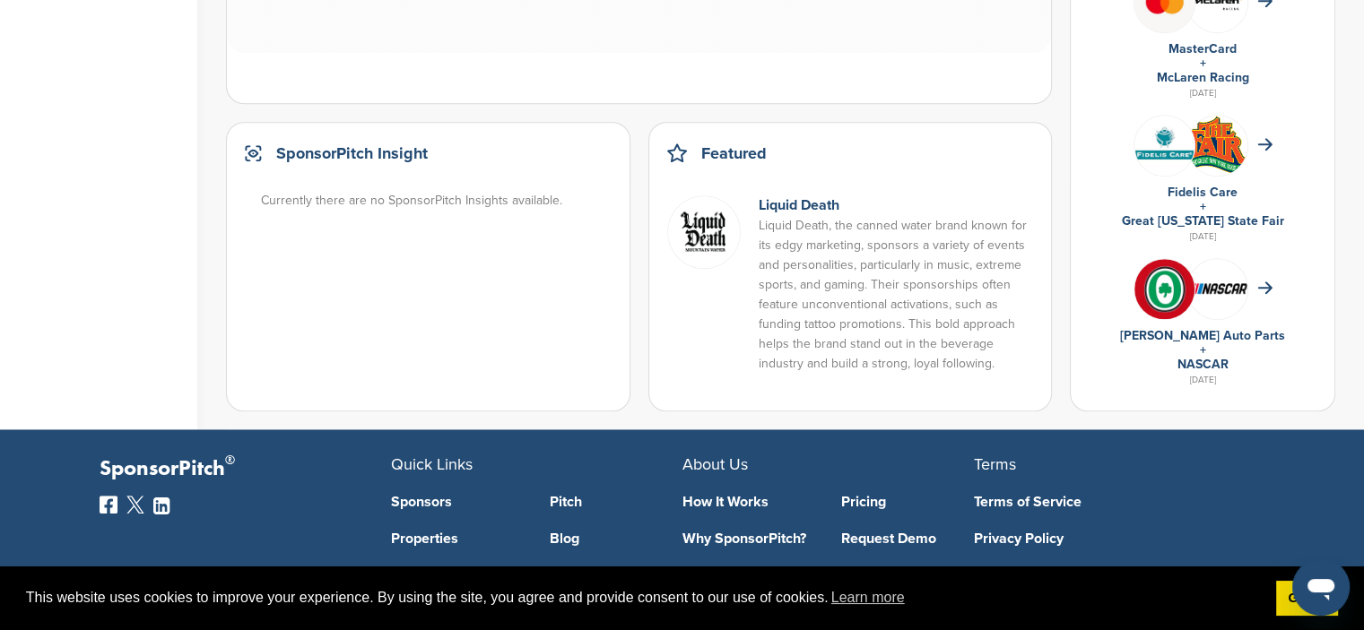
scroll to position [1390, 0]
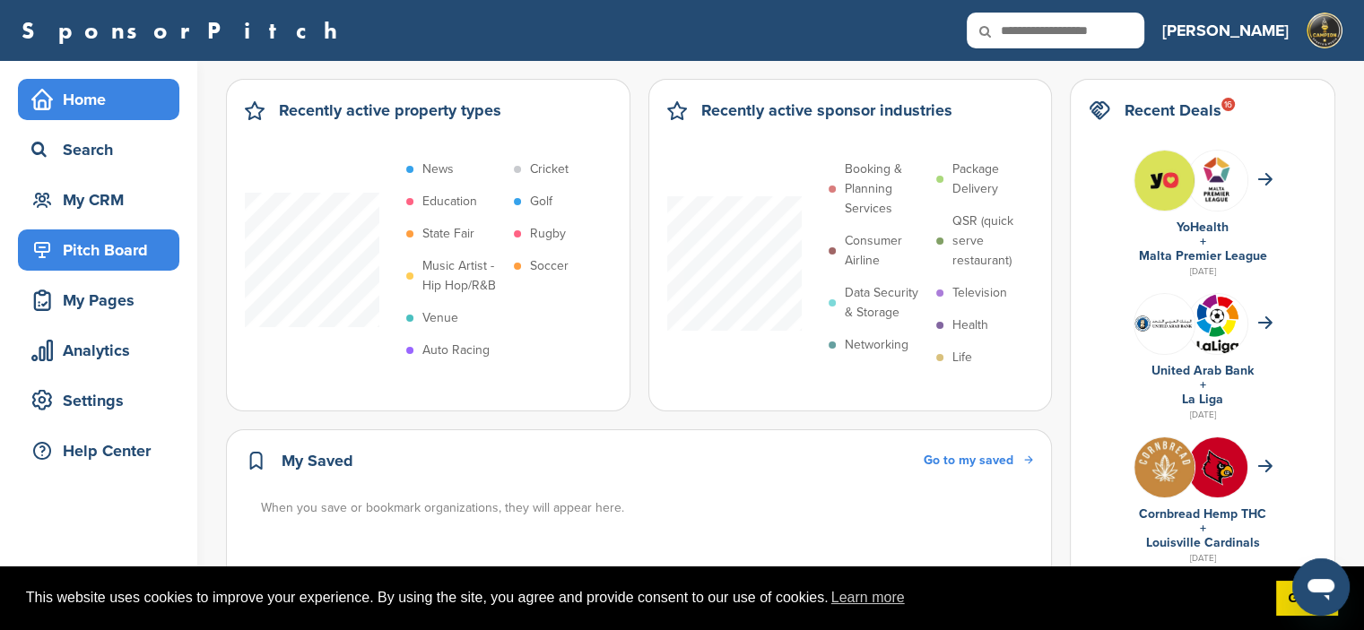
click at [104, 249] on div "Pitch Board" at bounding box center [103, 250] width 152 height 32
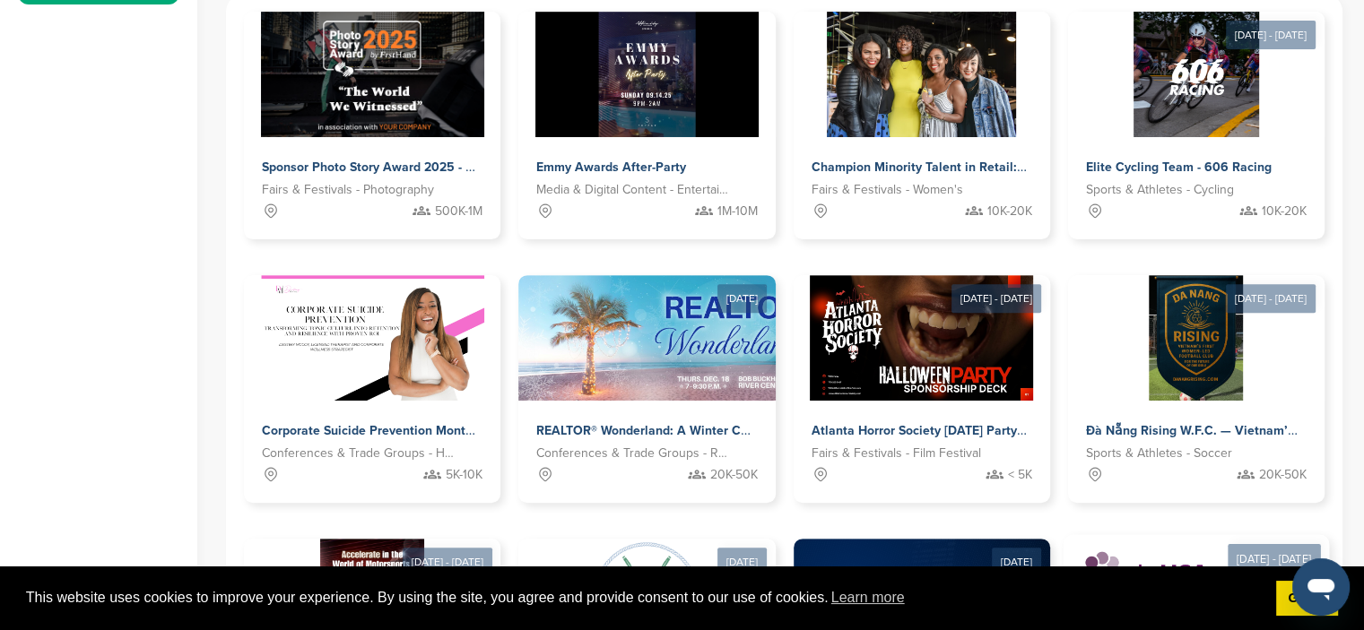
scroll to position [717, 0]
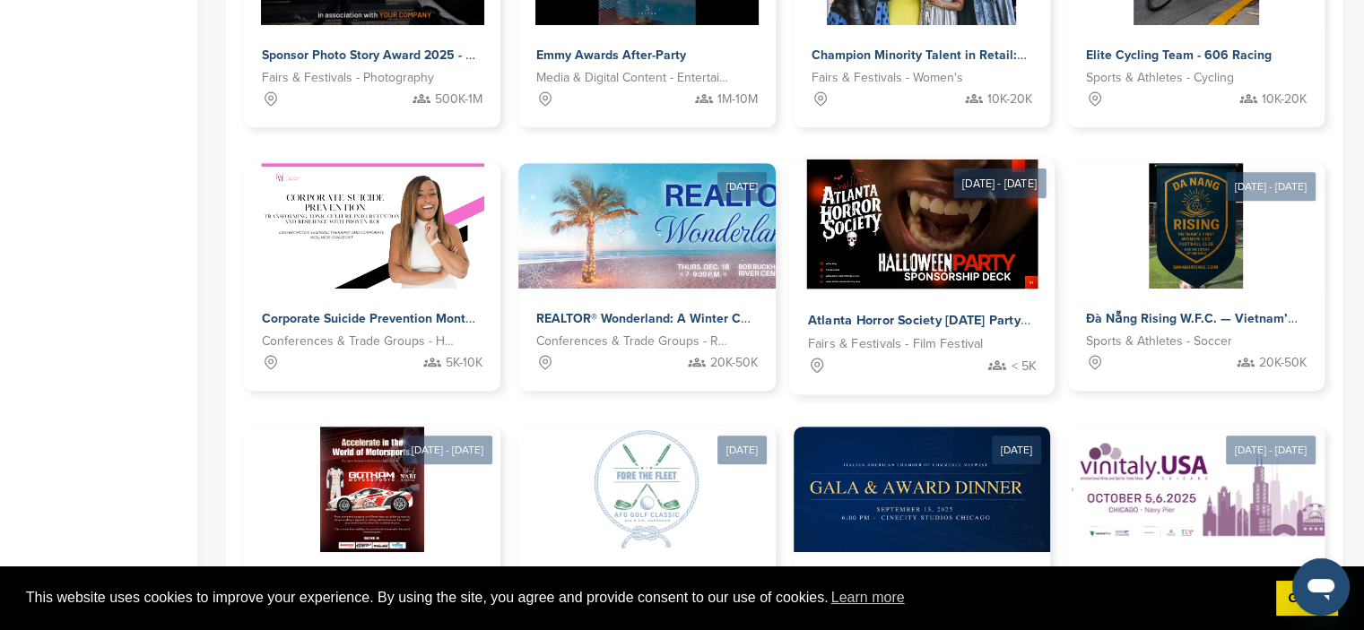
click at [899, 258] on img at bounding box center [921, 225] width 231 height 130
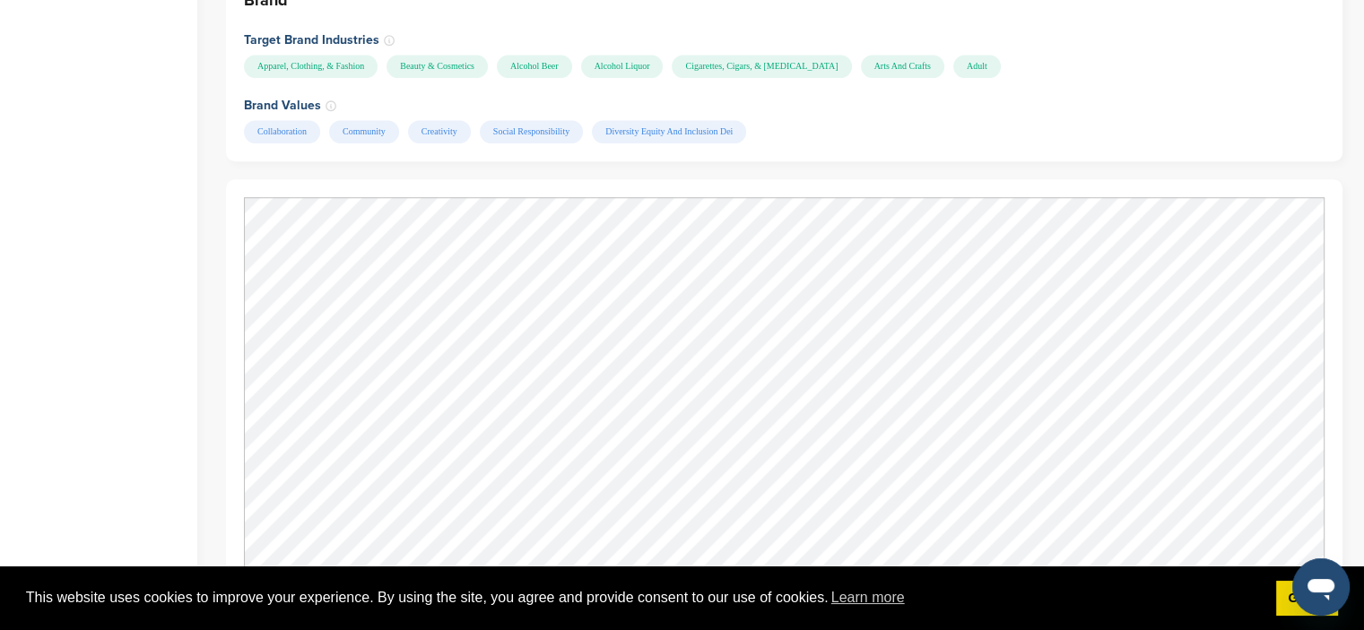
scroll to position [1524, 0]
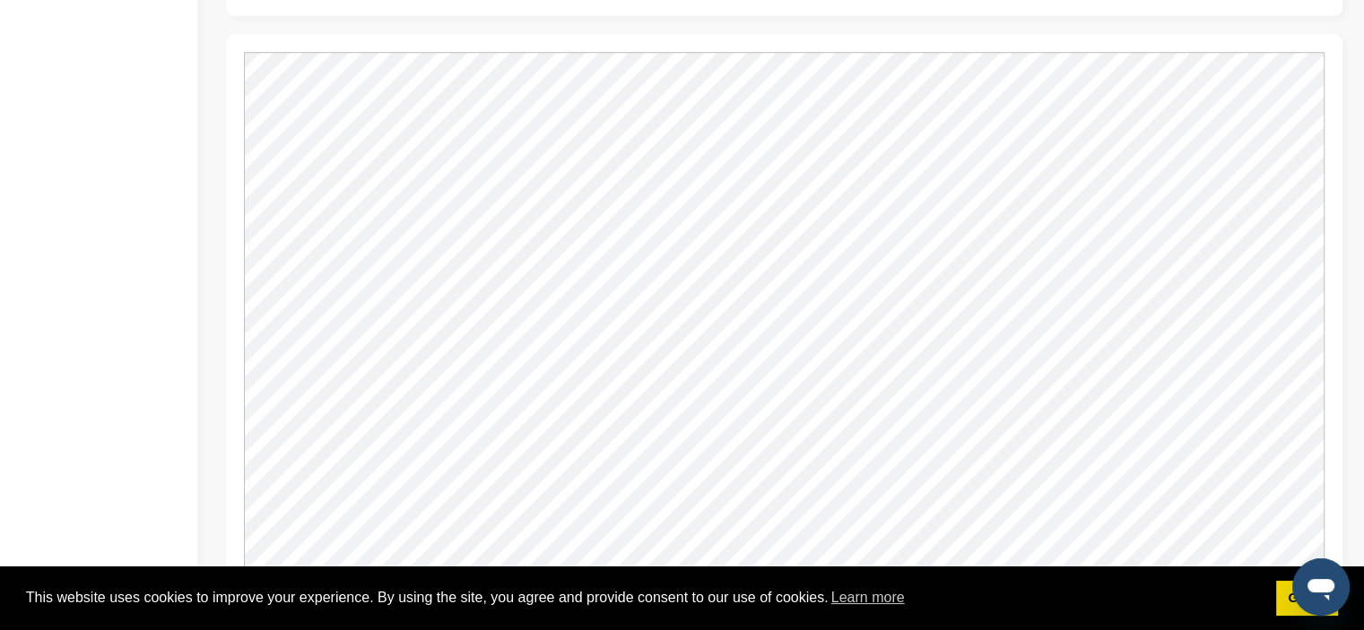
click at [126, 236] on div "Home Search My CRM Pitch Board My Pages Analytics Settings Help Center Upgrade" at bounding box center [98, 451] width 197 height 3829
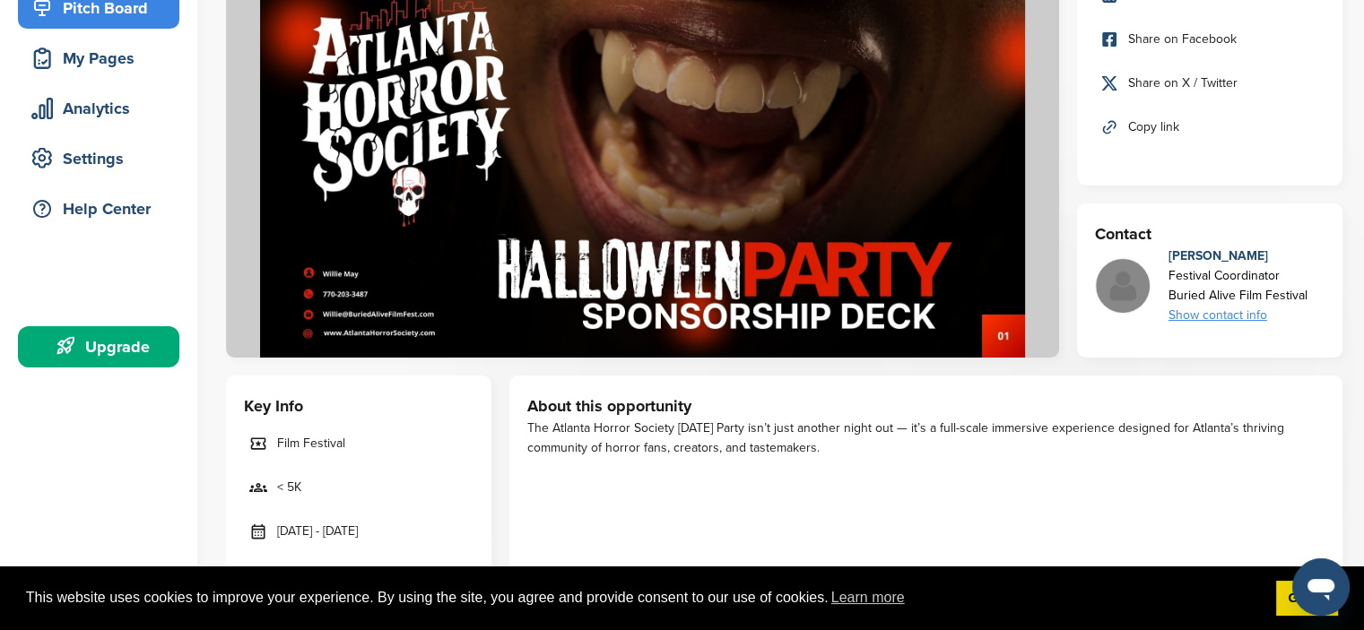
scroll to position [0, 0]
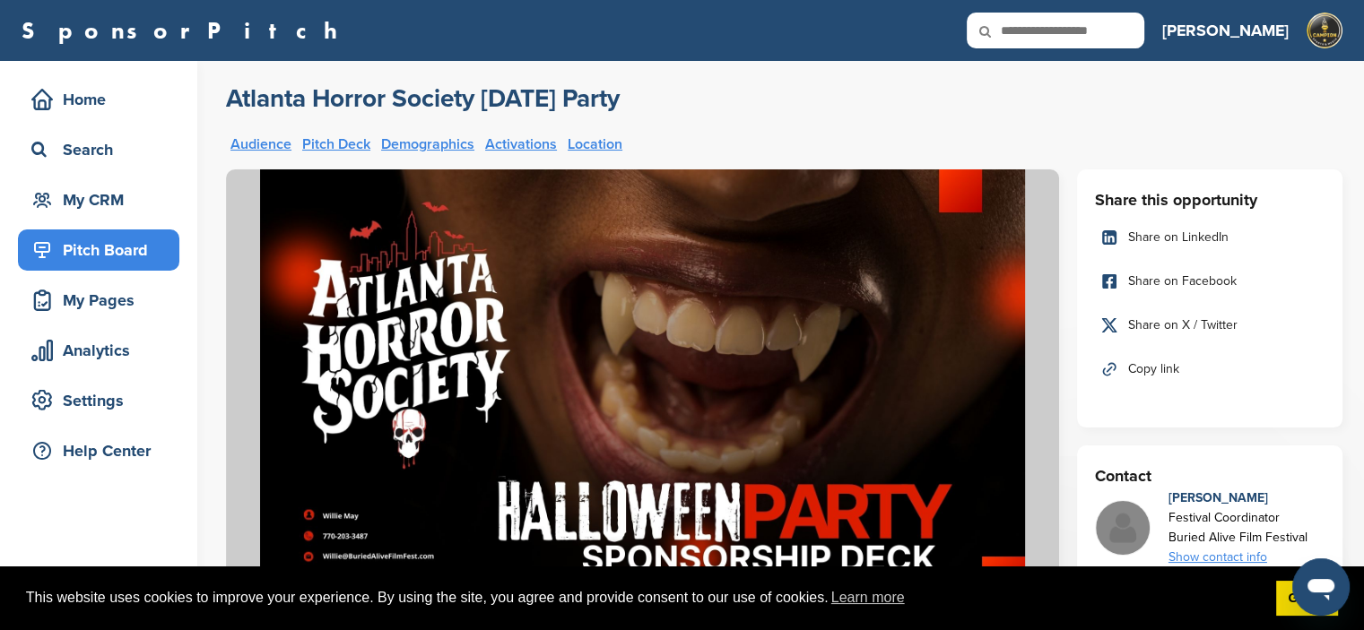
click at [898, 96] on div "Atlanta Horror Society Halloween Party" at bounding box center [784, 98] width 1116 height 32
click at [73, 96] on div "Home" at bounding box center [103, 99] width 152 height 32
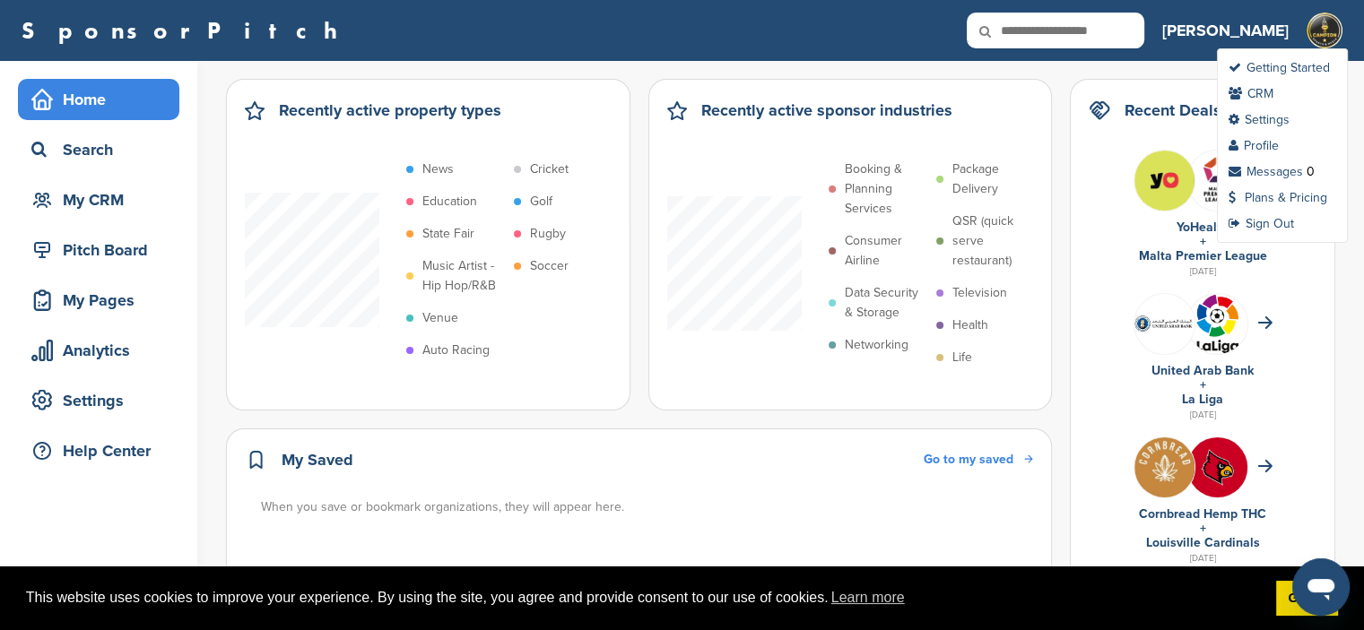
click at [1329, 39] on img at bounding box center [1324, 31] width 36 height 36
click at [1259, 222] on link "Sign Out" at bounding box center [1260, 223] width 65 height 15
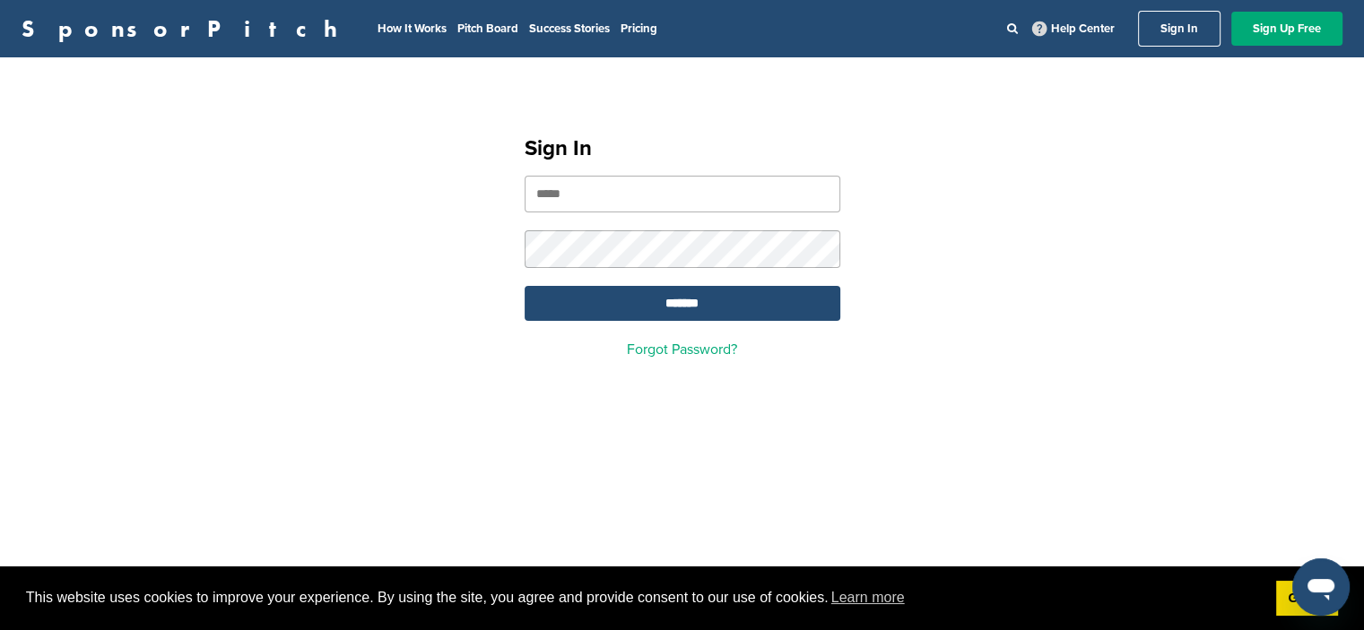
type input "**********"
click at [113, 17] on link "SponsorPitch" at bounding box center [185, 28] width 327 height 23
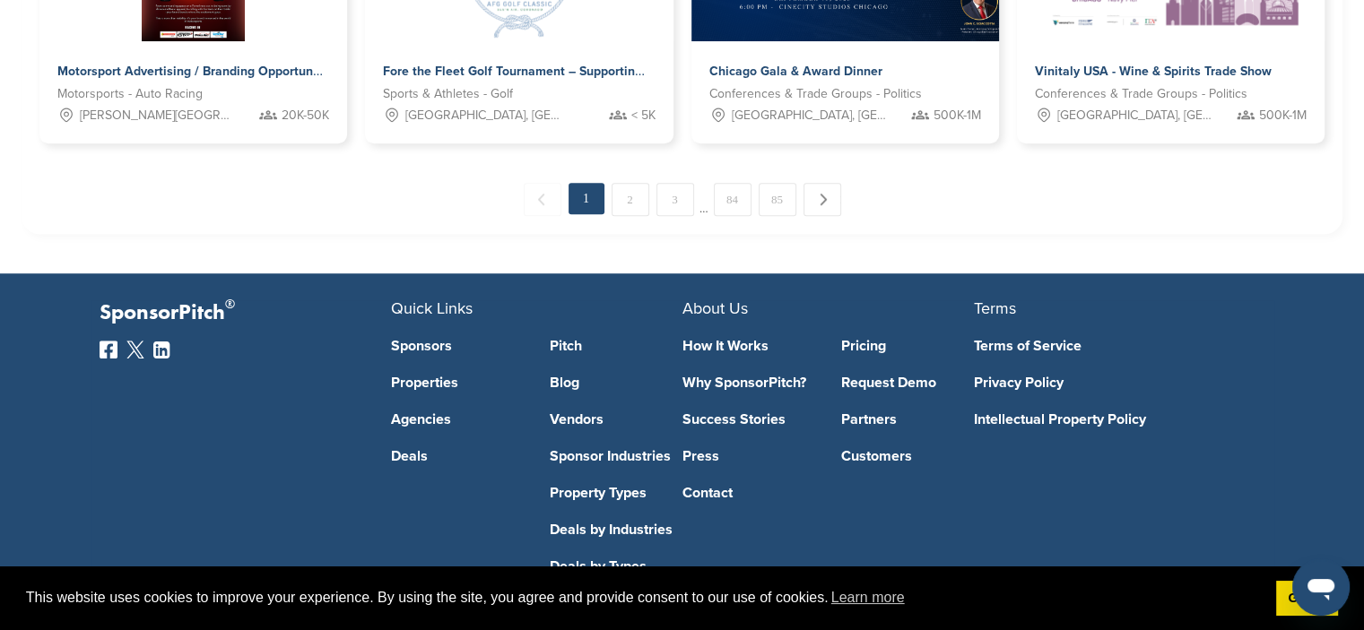
scroll to position [1279, 0]
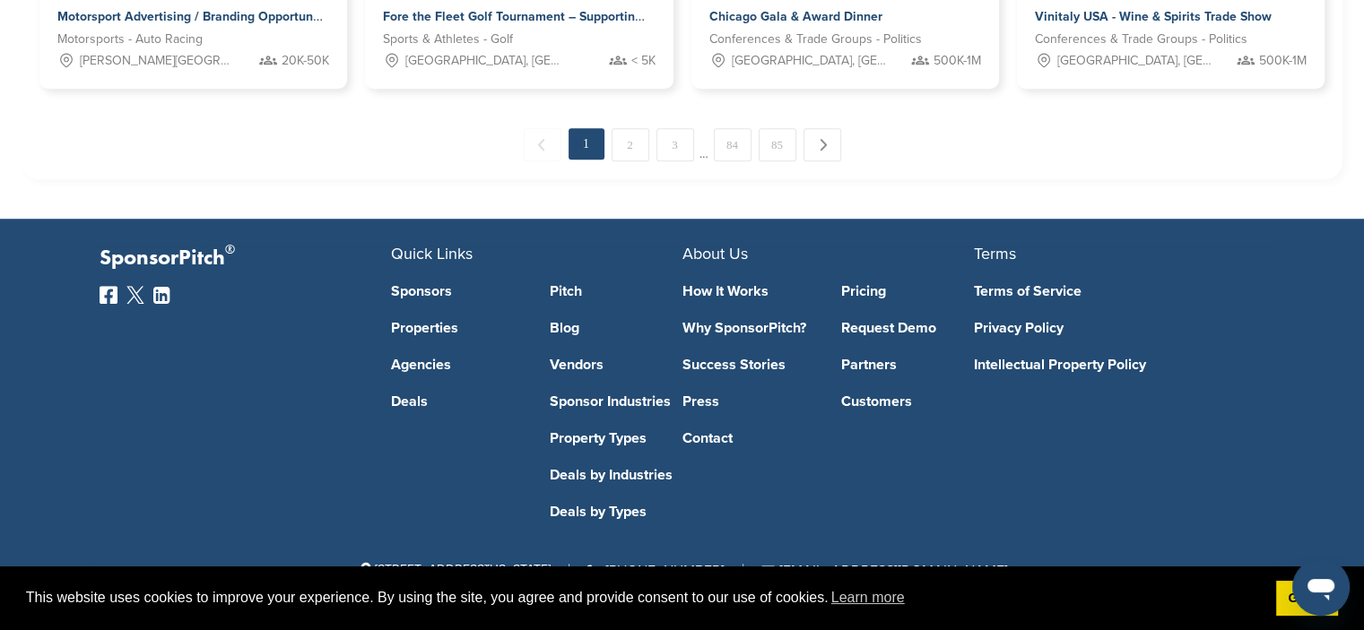
click at [624, 395] on link "Sponsor Industries" at bounding box center [616, 402] width 133 height 14
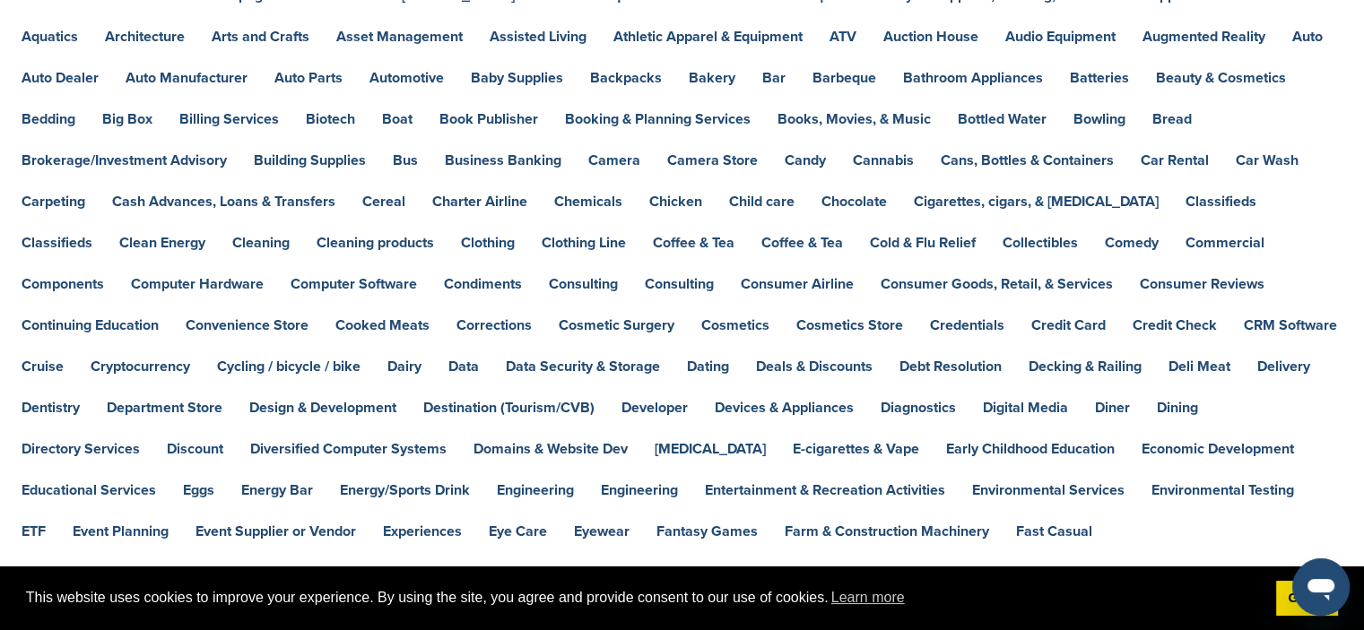
scroll to position [90, 0]
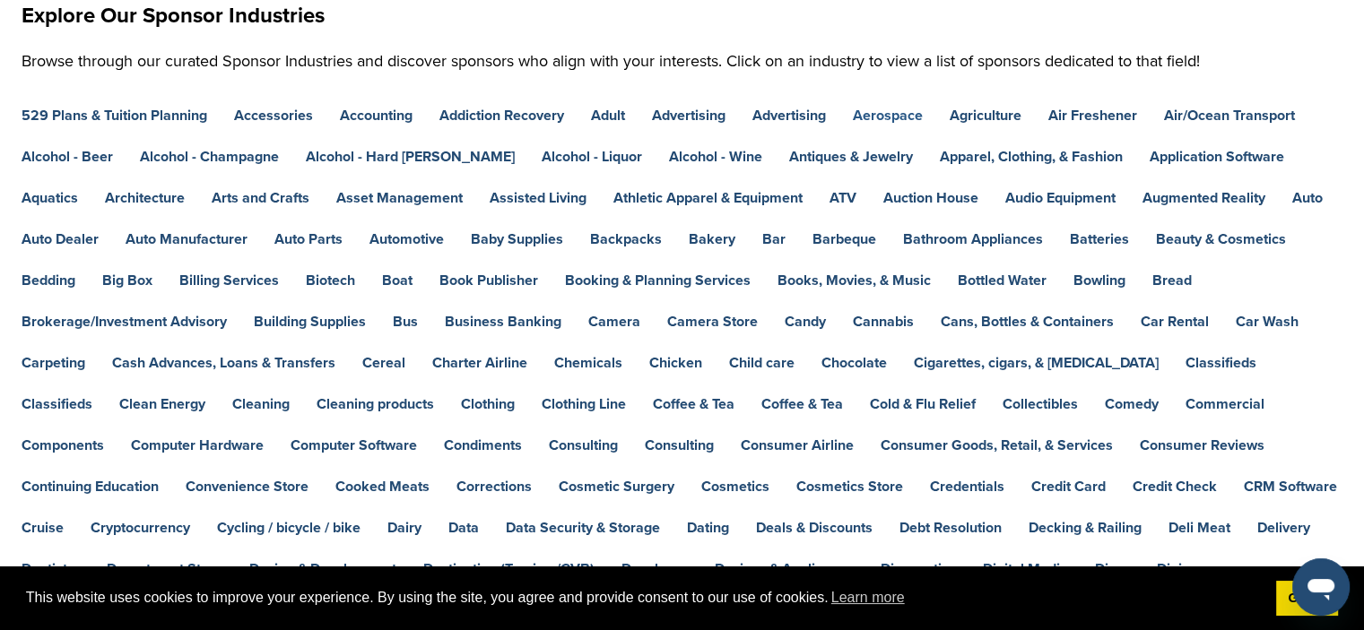
click at [887, 112] on link "Aerospace" at bounding box center [888, 115] width 70 height 14
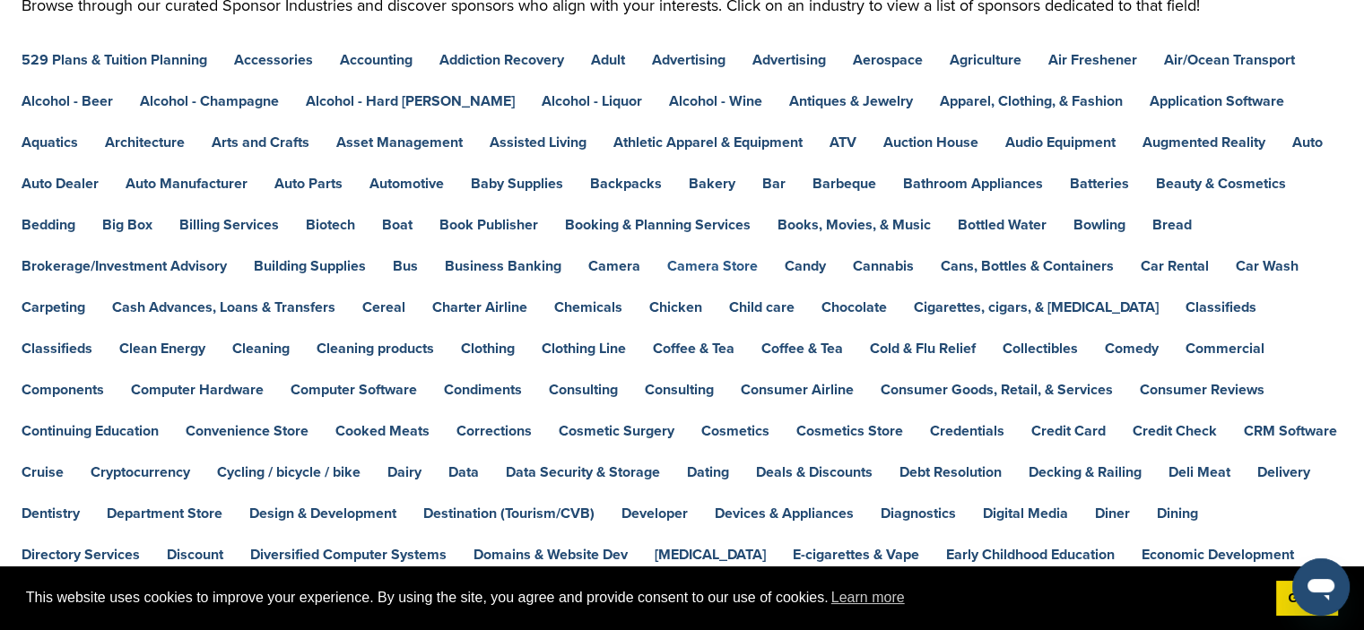
scroll to position [176, 0]
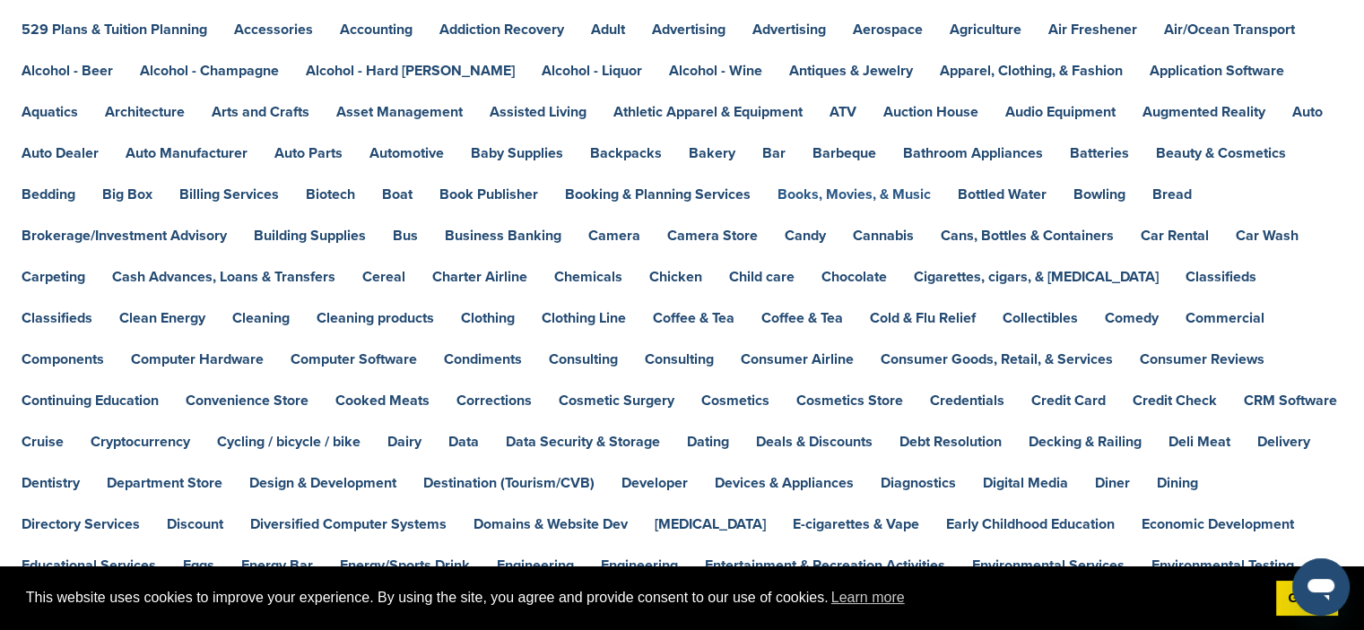
click at [818, 193] on link "Books, Movies, & Music" at bounding box center [853, 194] width 153 height 14
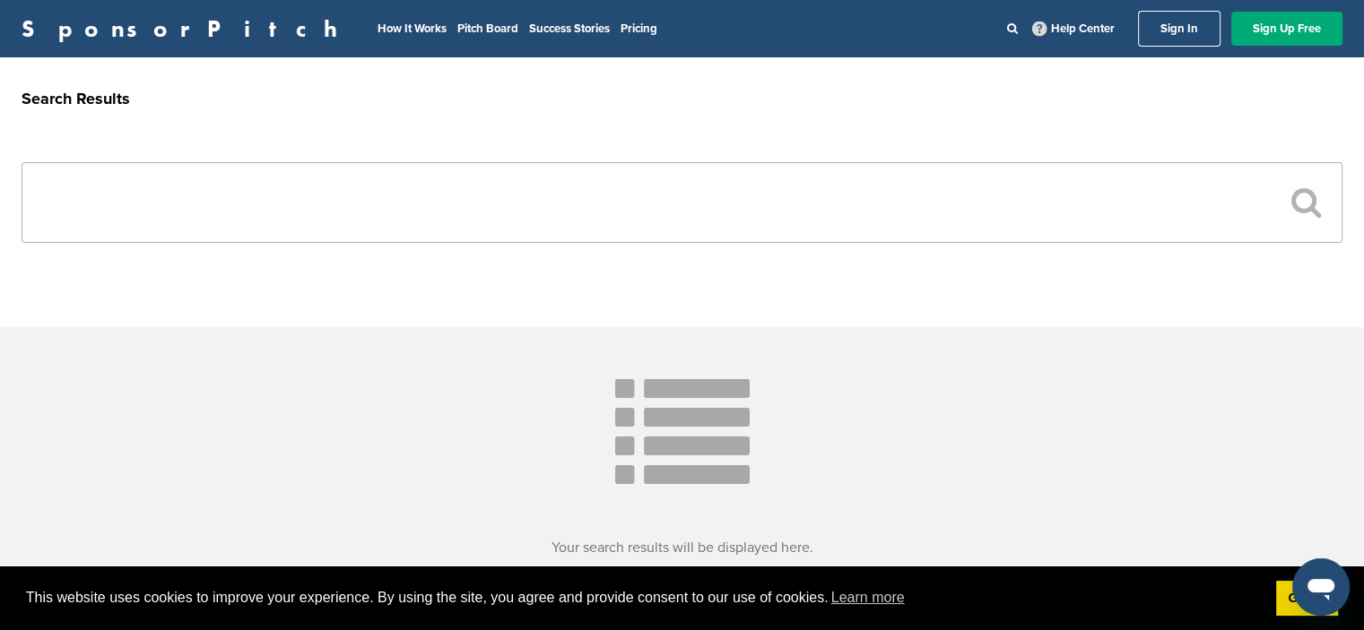
click at [1292, 209] on icon at bounding box center [1306, 202] width 30 height 32
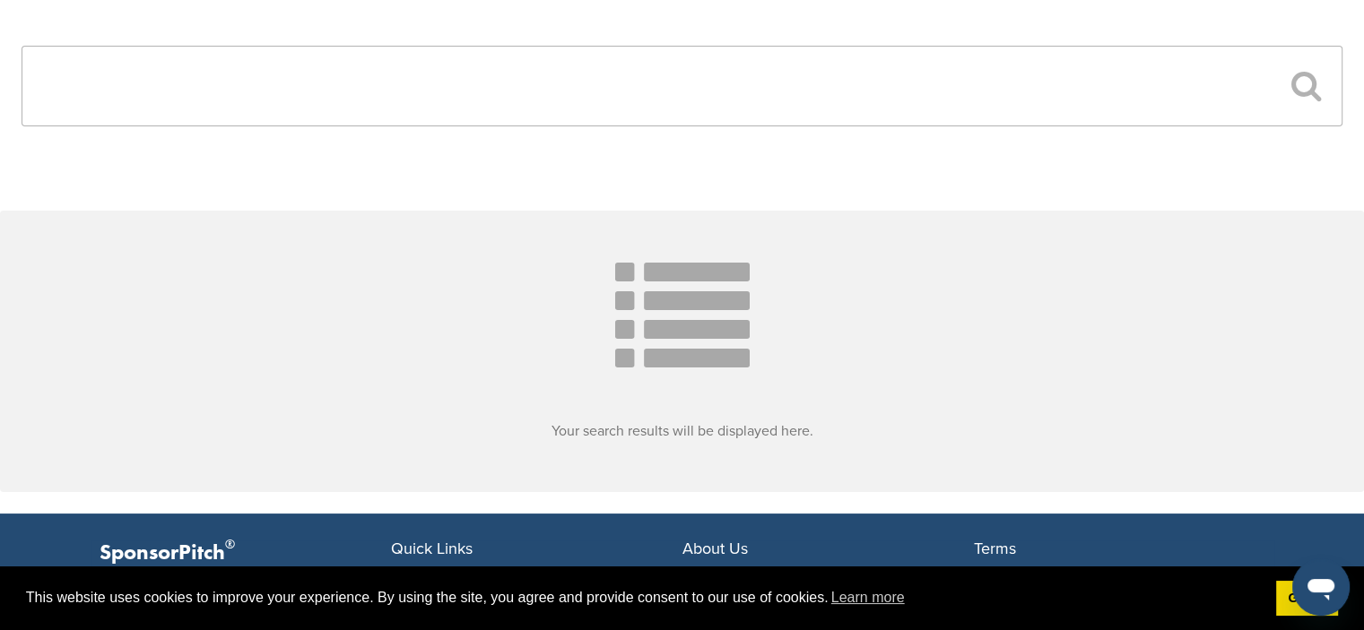
scroll to position [269, 0]
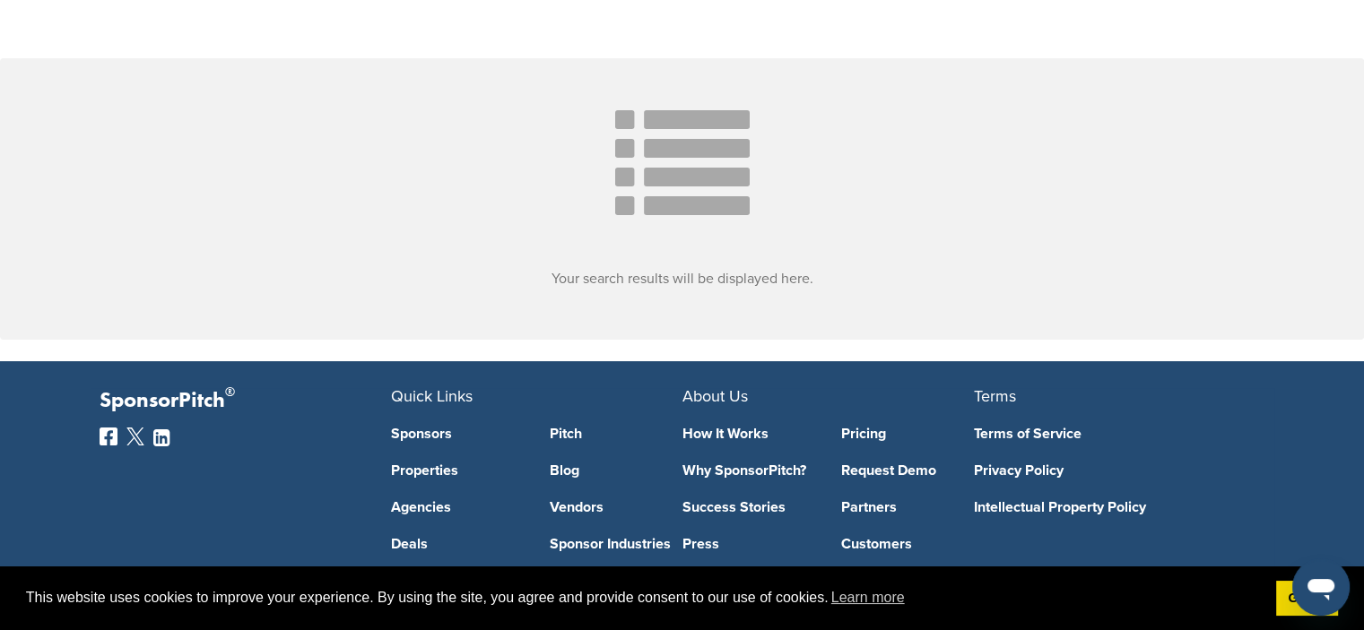
click at [663, 203] on icon at bounding box center [682, 168] width 134 height 134
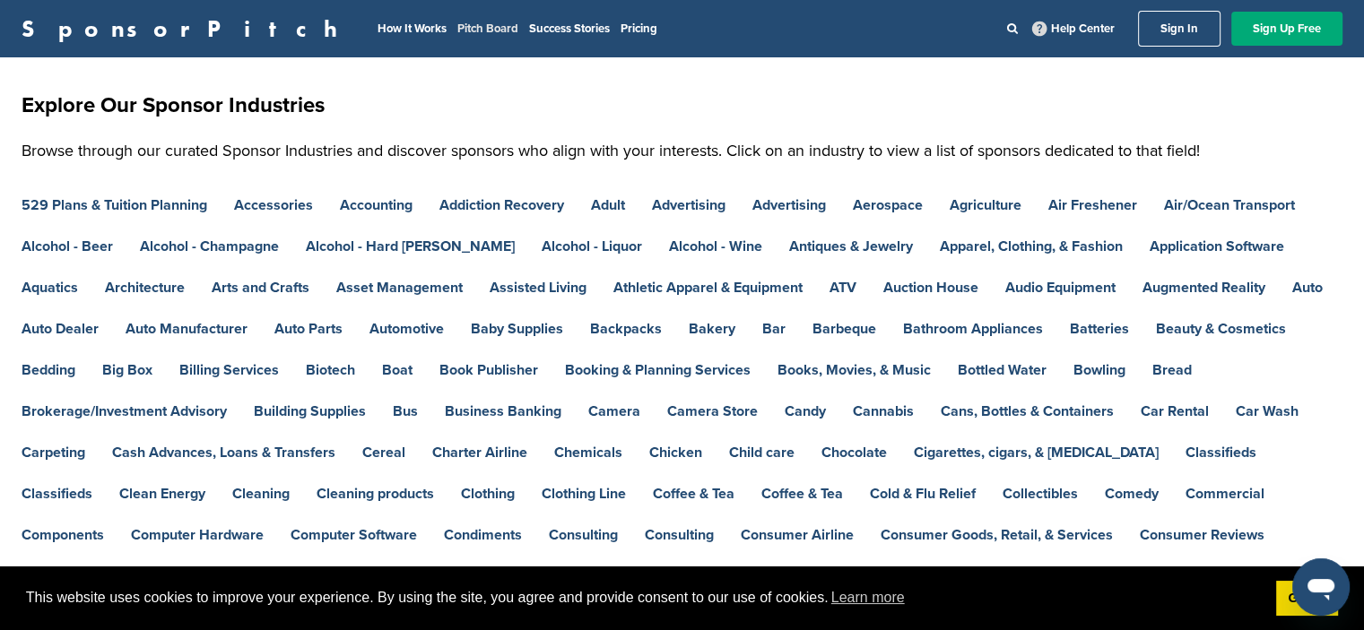
click at [457, 22] on link "Pitch Board" at bounding box center [487, 29] width 61 height 14
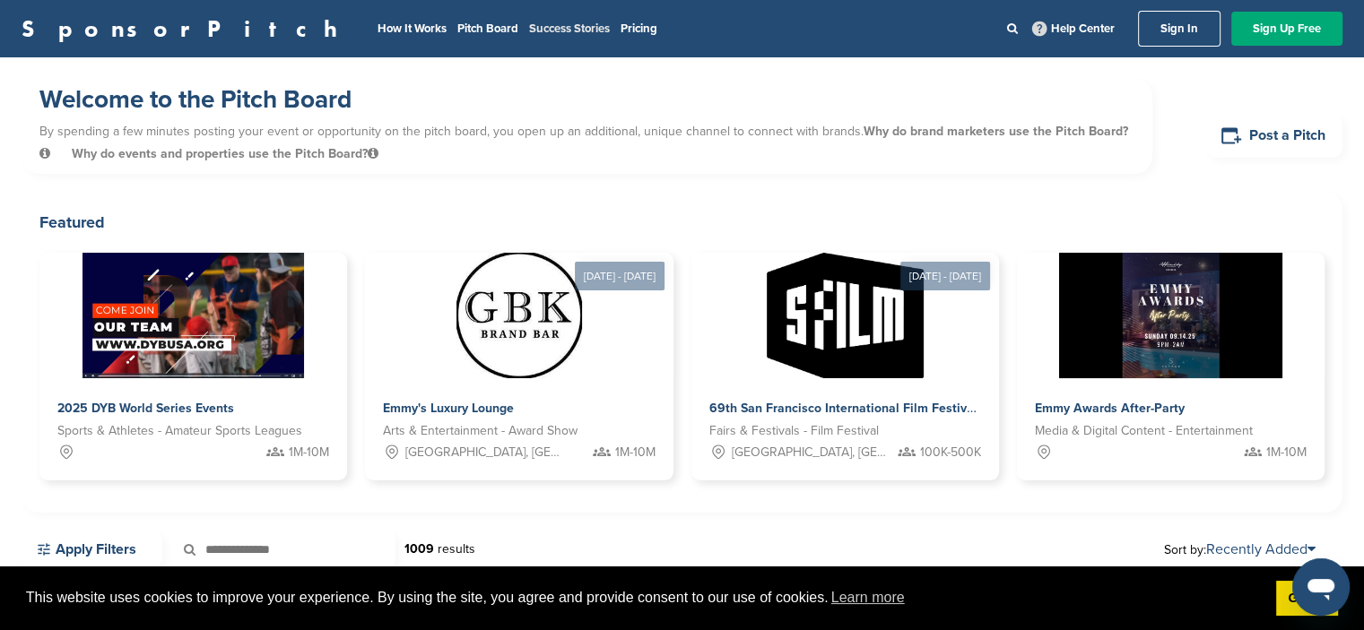
click at [529, 27] on link "Success Stories" at bounding box center [569, 29] width 81 height 14
